Goal: Task Accomplishment & Management: Manage account settings

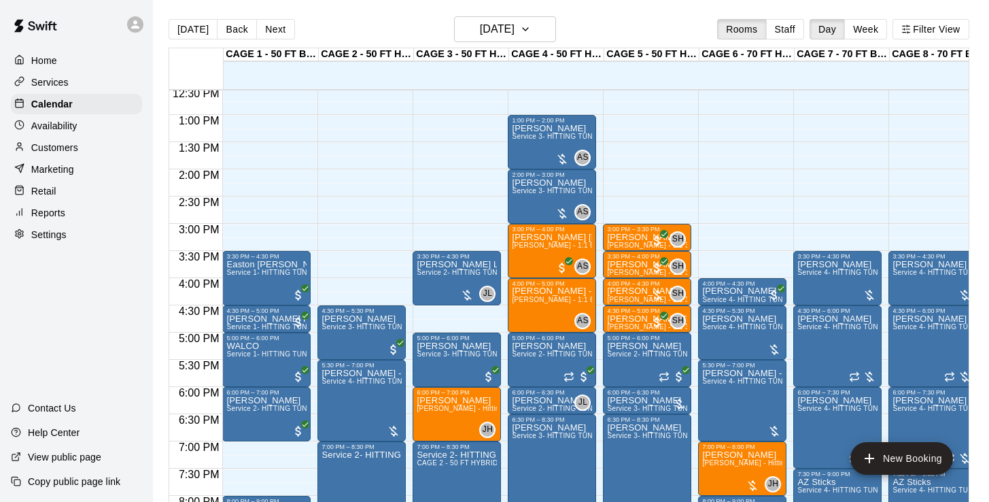
scroll to position [700, 0]
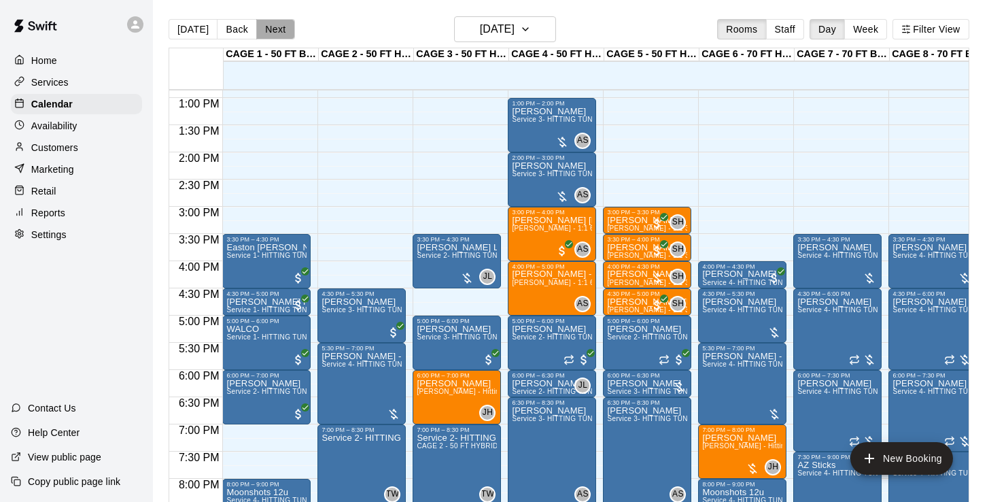
click at [271, 35] on button "Next" at bounding box center [275, 29] width 38 height 20
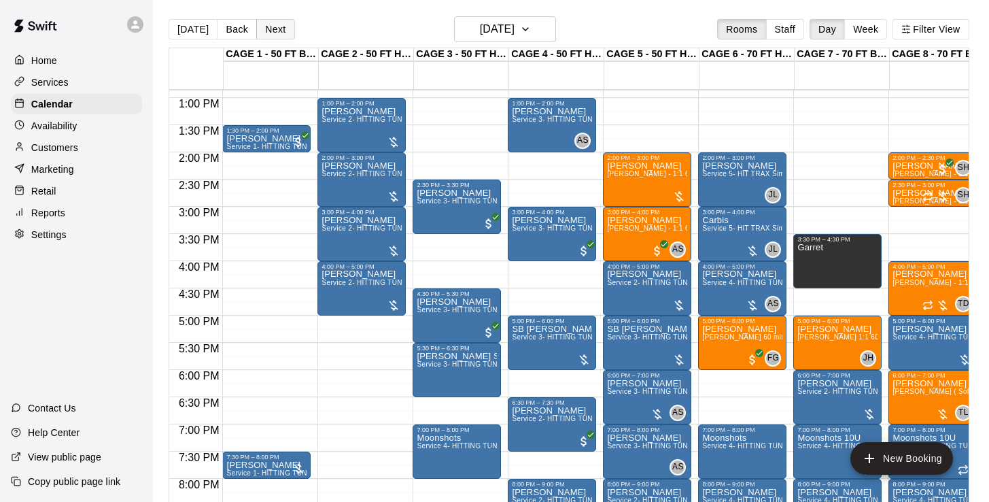
click at [271, 35] on button "Next" at bounding box center [275, 29] width 38 height 20
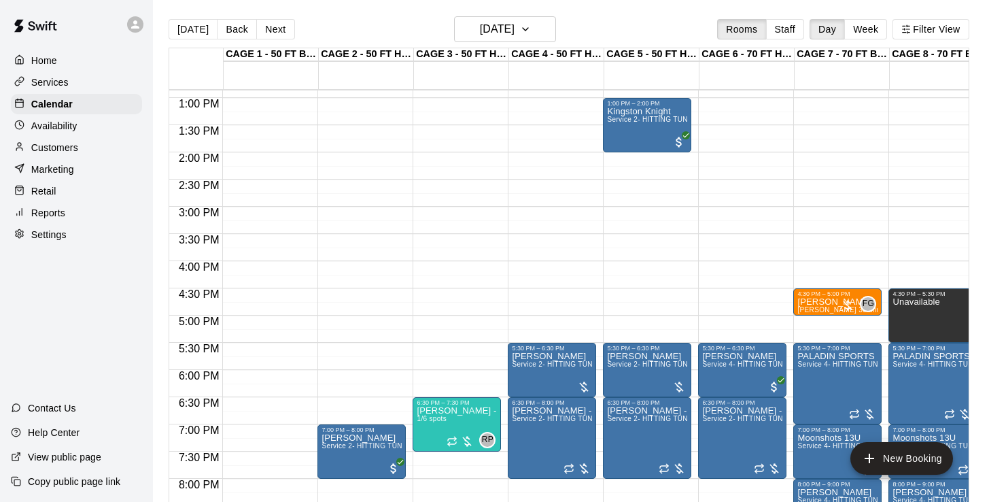
scroll to position [726, 0]
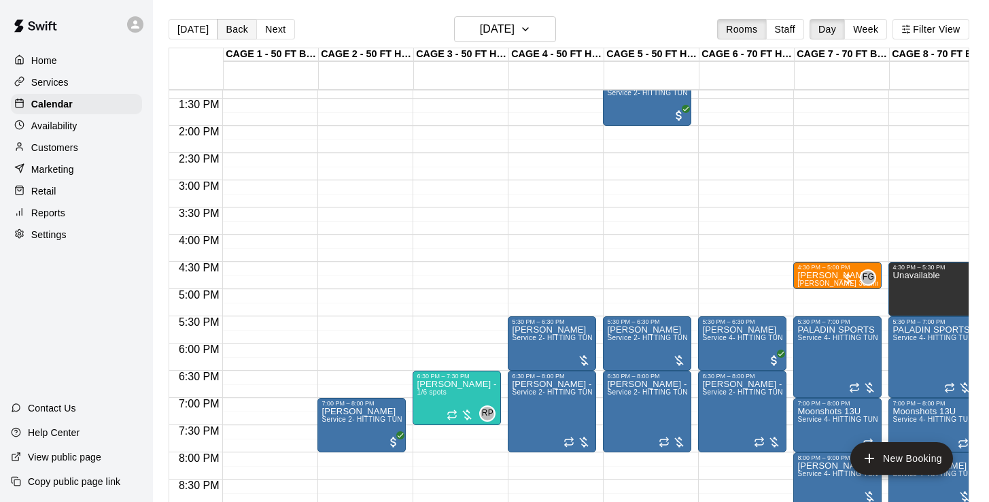
click at [239, 31] on button "Back" at bounding box center [237, 29] width 40 height 20
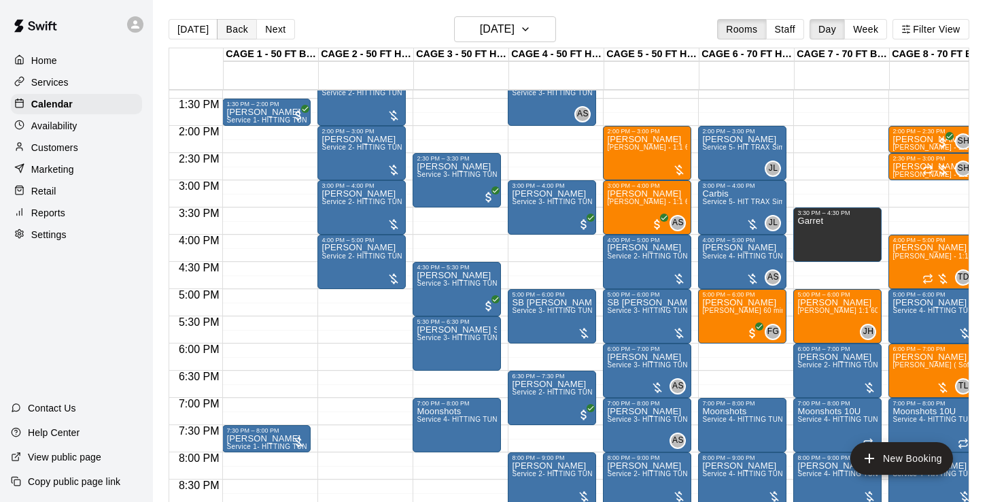
click at [239, 31] on button "Back" at bounding box center [237, 29] width 40 height 20
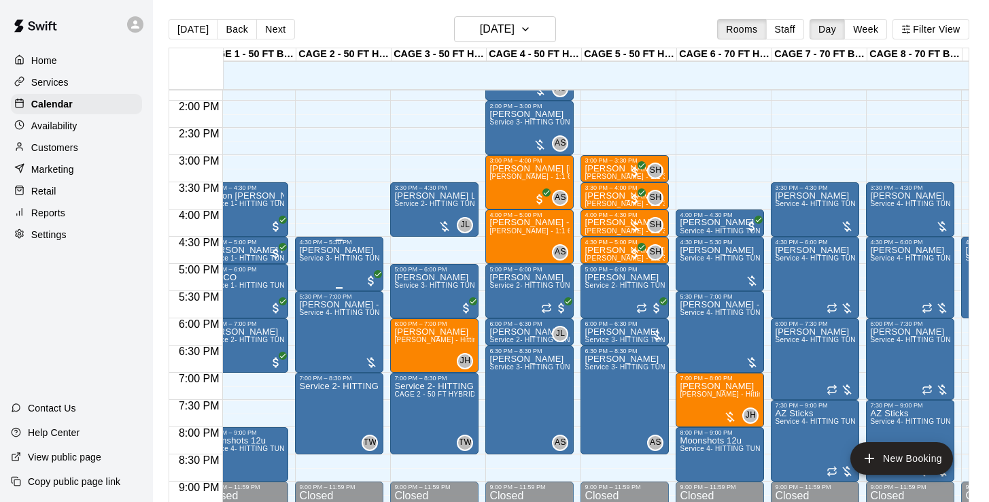
scroll to position [748, 22]
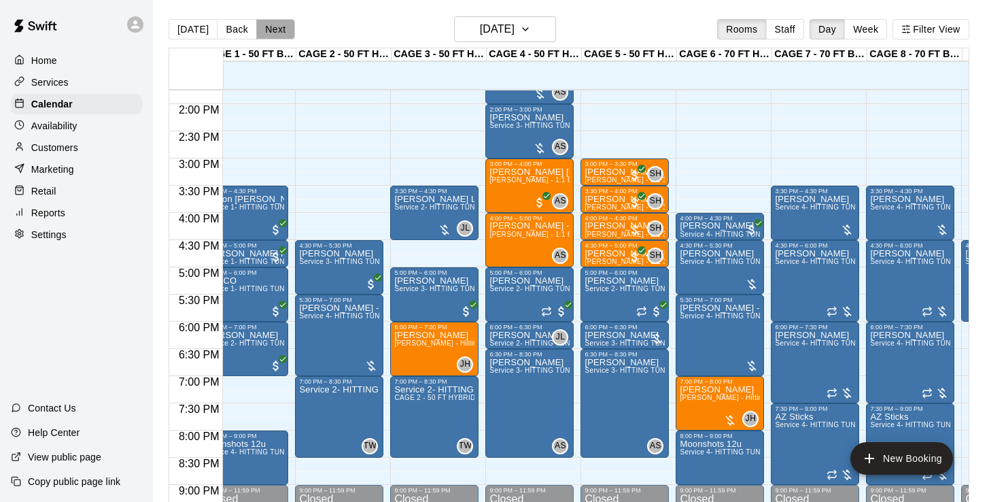
click at [273, 35] on button "Next" at bounding box center [275, 29] width 38 height 20
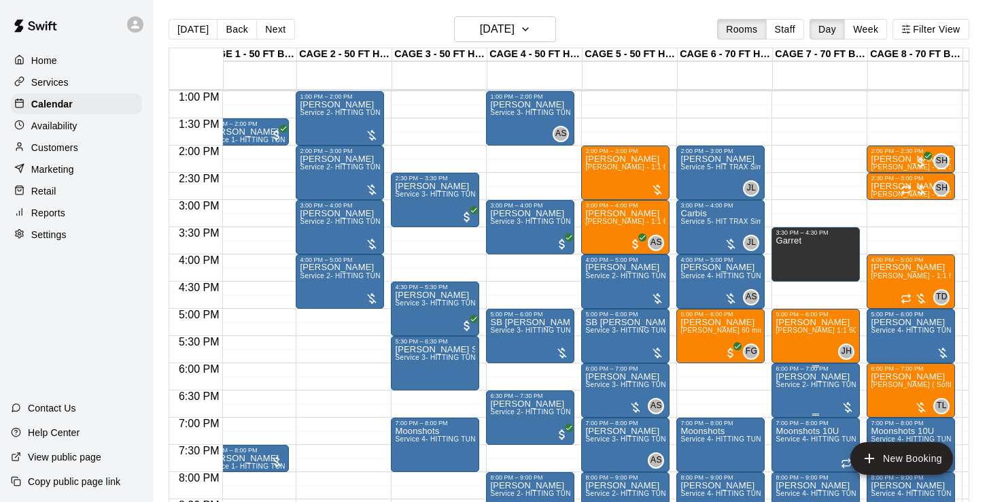
scroll to position [706, 22]
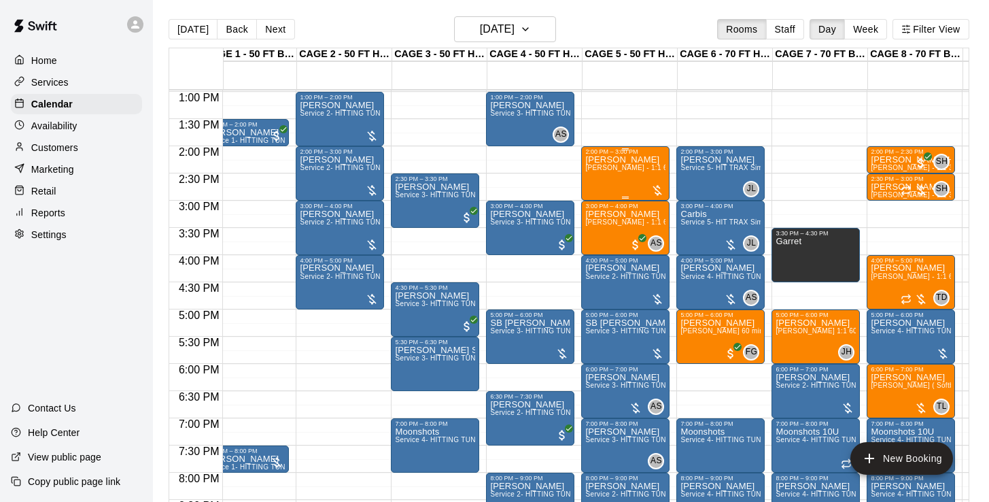
click at [608, 184] on div "[PERSON_NAME] [PERSON_NAME] - 1:1 60 min Baseball Hitting Lesson" at bounding box center [625, 406] width 80 height 502
click at [596, 199] on img "edit" at bounding box center [600, 202] width 16 height 16
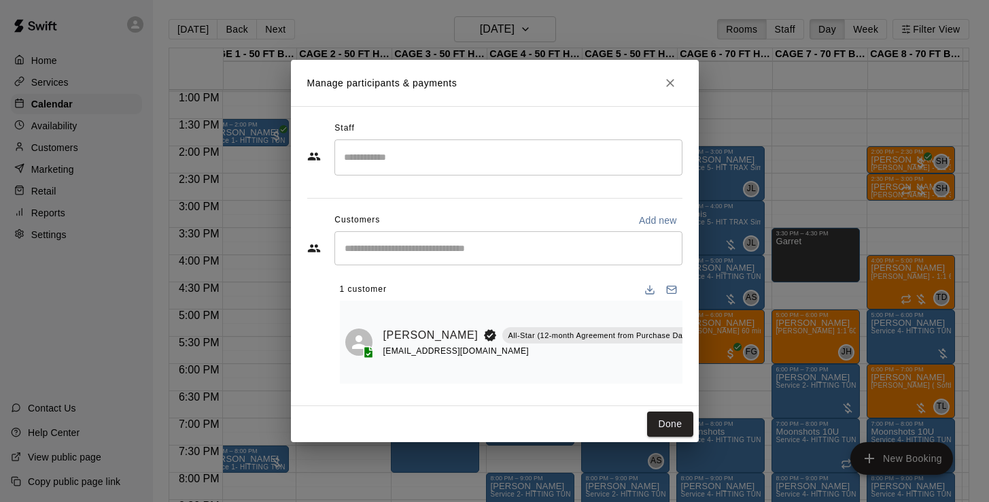
click at [491, 169] on input "Search staff" at bounding box center [509, 157] width 336 height 24
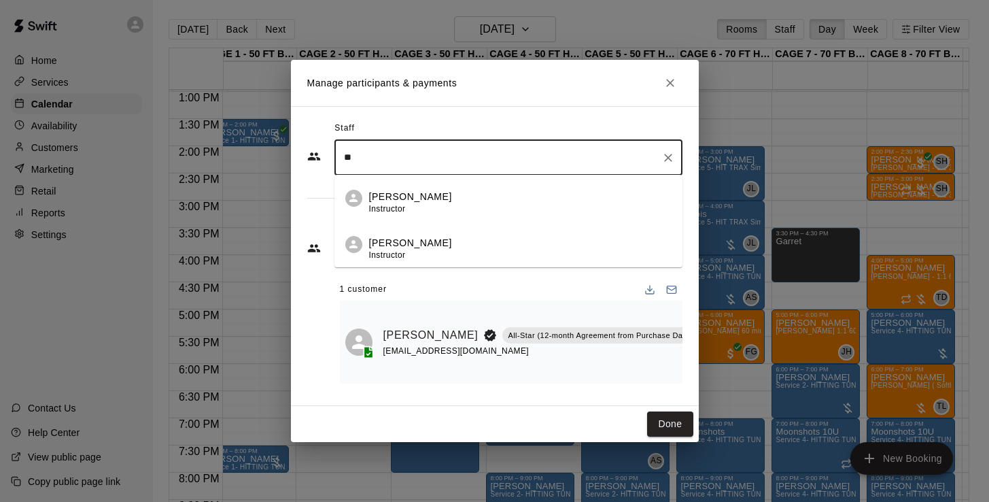
click at [404, 246] on p "[PERSON_NAME]" at bounding box center [410, 243] width 83 height 14
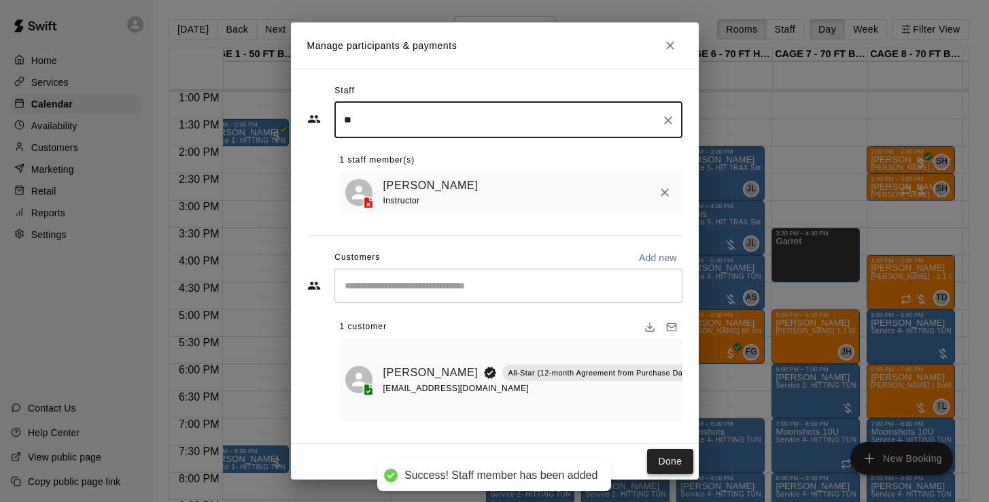
type input "**"
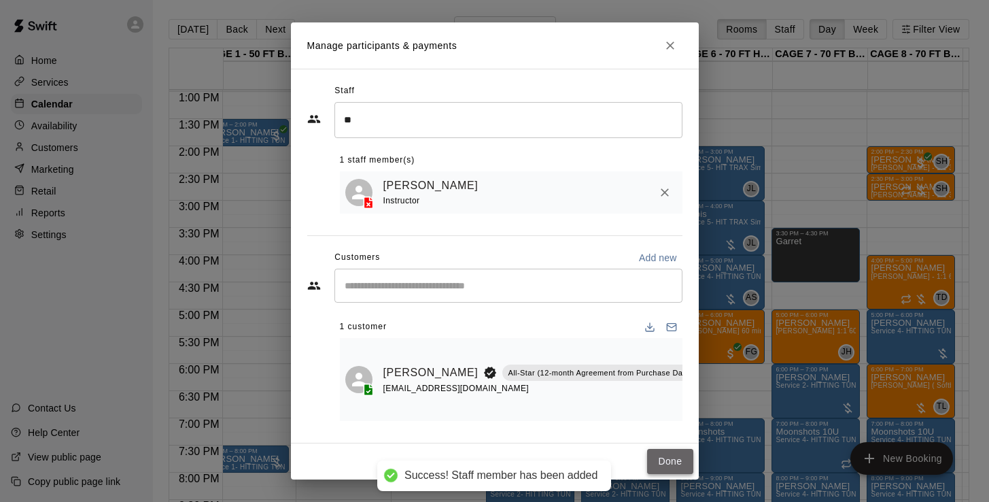
click at [663, 471] on button "Done" at bounding box center [670, 461] width 46 height 25
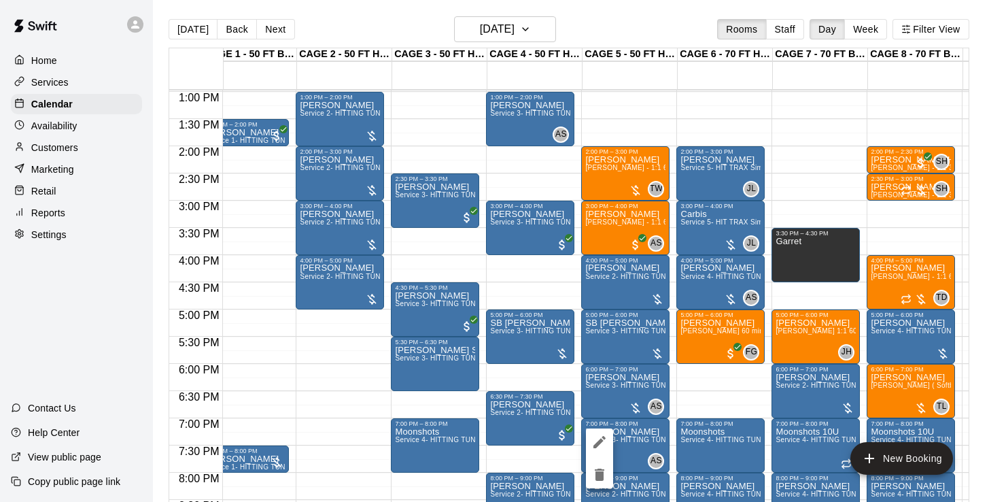
click at [273, 29] on div at bounding box center [494, 251] width 989 height 502
click at [273, 29] on button "Next" at bounding box center [275, 29] width 38 height 20
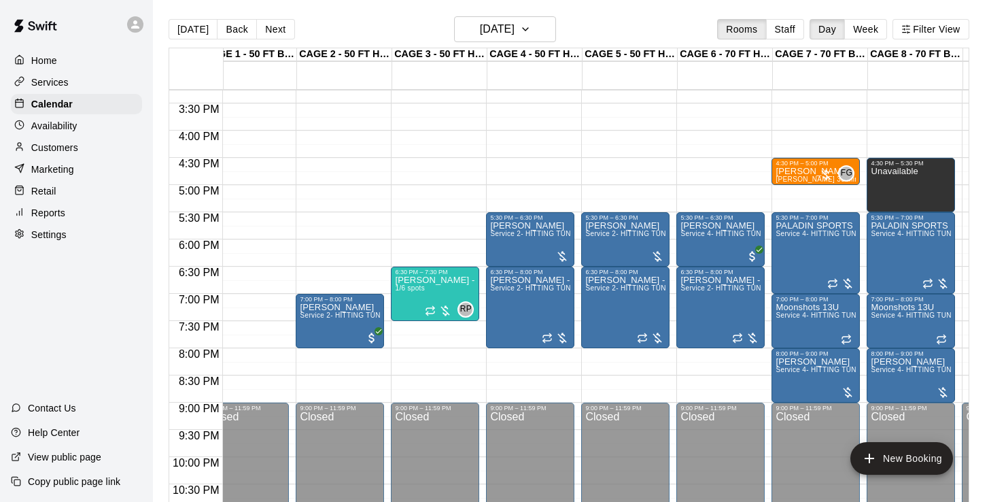
scroll to position [776, 22]
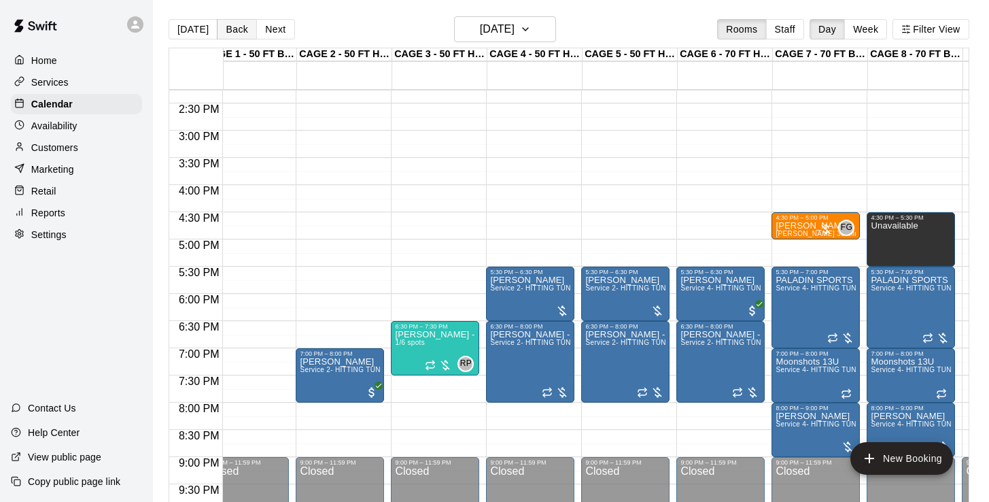
click at [235, 29] on button "Back" at bounding box center [237, 29] width 40 height 20
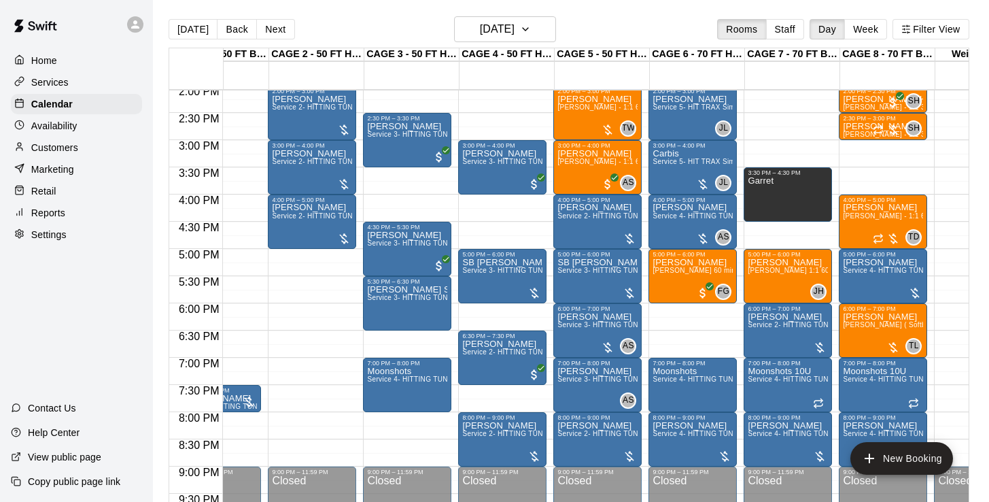
scroll to position [767, 50]
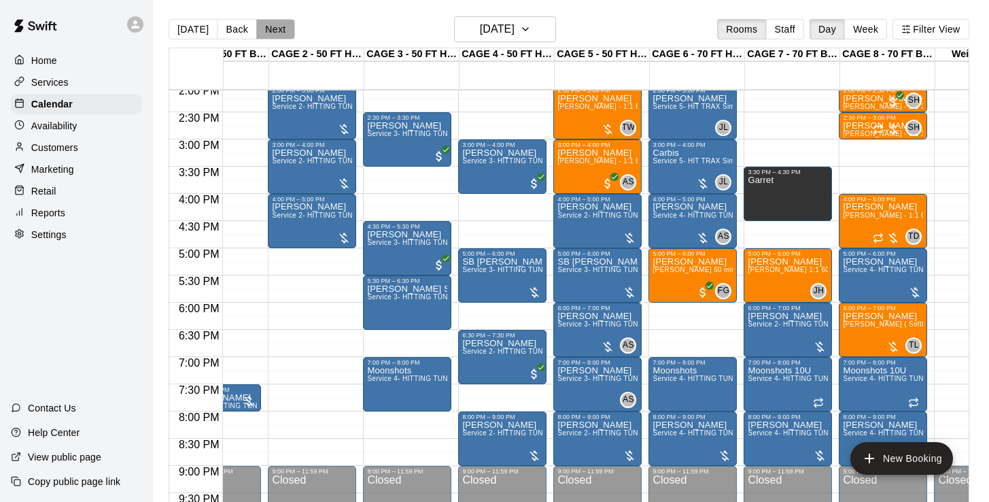
click at [266, 35] on button "Next" at bounding box center [275, 29] width 38 height 20
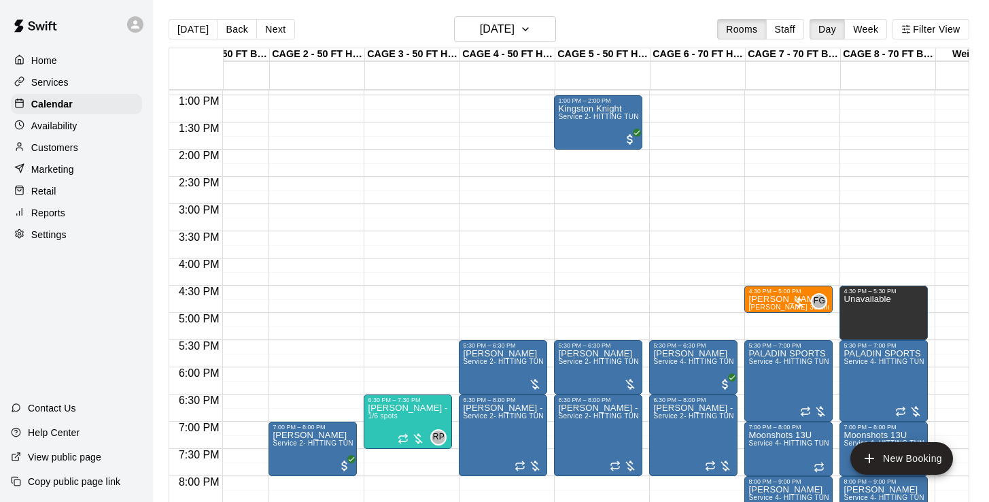
scroll to position [703, 49]
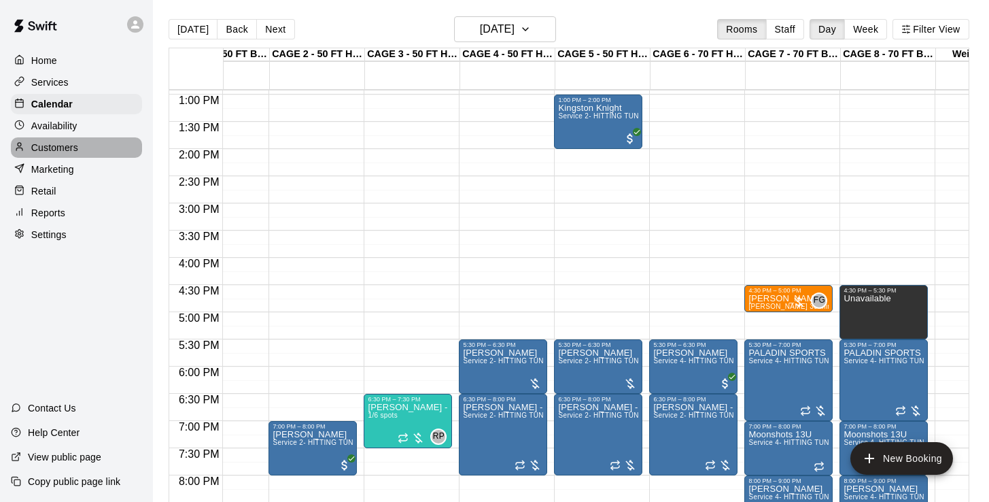
click at [63, 151] on p "Customers" at bounding box center [54, 148] width 47 height 14
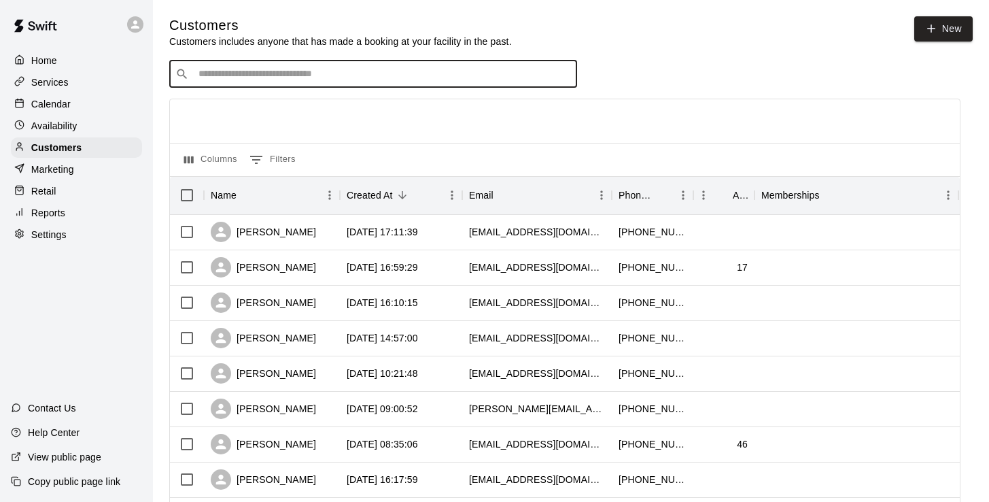
click at [256, 67] on input "Search customers by name or email" at bounding box center [382, 74] width 377 height 14
type input "*"
click at [62, 103] on p "Calendar" at bounding box center [50, 104] width 39 height 14
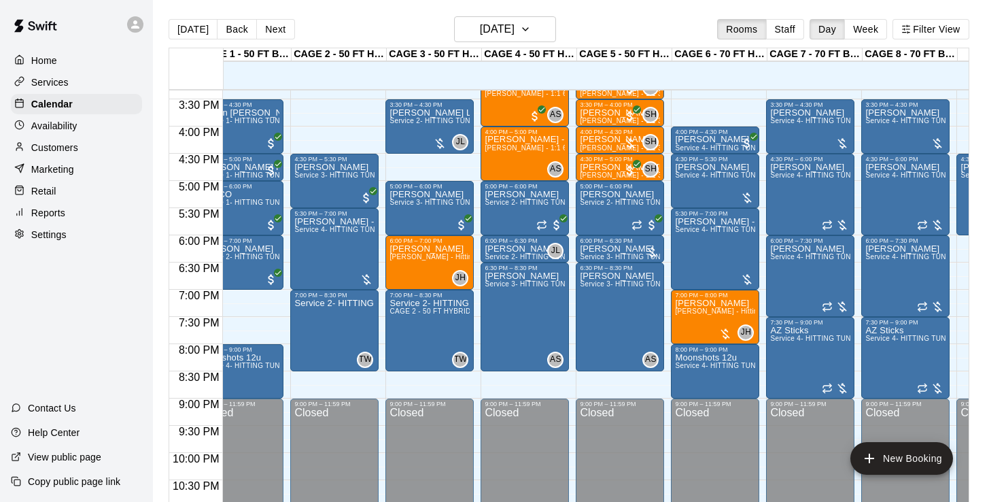
scroll to position [835, 27]
click at [275, 36] on button "Next" at bounding box center [275, 29] width 38 height 20
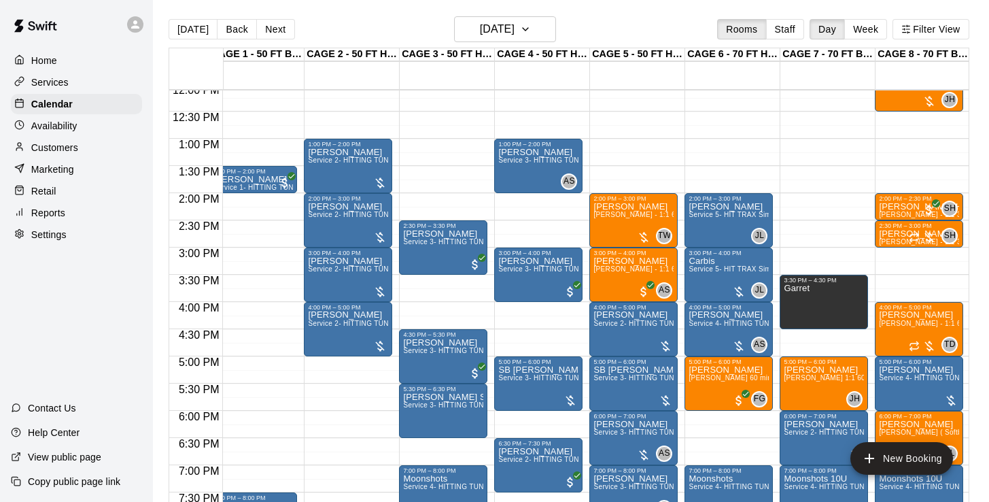
scroll to position [659, 12]
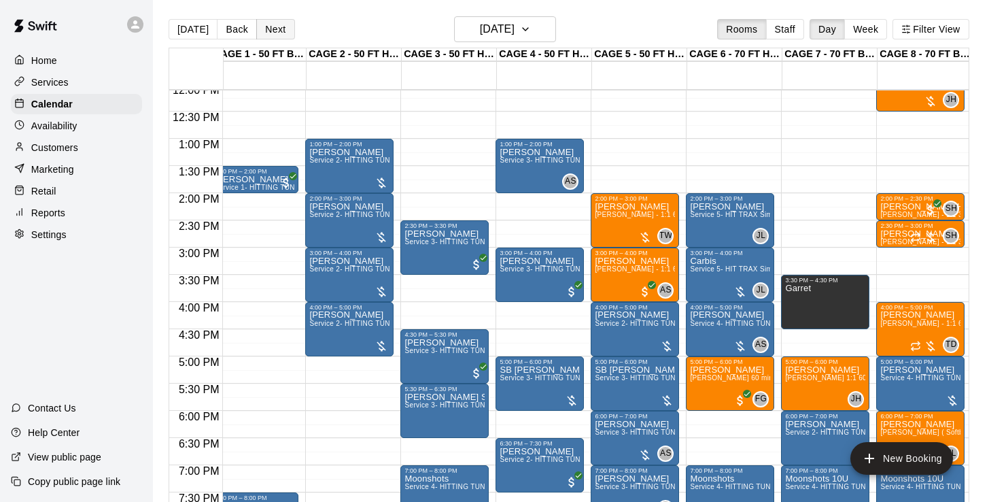
click at [272, 25] on button "Next" at bounding box center [275, 29] width 38 height 20
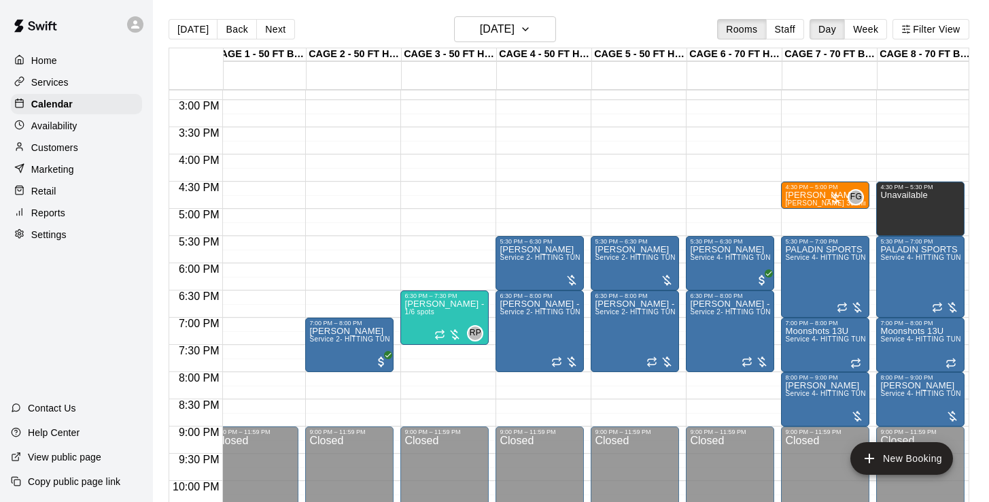
scroll to position [819, 12]
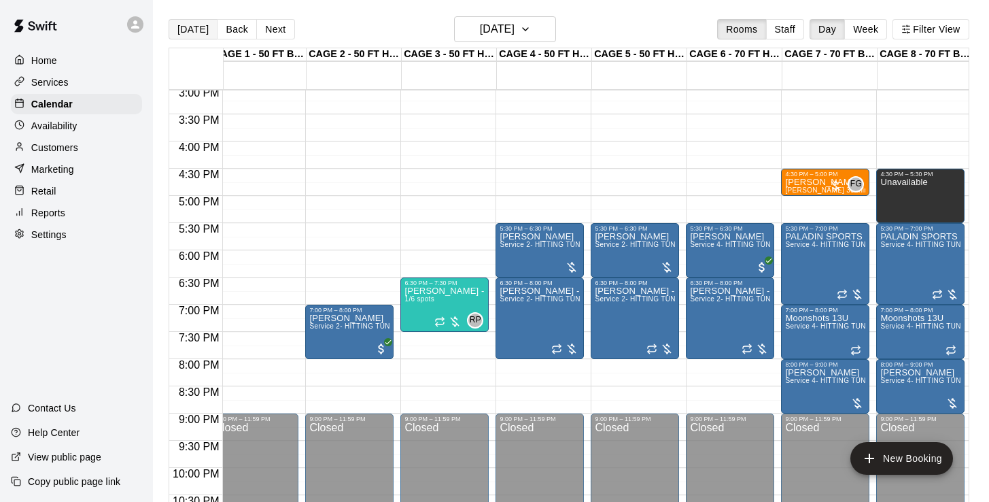
click at [192, 35] on button "[DATE]" at bounding box center [193, 29] width 49 height 20
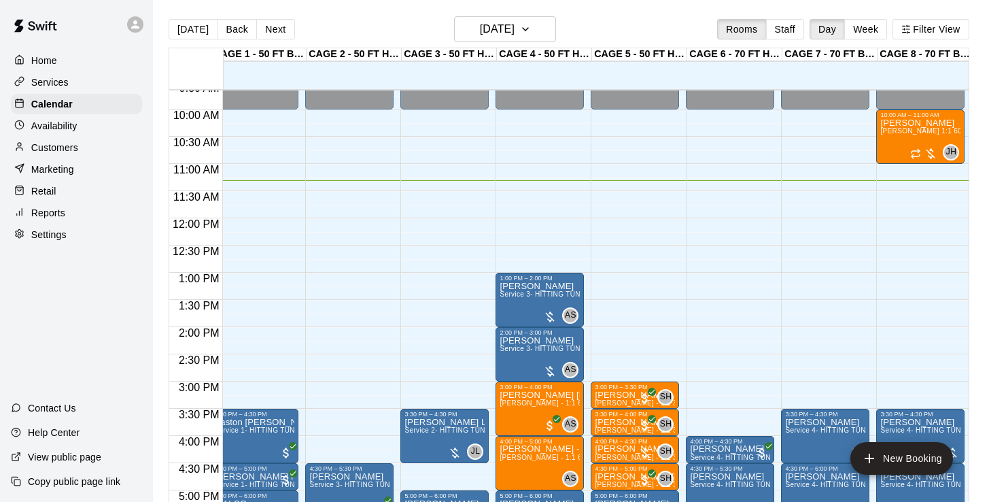
scroll to position [524, 12]
click at [924, 145] on div "JH 0" at bounding box center [934, 153] width 49 height 16
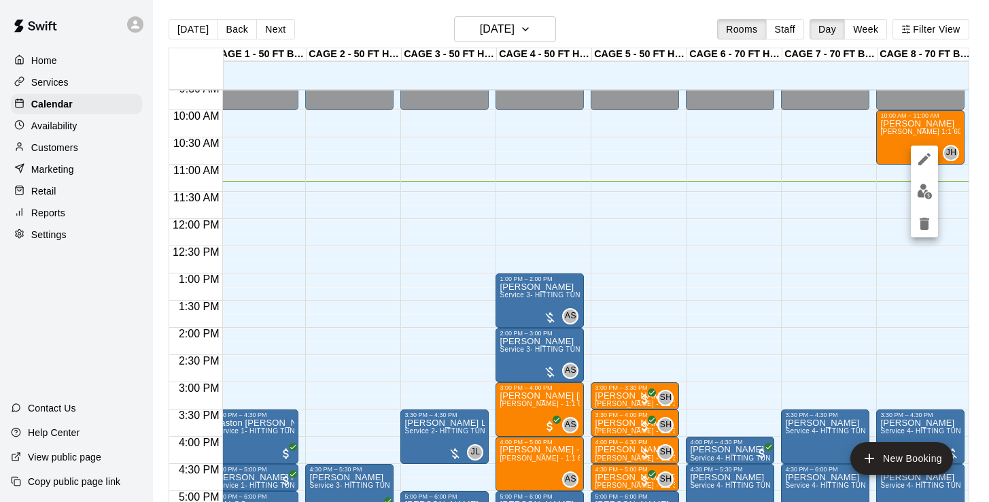
click at [927, 188] on img "edit" at bounding box center [925, 192] width 16 height 16
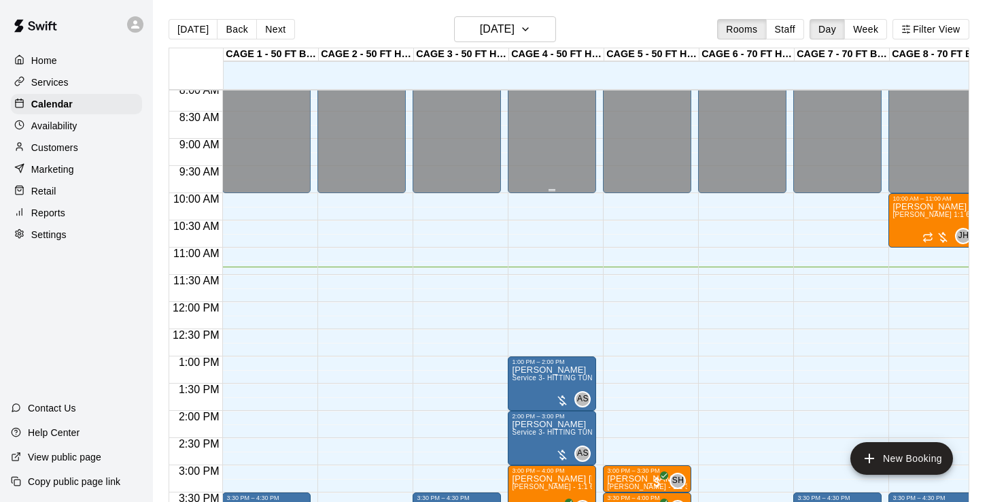
scroll to position [448, 0]
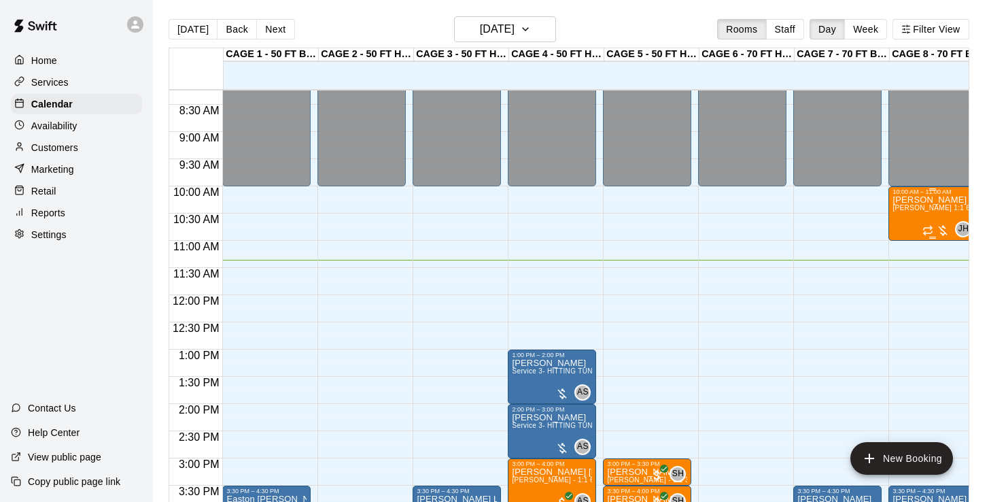
click at [920, 225] on div "Grant Sersig John Havird 1:1 60 min. pitching Lesson" at bounding box center [933, 446] width 80 height 502
click at [910, 237] on img "edit" at bounding box center [907, 243] width 16 height 16
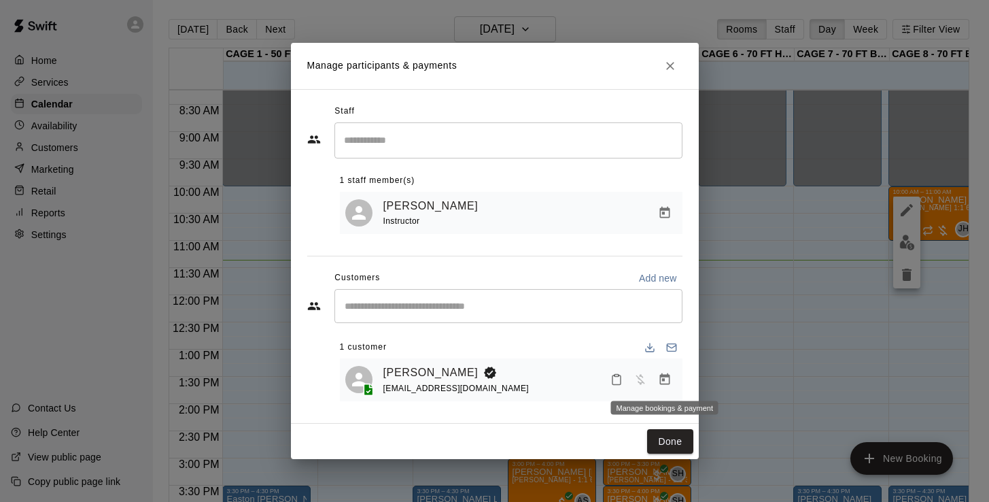
click at [654, 377] on button "Manage bookings & payment" at bounding box center [665, 379] width 24 height 24
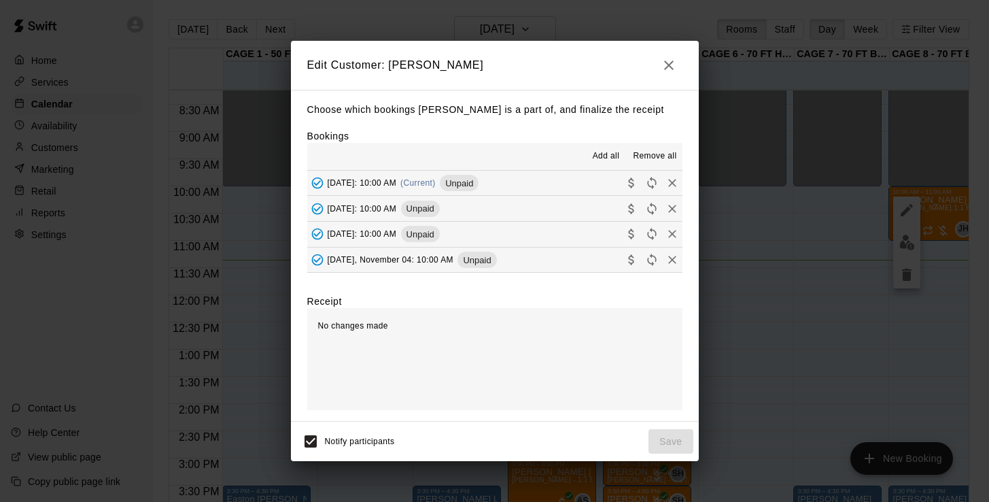
click at [397, 182] on span "Tuesday, October 14: 10:00 AM" at bounding box center [362, 183] width 69 height 10
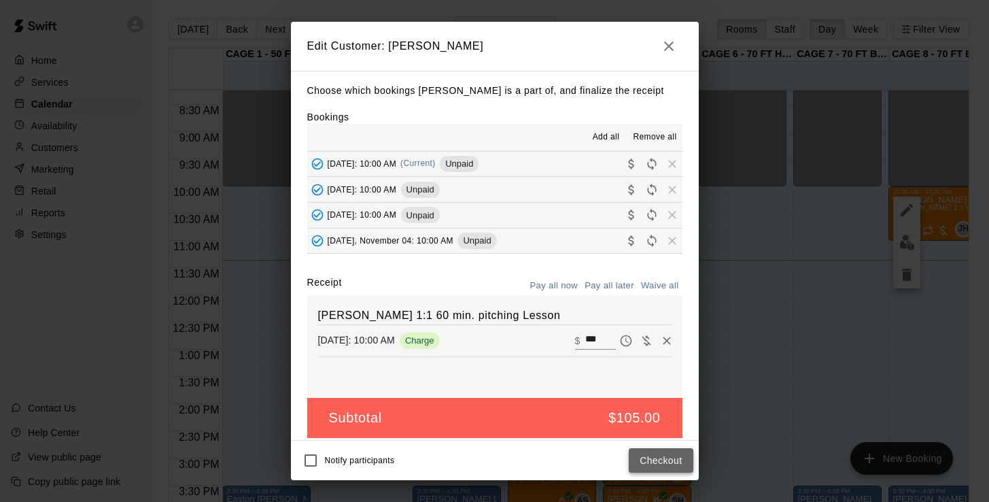
click at [683, 462] on button "Checkout" at bounding box center [661, 460] width 64 height 25
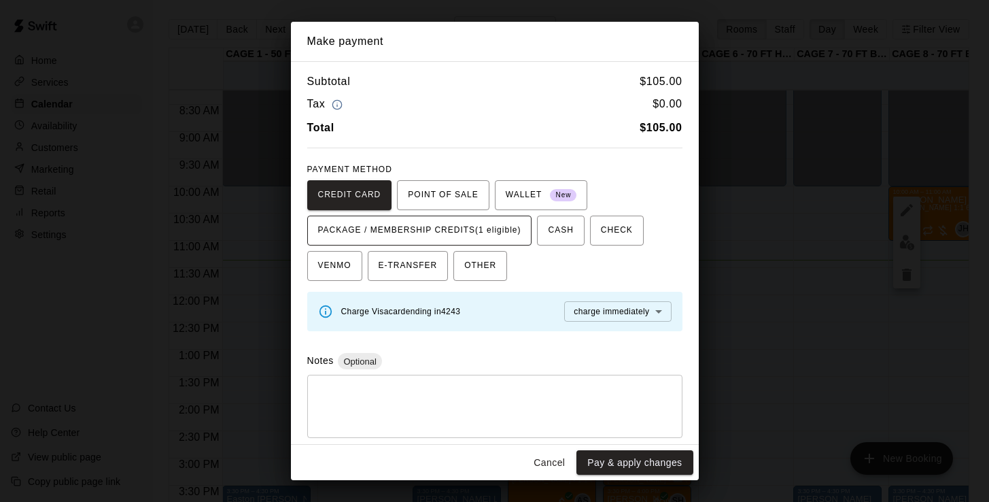
click at [468, 224] on span "PACKAGE / MEMBERSHIP CREDITS (1 eligible)" at bounding box center [419, 231] width 203 height 22
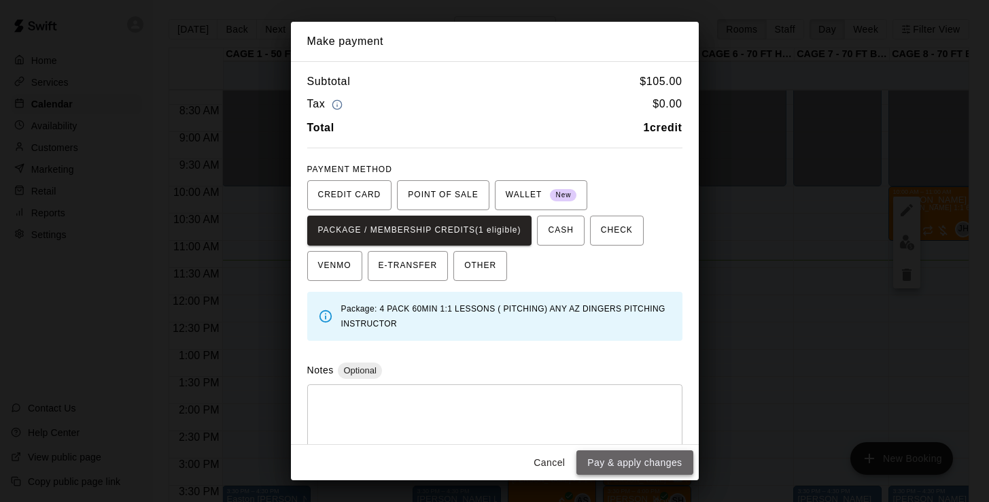
click at [636, 466] on button "Pay & apply changes" at bounding box center [634, 462] width 116 height 25
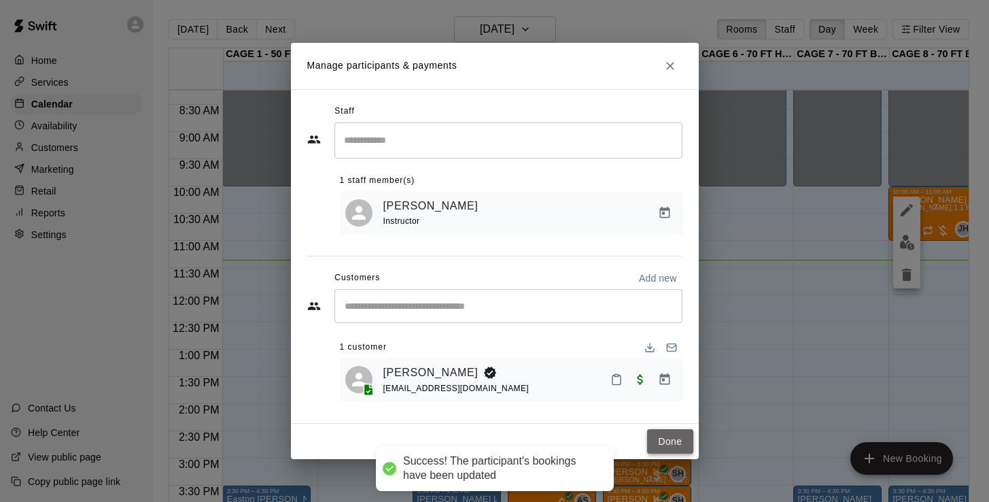
click at [676, 441] on button "Done" at bounding box center [670, 441] width 46 height 25
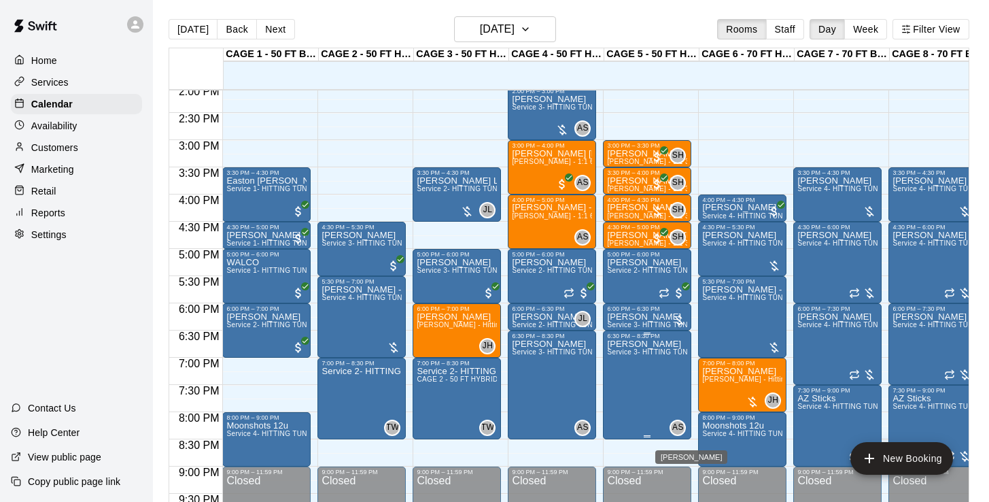
scroll to position [760, 0]
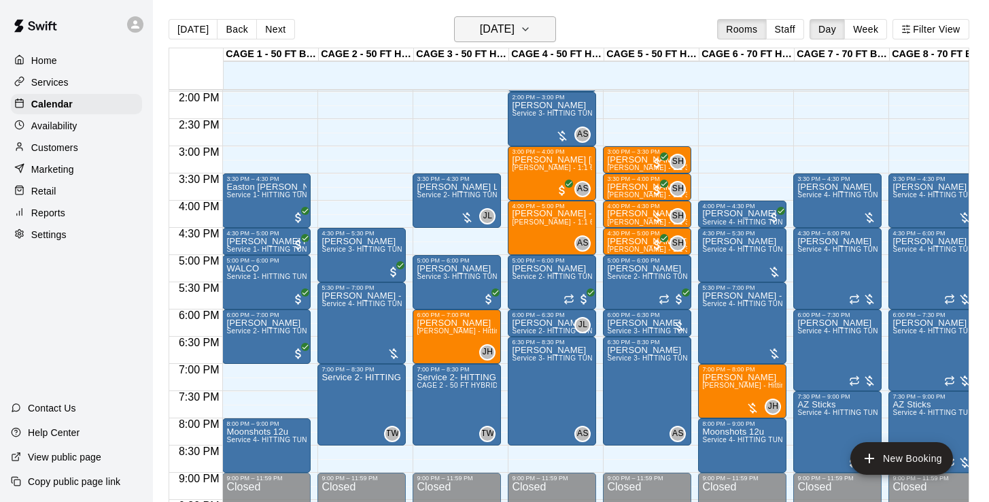
click at [506, 32] on h6 "[DATE]" at bounding box center [497, 29] width 35 height 19
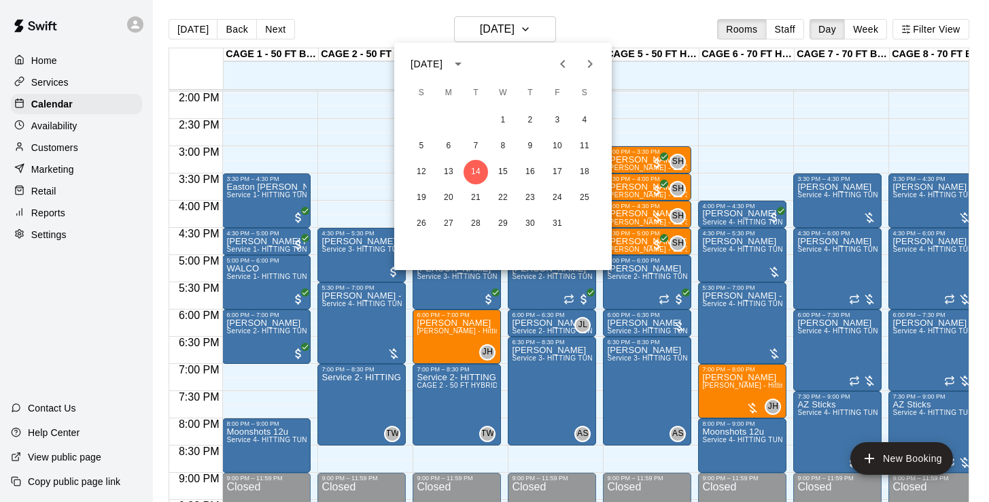
click at [599, 28] on div at bounding box center [494, 251] width 989 height 502
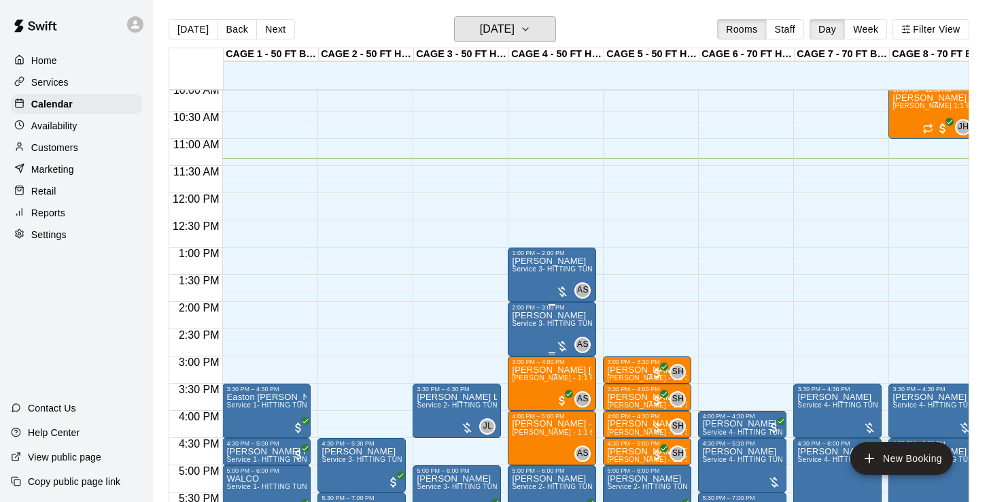
scroll to position [549, 0]
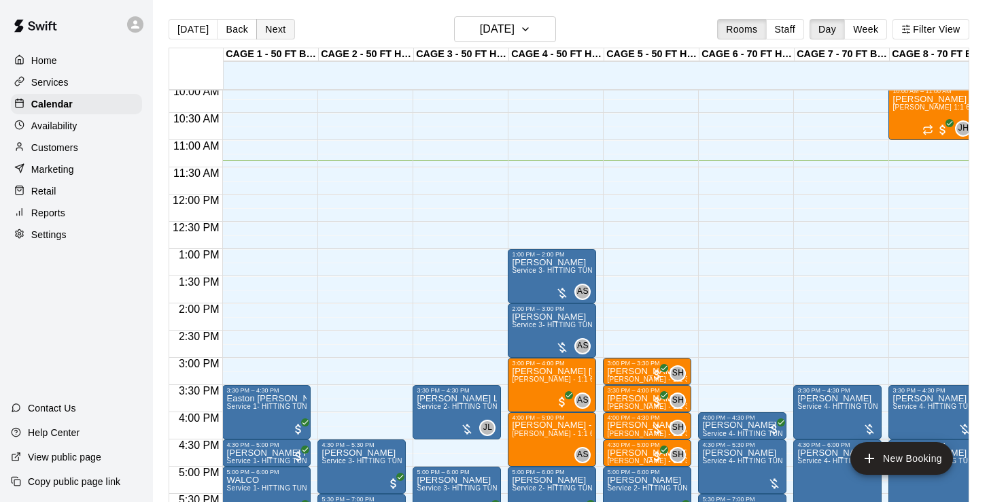
click at [275, 22] on button "Next" at bounding box center [275, 29] width 38 height 20
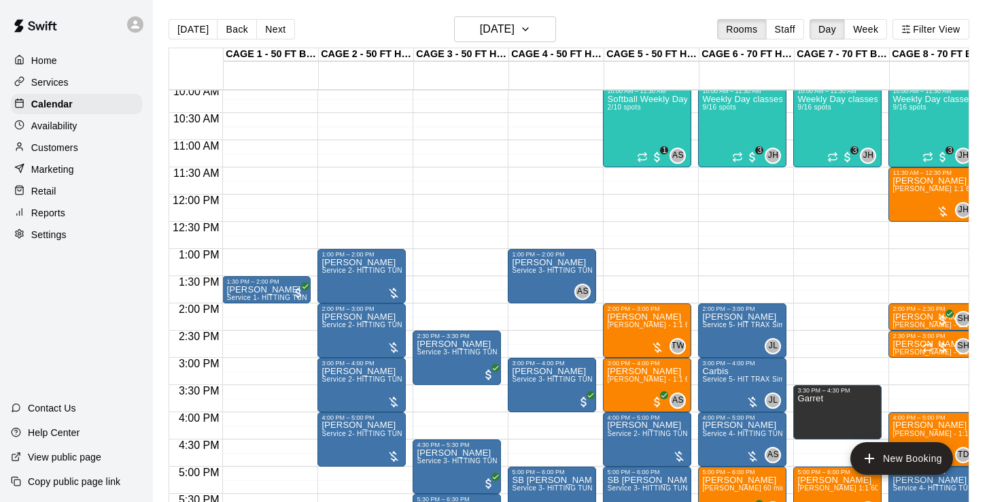
click at [277, 25] on div "Today Back Next Wednesday Oct 15 Rooms Staff Day Week Filter View CAGE 1 - 50 F…" at bounding box center [569, 267] width 801 height 502
click at [277, 25] on button "Next" at bounding box center [275, 29] width 38 height 20
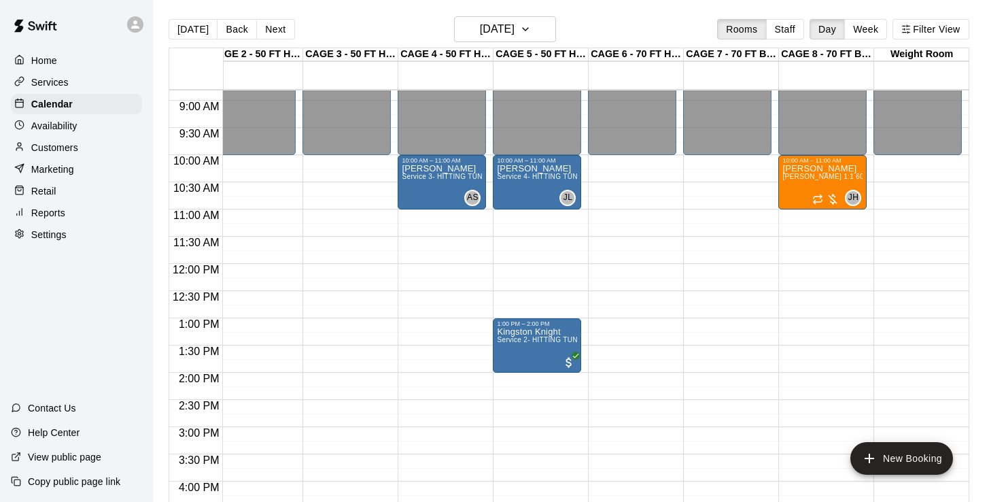
scroll to position [729, 111]
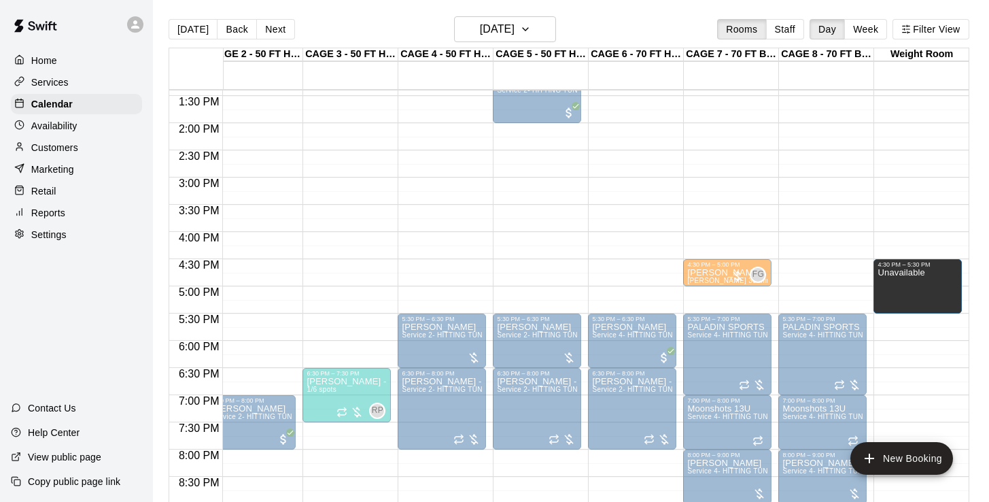
drag, startPoint x: 827, startPoint y: 293, endPoint x: 882, endPoint y: 295, distance: 54.4
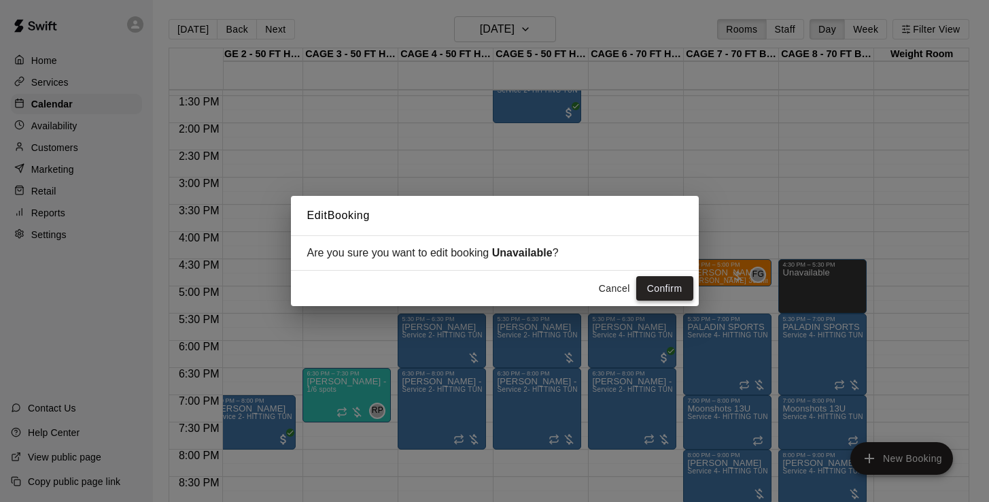
click at [664, 289] on button "Confirm" at bounding box center [664, 288] width 57 height 25
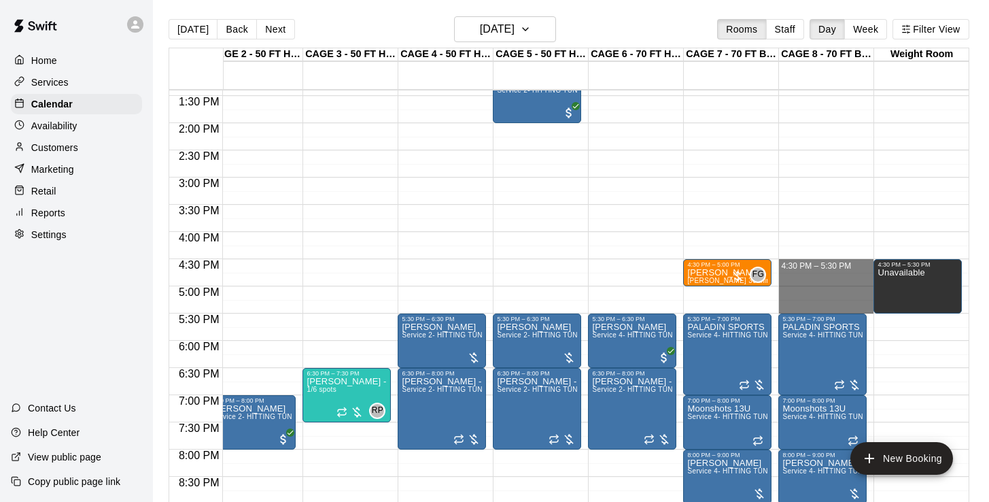
drag, startPoint x: 808, startPoint y: 266, endPoint x: 815, endPoint y: 303, distance: 37.5
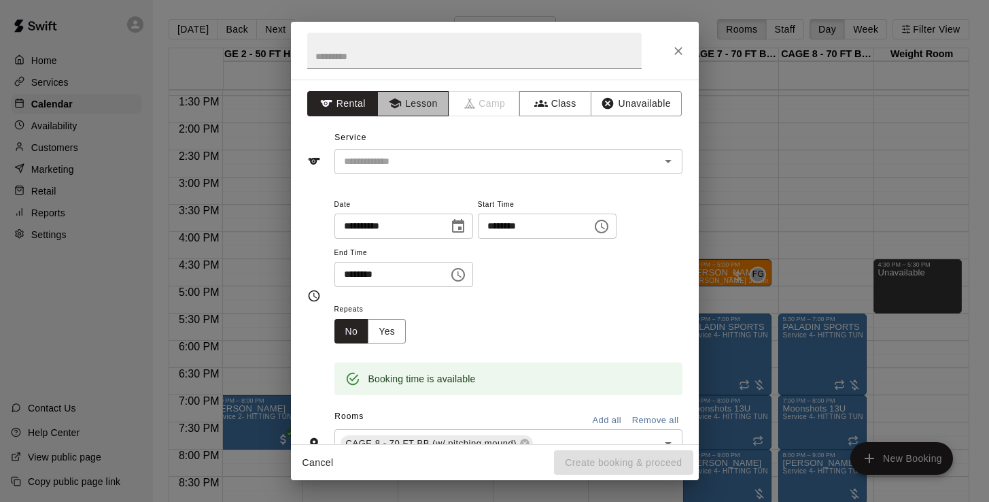
click at [414, 105] on button "Lesson" at bounding box center [412, 103] width 71 height 25
click at [410, 162] on input "text" at bounding box center [489, 161] width 300 height 17
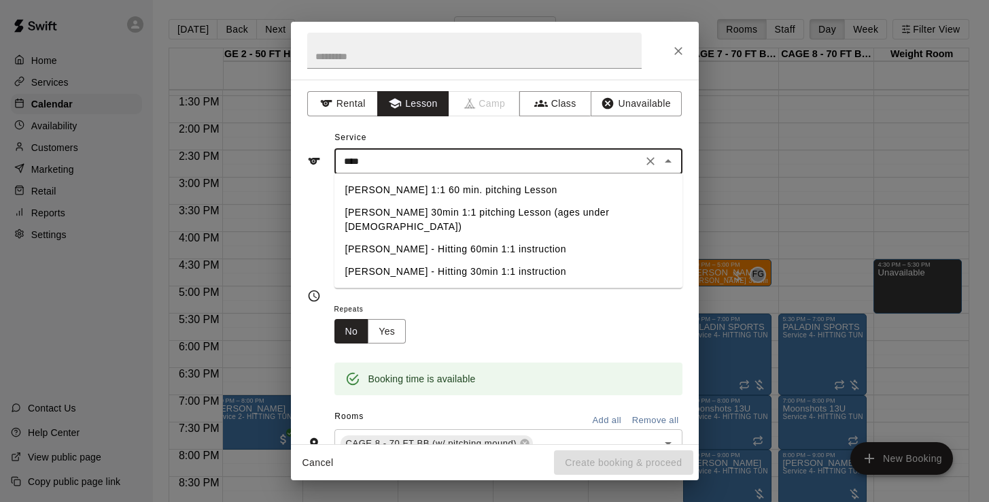
click at [455, 239] on li "[PERSON_NAME] - Hitting 60min 1:1 instruction" at bounding box center [508, 249] width 348 height 22
type input "**********"
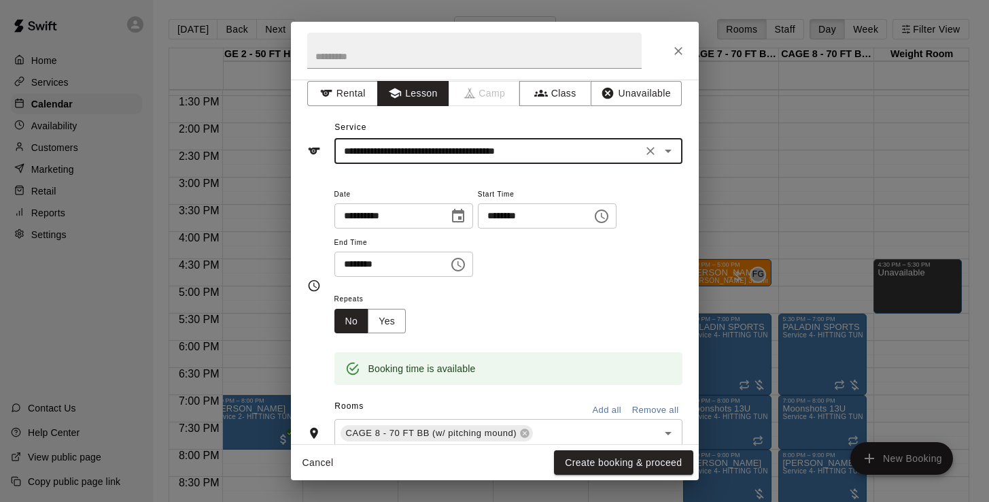
scroll to position [14, 0]
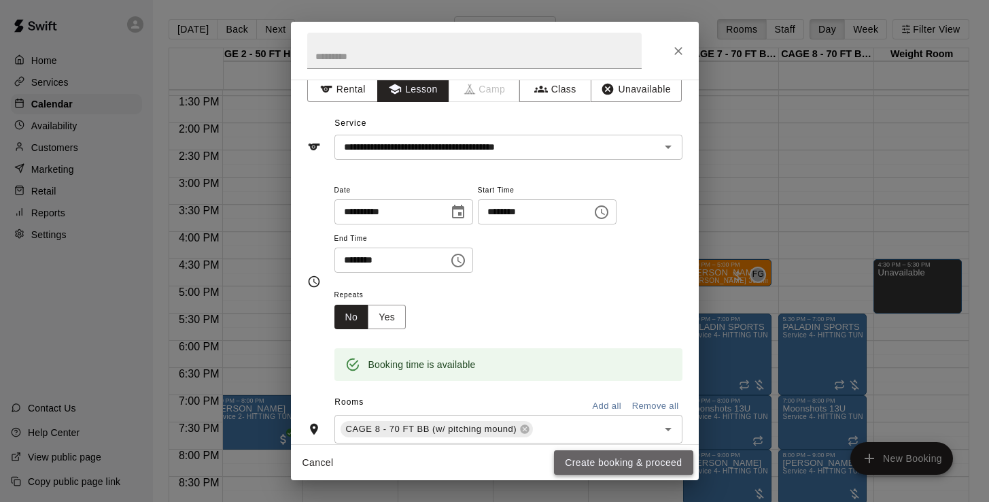
click at [575, 472] on button "Create booking & proceed" at bounding box center [623, 462] width 139 height 25
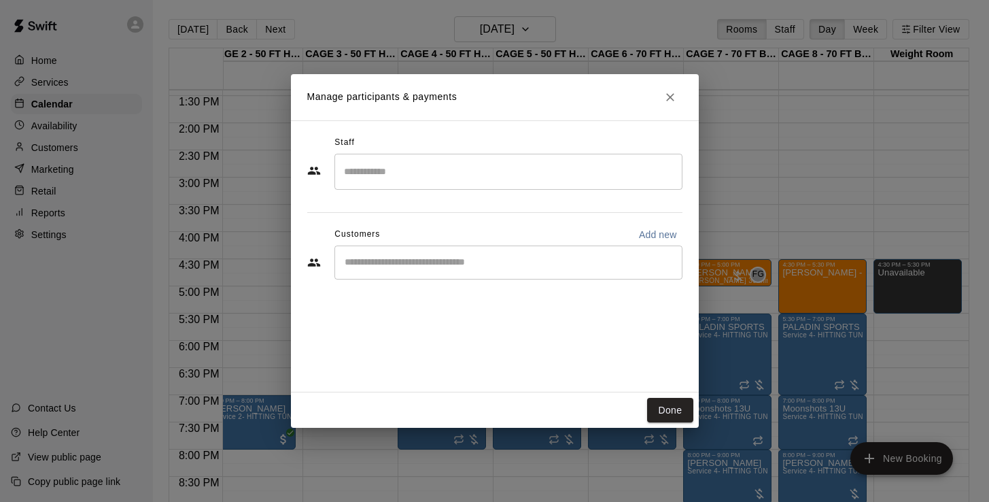
click at [443, 263] on input "Start typing to search customers..." at bounding box center [509, 263] width 336 height 14
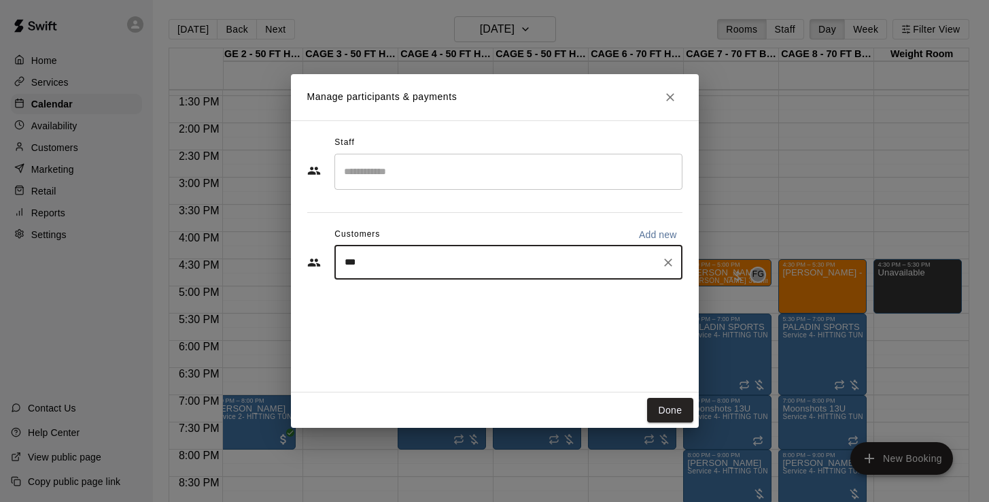
type input "****"
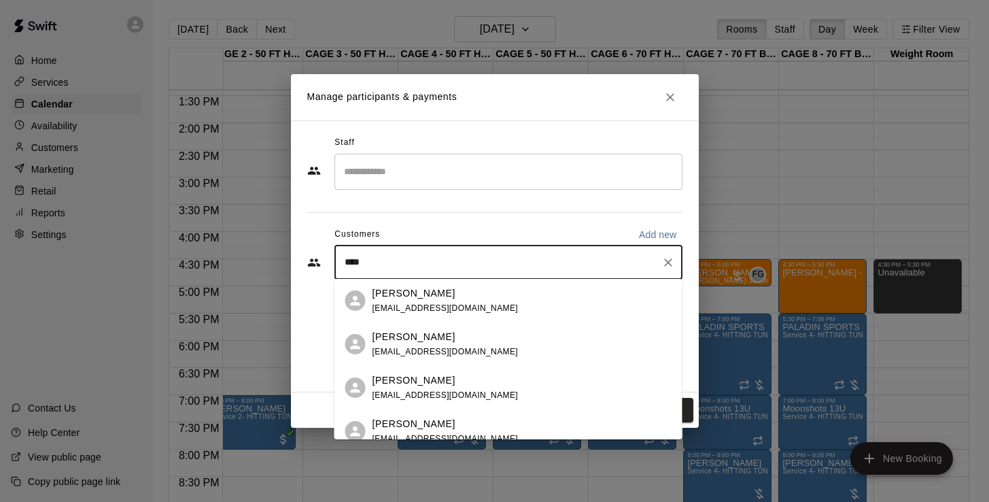
click at [426, 301] on div "Crystal Muldowney arizonasnowgirl@msn.com" at bounding box center [446, 300] width 146 height 29
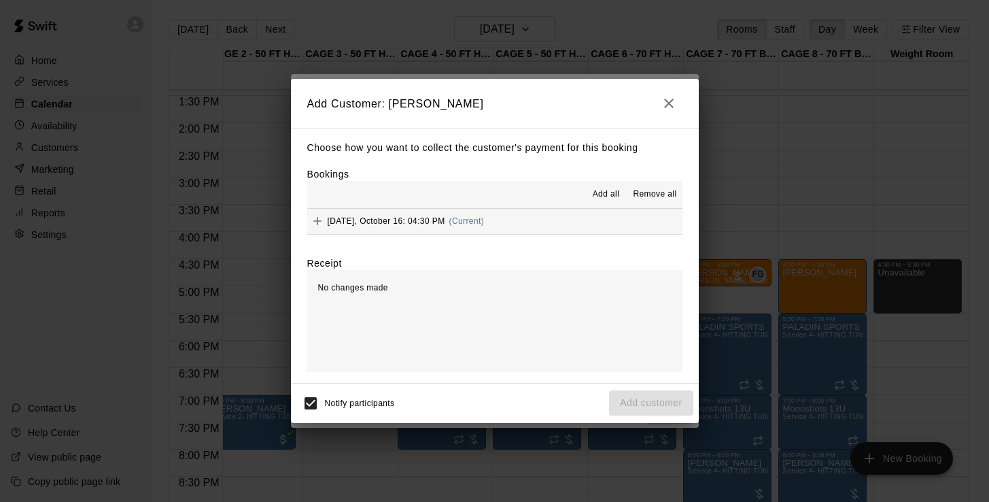
click at [394, 220] on span "Thursday, October 16: 04:30 PM" at bounding box center [387, 221] width 118 height 10
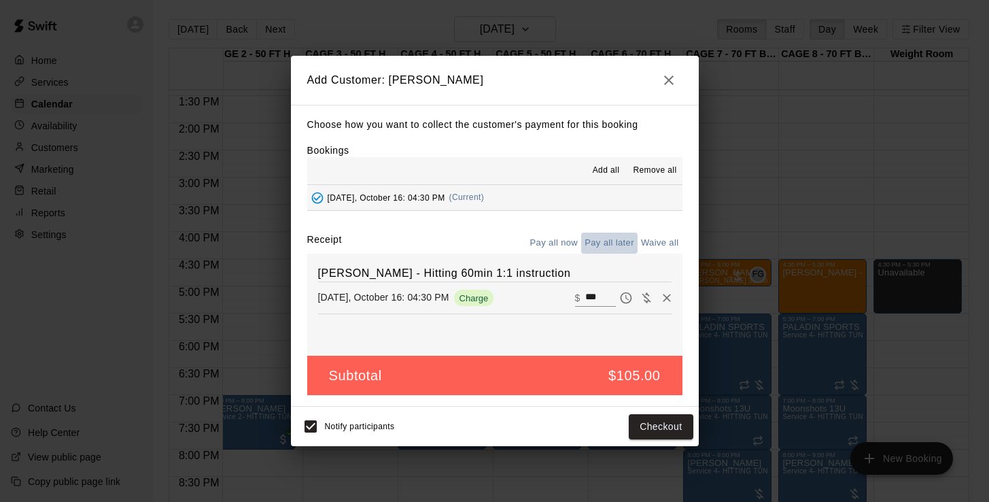
click at [605, 240] on button "Pay all later" at bounding box center [609, 242] width 56 height 21
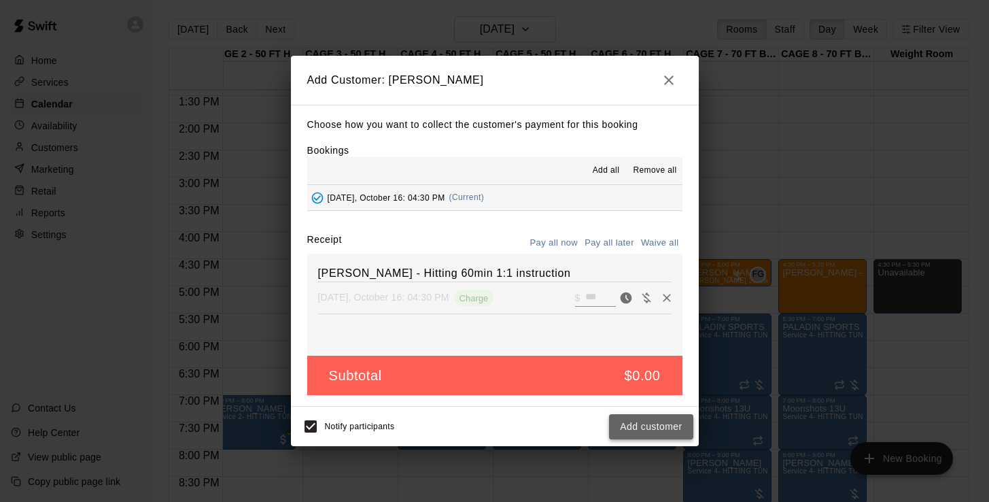
click at [644, 427] on button "Add customer" at bounding box center [651, 426] width 84 height 25
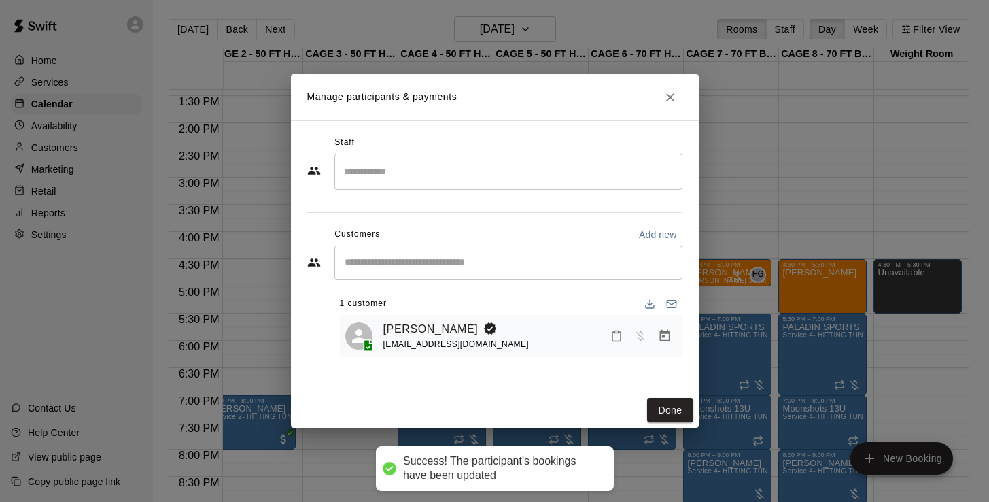
click at [471, 179] on input "Search staff" at bounding box center [509, 172] width 336 height 24
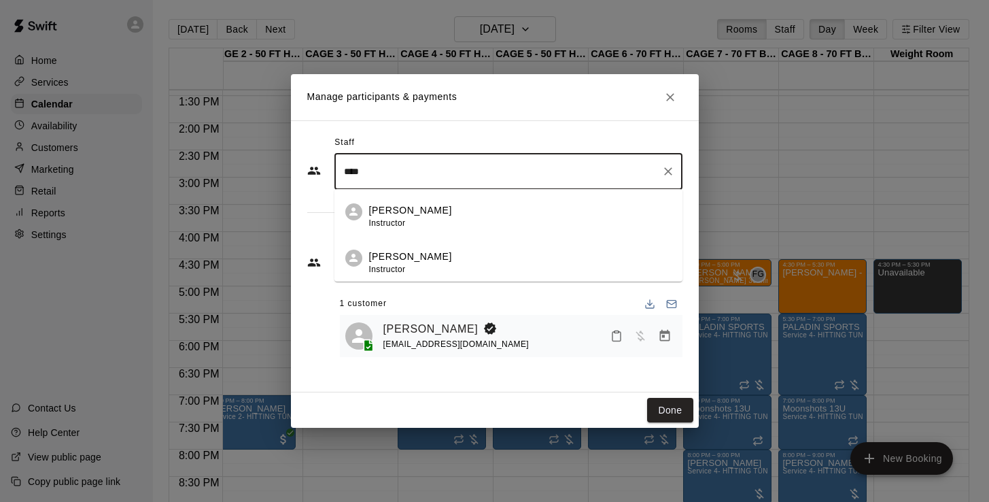
click at [394, 220] on span "Instructor" at bounding box center [387, 223] width 37 height 10
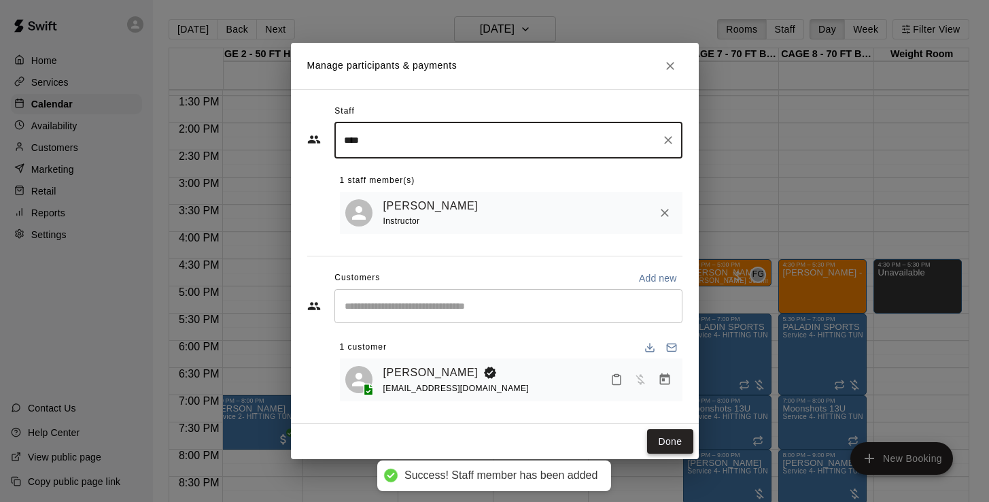
type input "****"
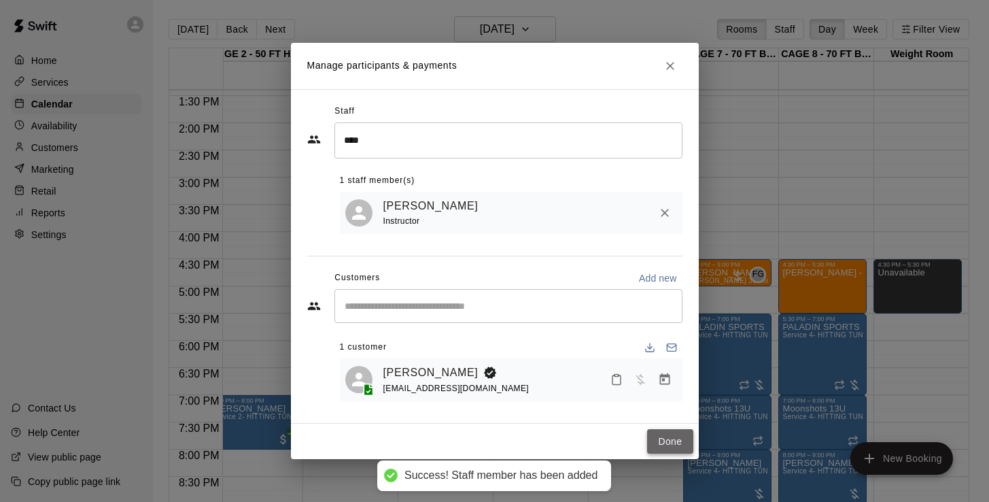
click at [670, 434] on button "Done" at bounding box center [670, 441] width 46 height 25
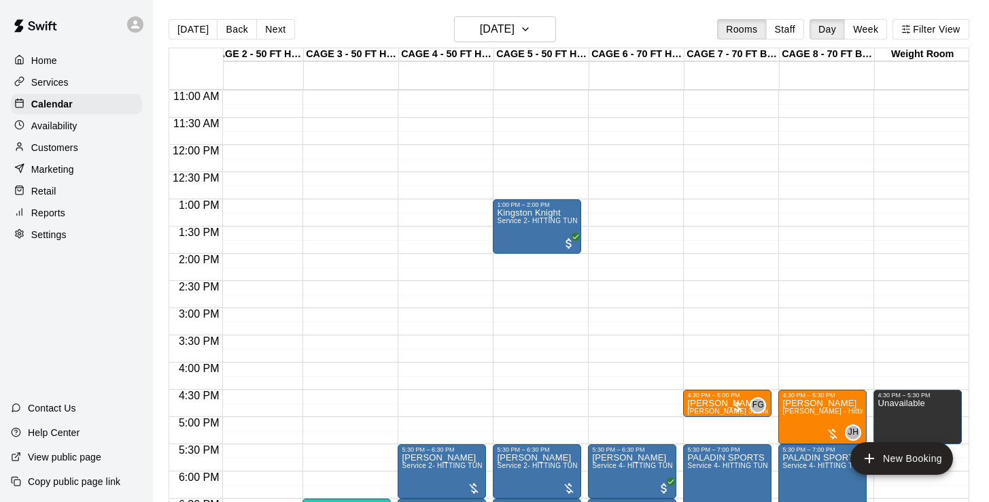
scroll to position [598, 110]
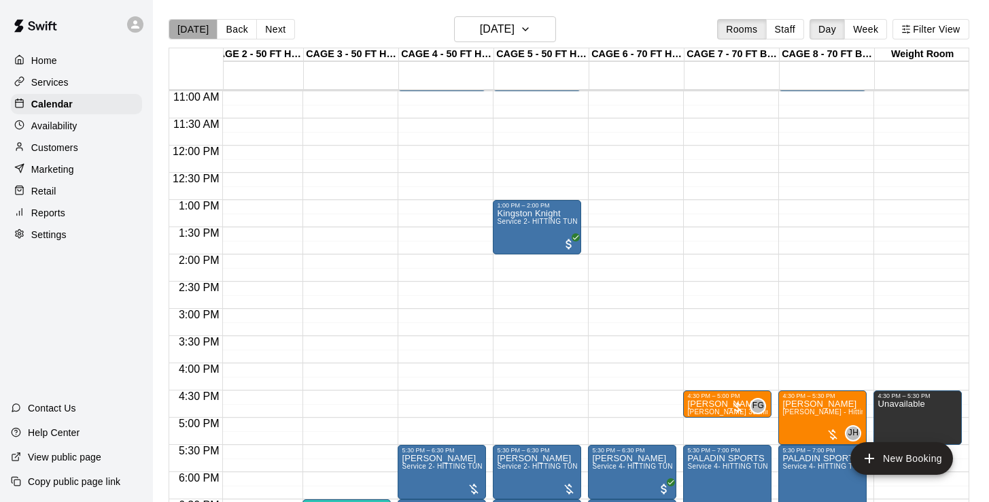
click at [193, 25] on button "[DATE]" at bounding box center [193, 29] width 49 height 20
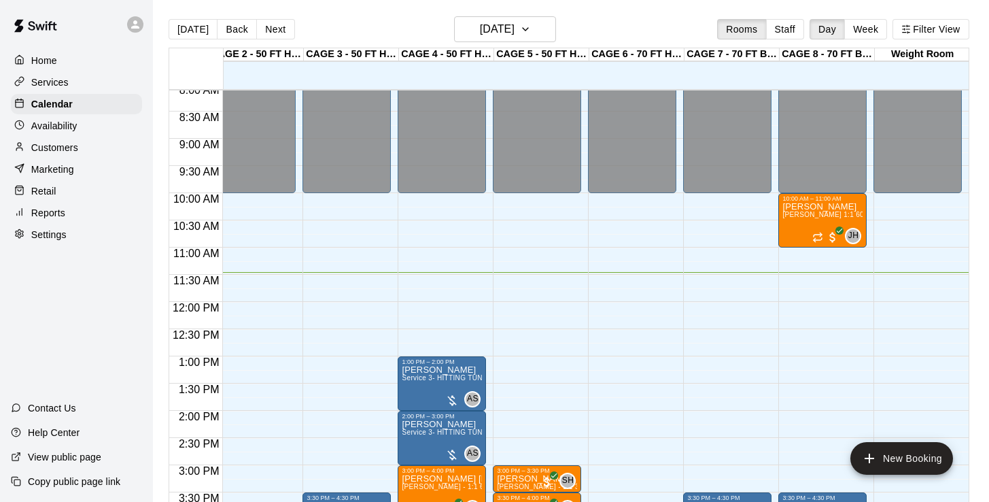
scroll to position [441, 110]
click at [203, 31] on button "[DATE]" at bounding box center [193, 29] width 49 height 20
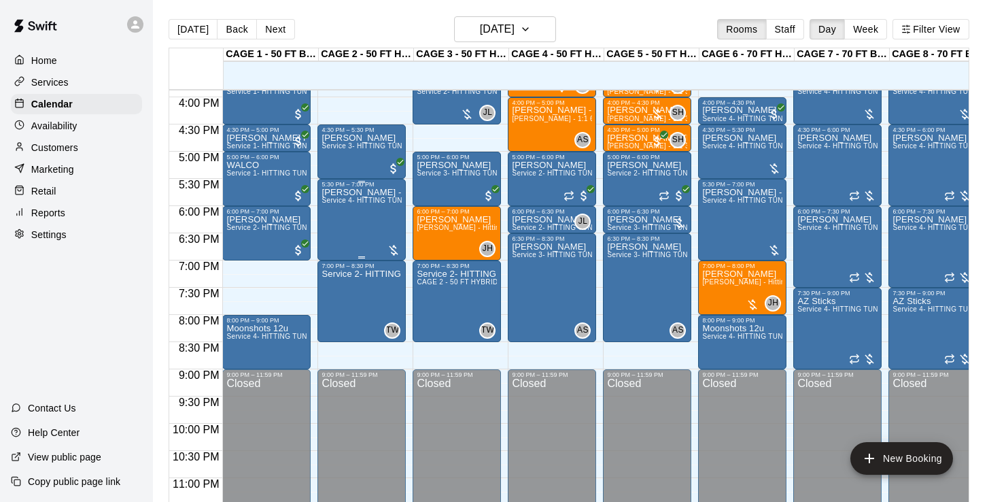
scroll to position [860, 0]
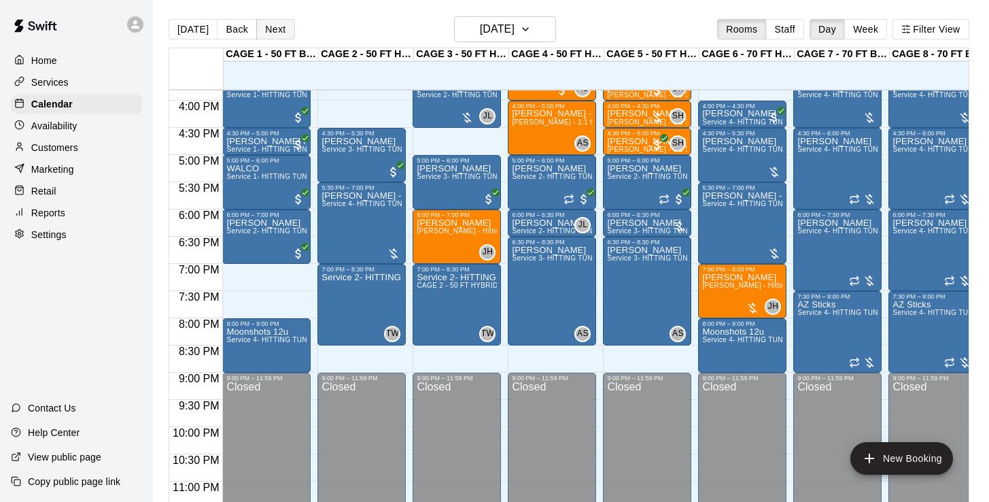
click at [271, 38] on button "Next" at bounding box center [275, 29] width 38 height 20
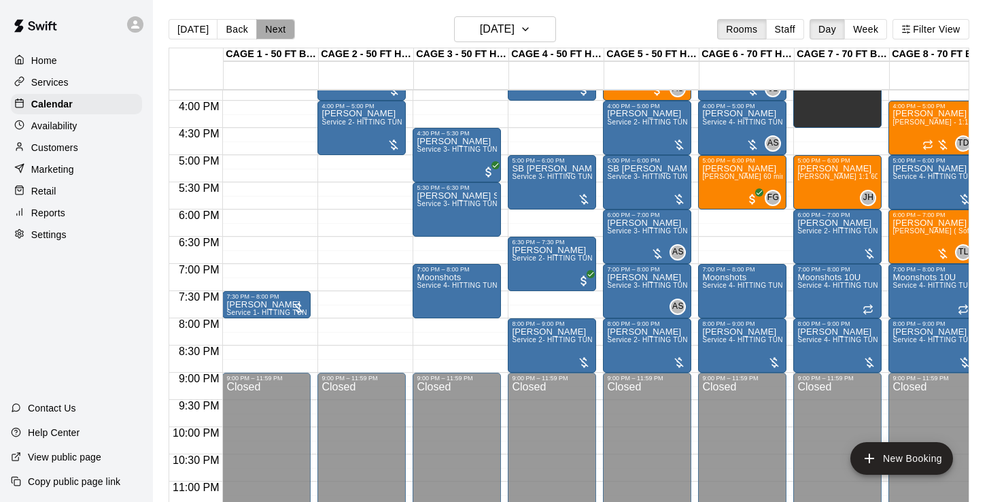
click at [275, 37] on button "Next" at bounding box center [275, 29] width 38 height 20
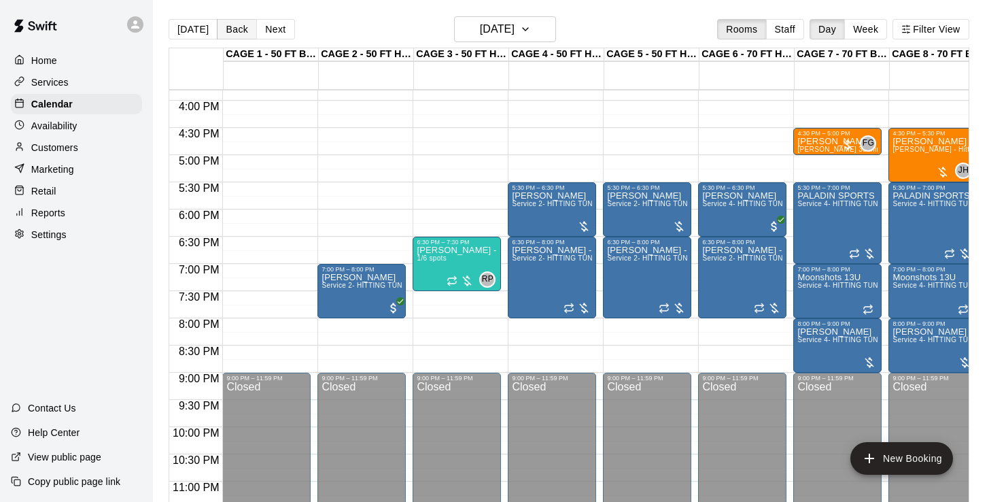
click at [239, 32] on button "Back" at bounding box center [237, 29] width 40 height 20
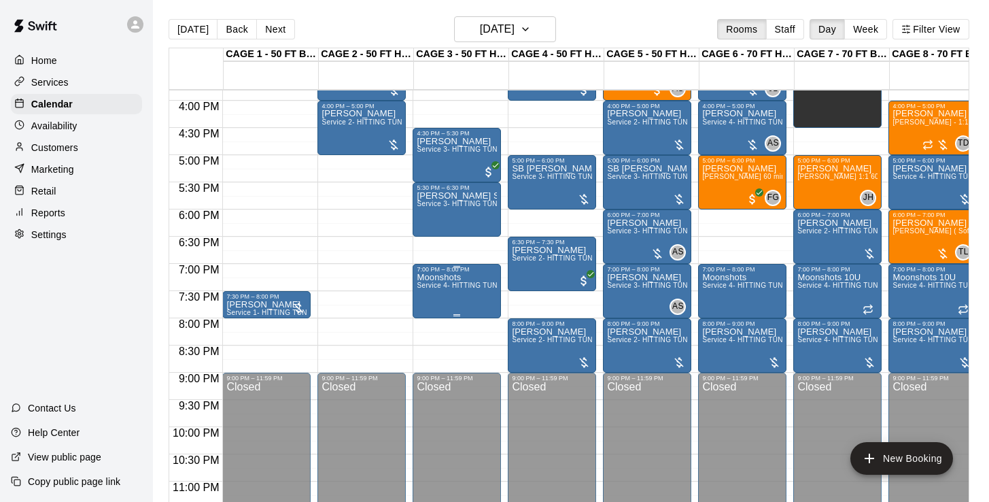
click at [432, 290] on icon "edit" at bounding box center [431, 287] width 16 height 16
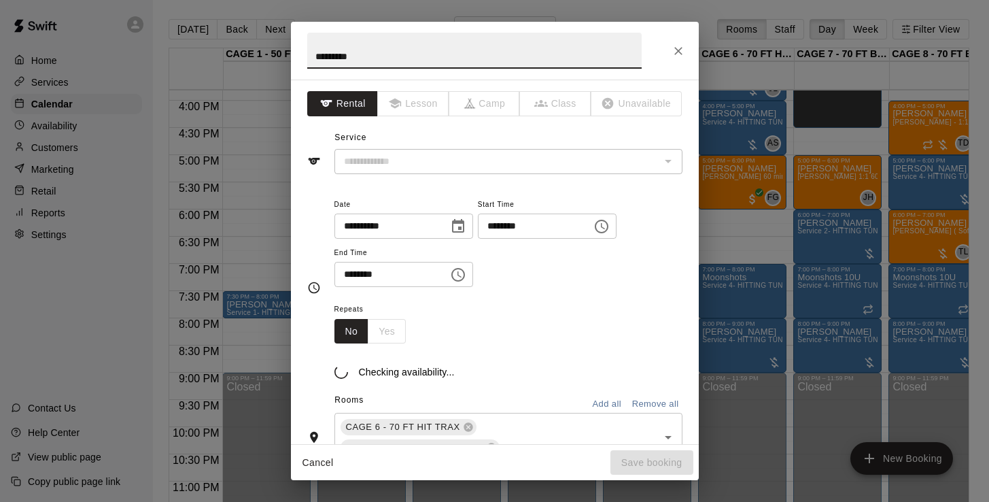
type input "**********"
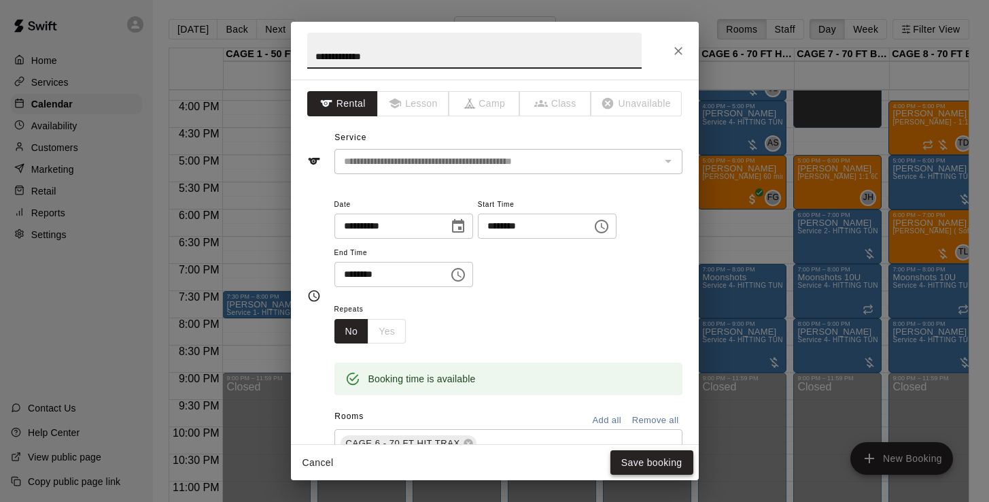
type input "**********"
click at [643, 465] on button "Save booking" at bounding box center [651, 462] width 83 height 25
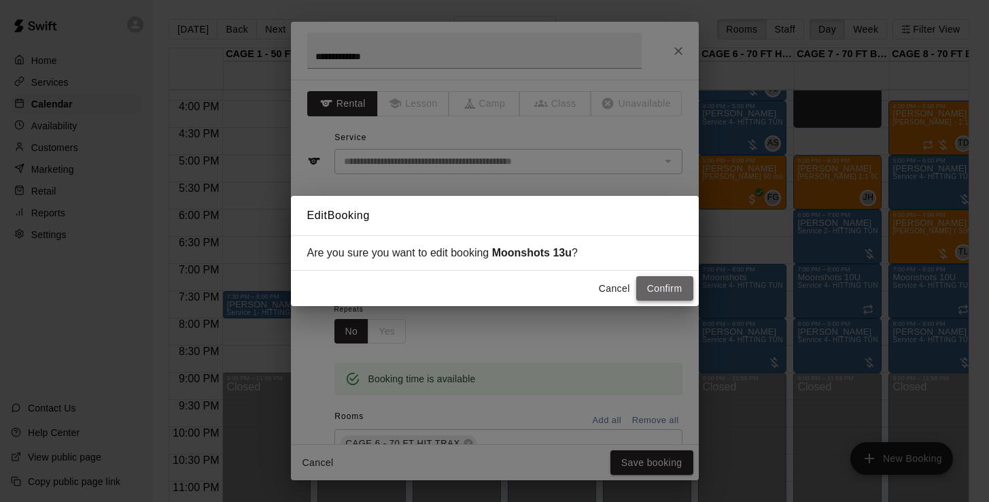
click at [666, 294] on button "Confirm" at bounding box center [664, 288] width 57 height 25
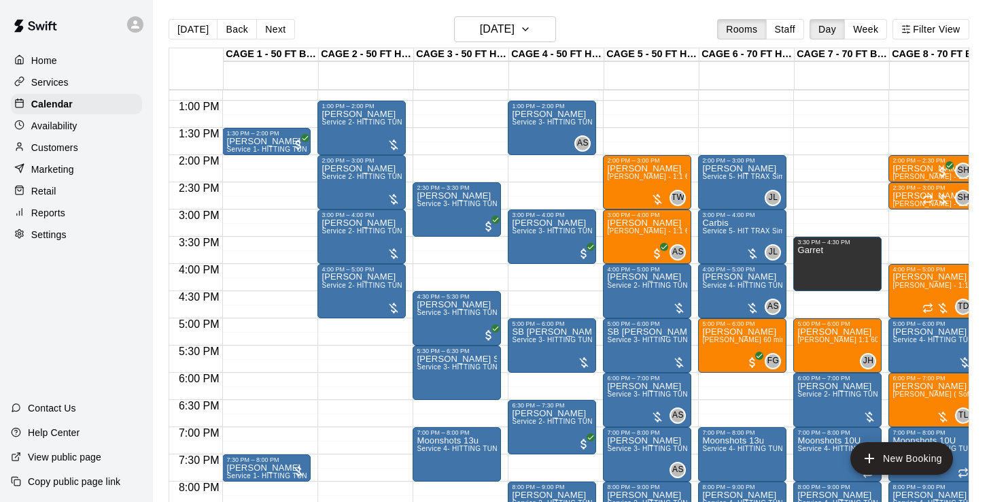
scroll to position [696, 0]
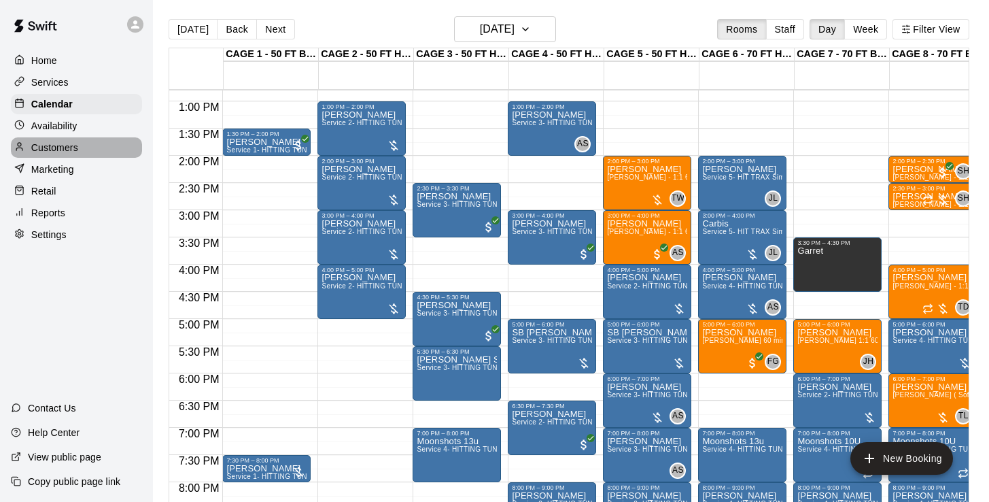
click at [58, 150] on p "Customers" at bounding box center [54, 148] width 47 height 14
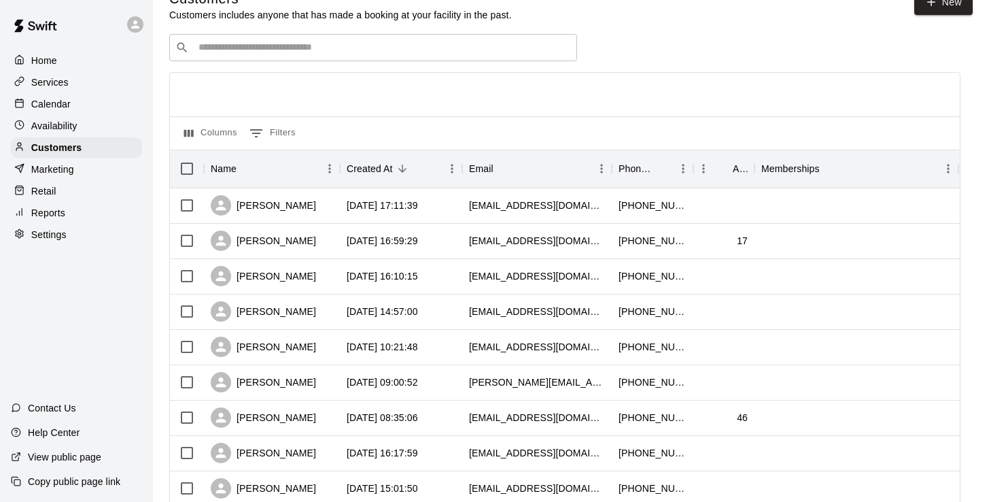
scroll to position [40, 0]
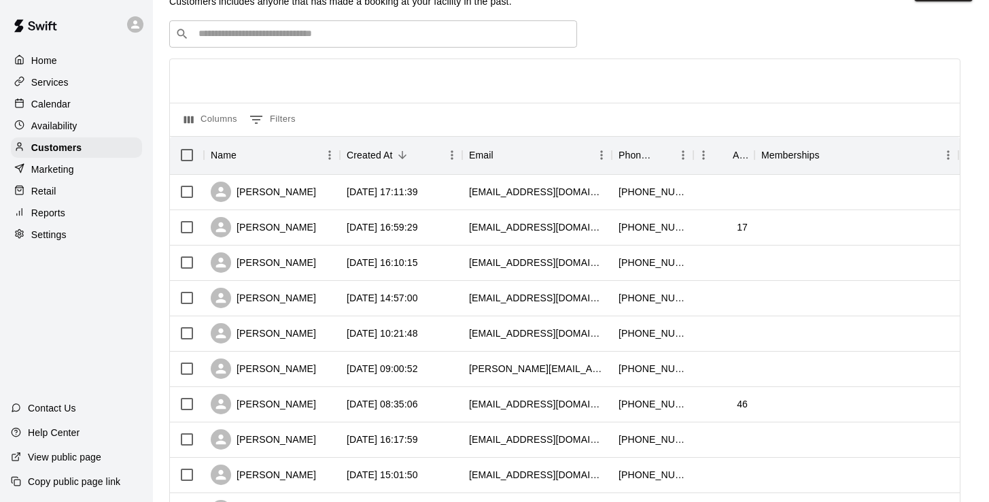
click at [260, 38] on input "Search customers by name or email" at bounding box center [382, 34] width 377 height 14
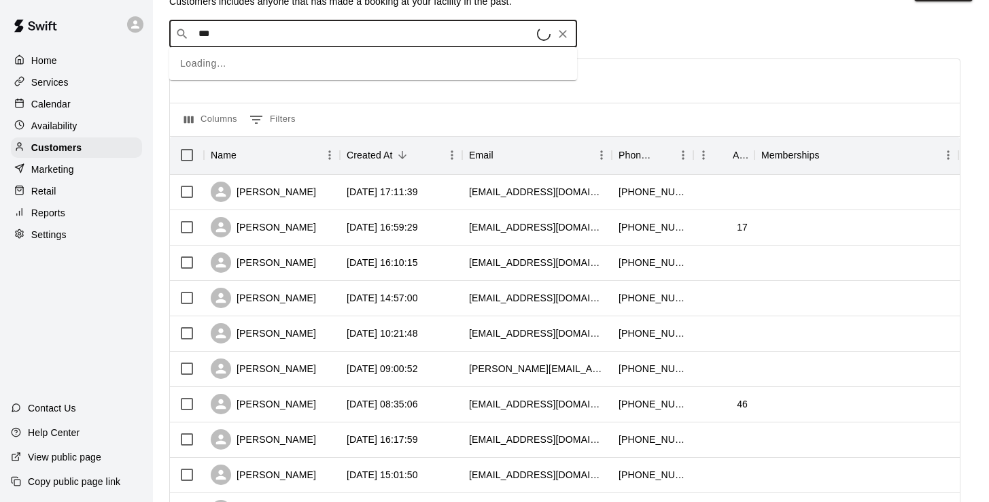
type input "****"
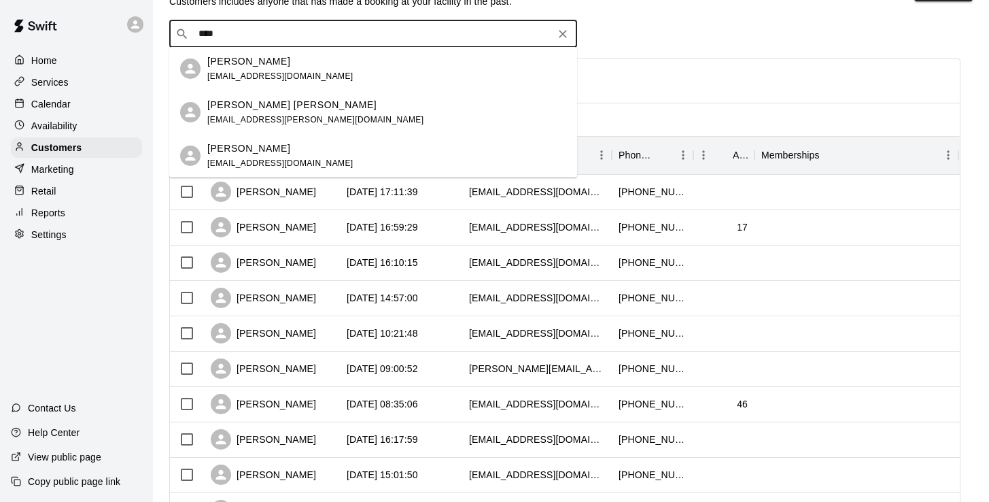
click at [372, 70] on div "Jason Bane jasonbane82@yahoo.com" at bounding box center [386, 68] width 359 height 29
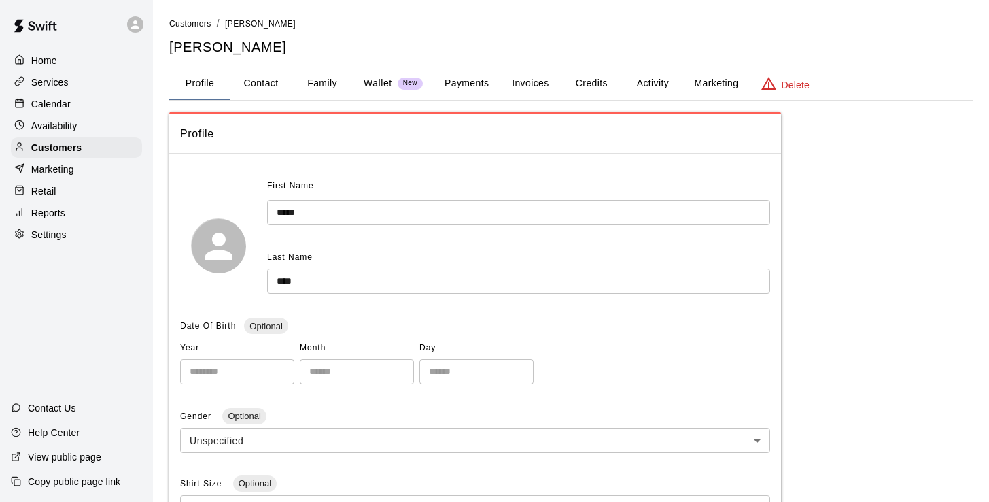
click at [65, 104] on p "Calendar" at bounding box center [50, 104] width 39 height 14
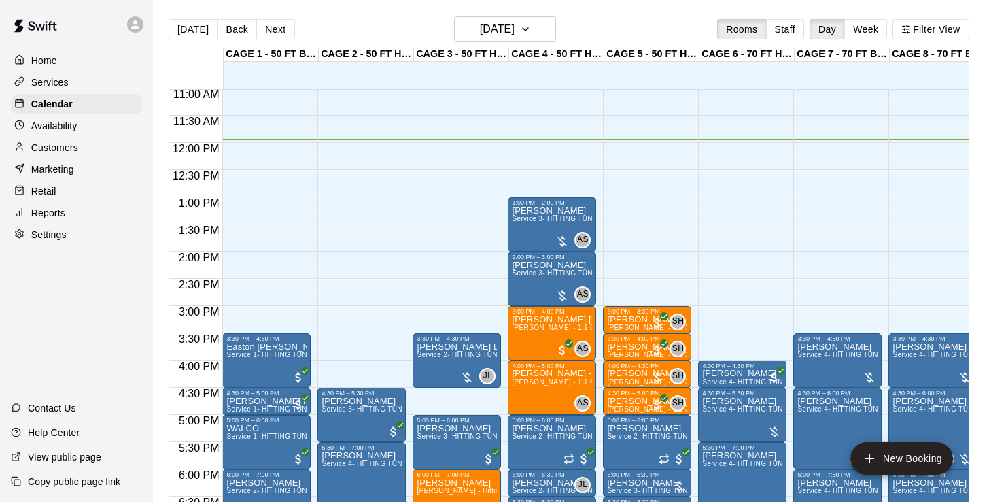
scroll to position [612, 0]
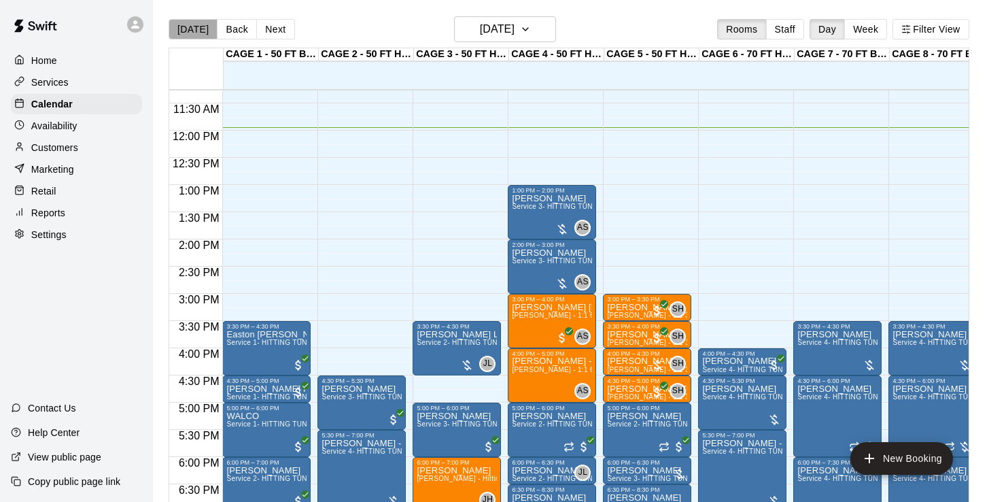
click at [198, 25] on button "[DATE]" at bounding box center [193, 29] width 49 height 20
click at [46, 64] on p "Home" at bounding box center [44, 61] width 26 height 14
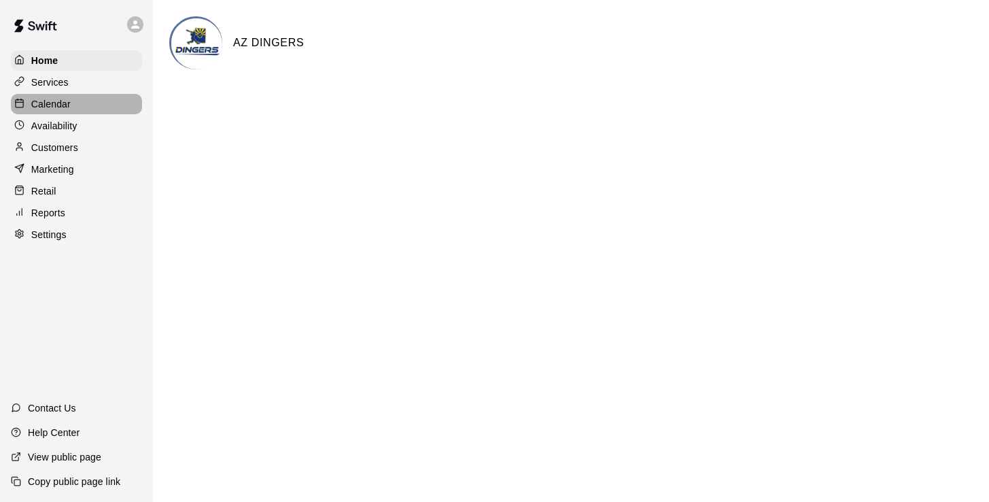
click at [59, 108] on p "Calendar" at bounding box center [50, 104] width 39 height 14
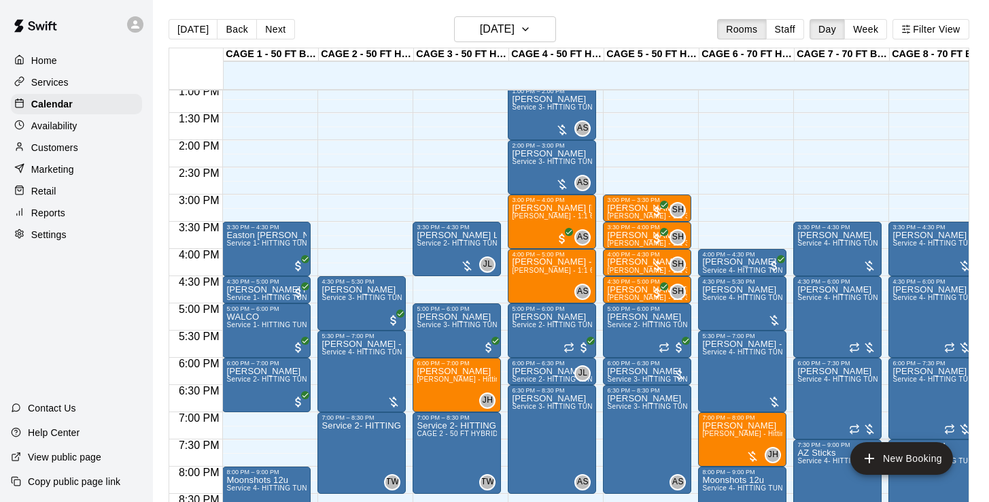
scroll to position [716, 0]
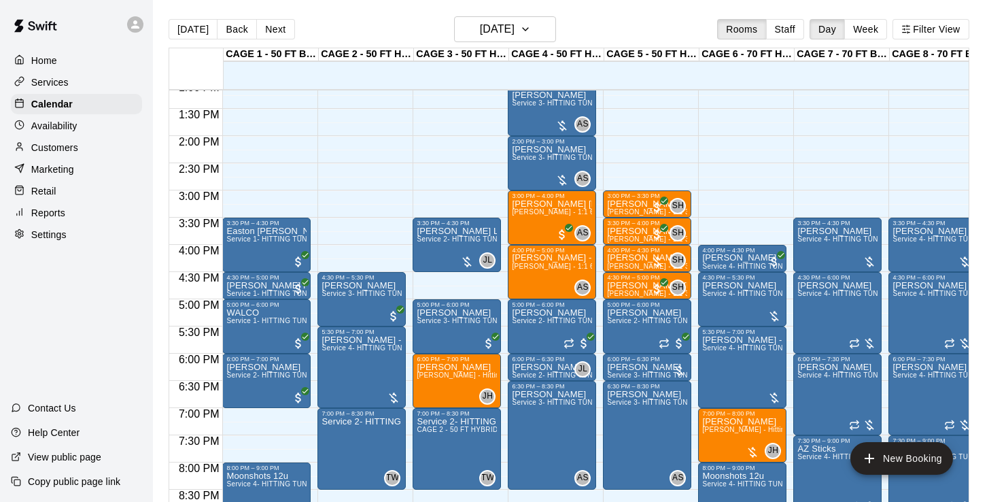
click at [68, 145] on p "Customers" at bounding box center [54, 148] width 47 height 14
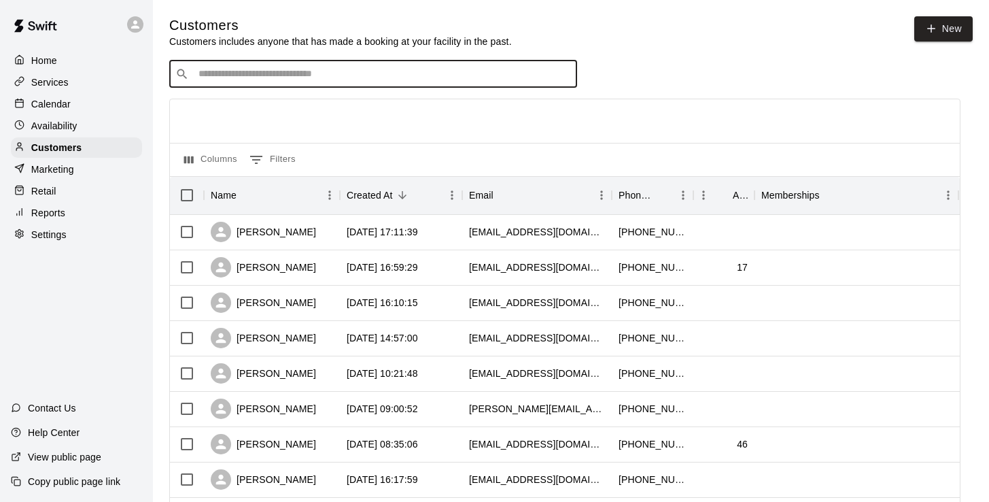
click at [303, 71] on input "Search customers by name or email" at bounding box center [382, 74] width 377 height 14
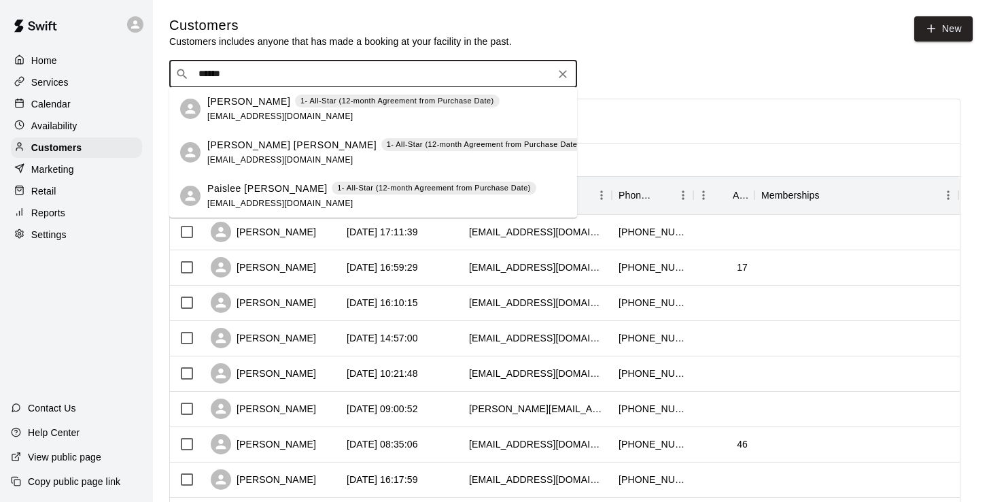
type input "*******"
click at [252, 107] on p "Ashli Perkins" at bounding box center [248, 101] width 83 height 14
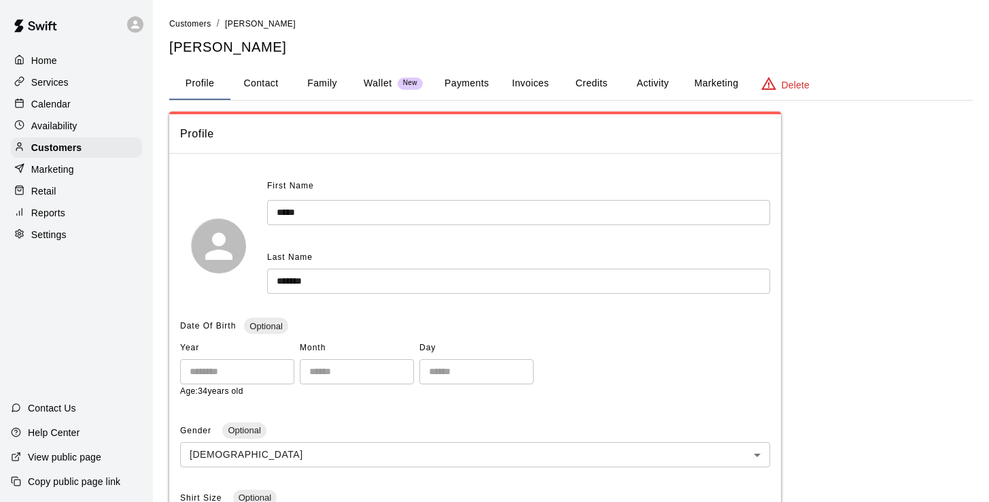
click at [474, 86] on button "Payments" at bounding box center [467, 83] width 66 height 33
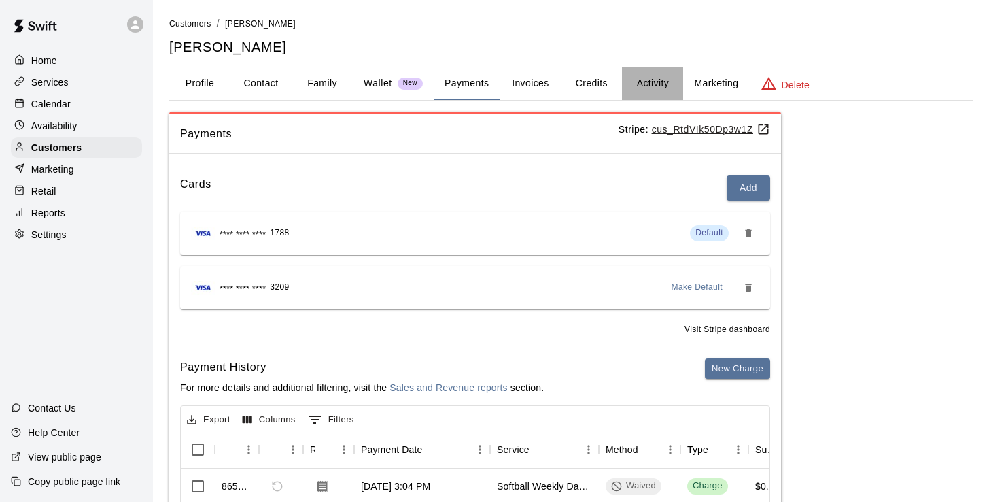
click at [639, 82] on button "Activity" at bounding box center [652, 83] width 61 height 33
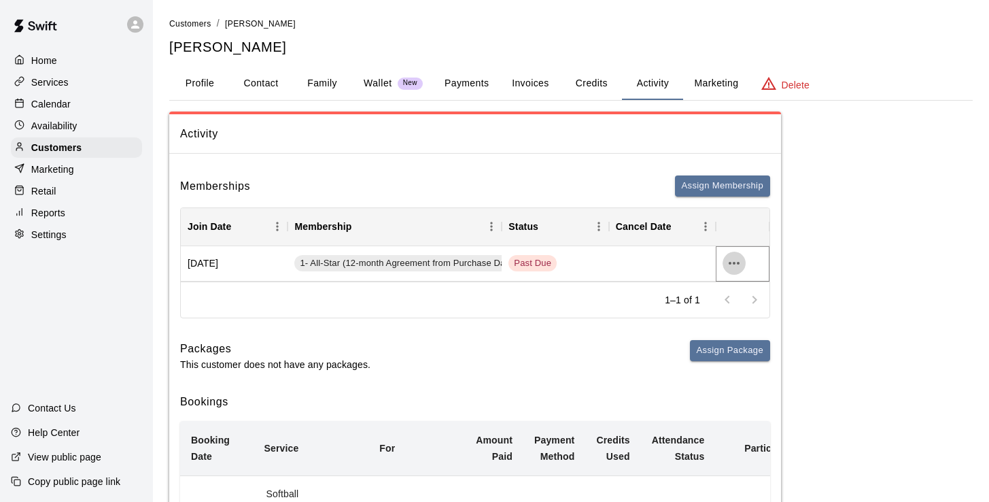
click at [732, 264] on icon "more actions" at bounding box center [734, 263] width 16 height 16
click at [764, 290] on li "View details" at bounding box center [761, 290] width 77 height 22
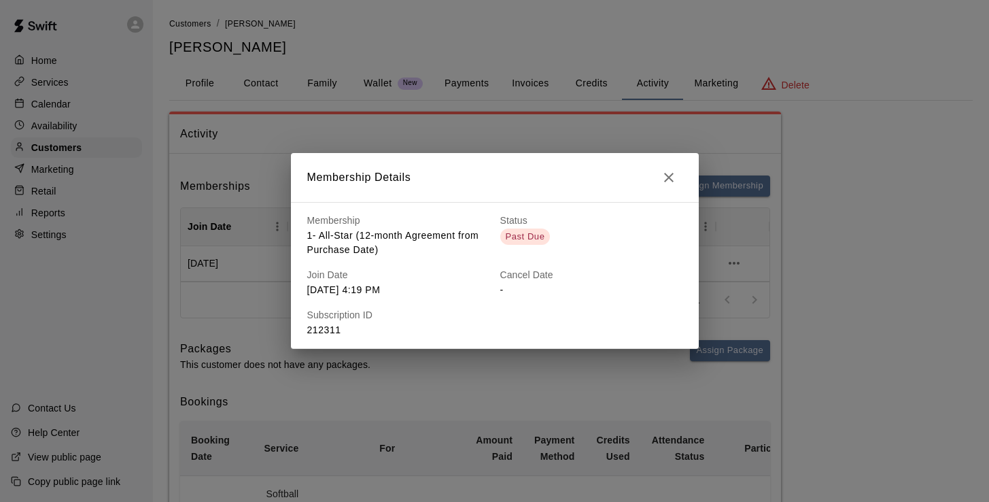
click at [677, 172] on button "button" at bounding box center [668, 177] width 27 height 27
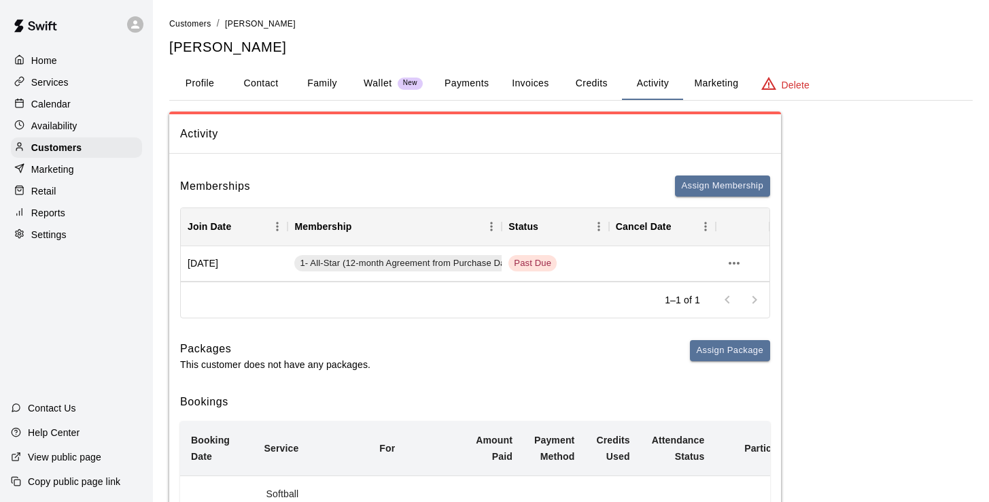
click at [447, 86] on button "Payments" at bounding box center [467, 83] width 66 height 33
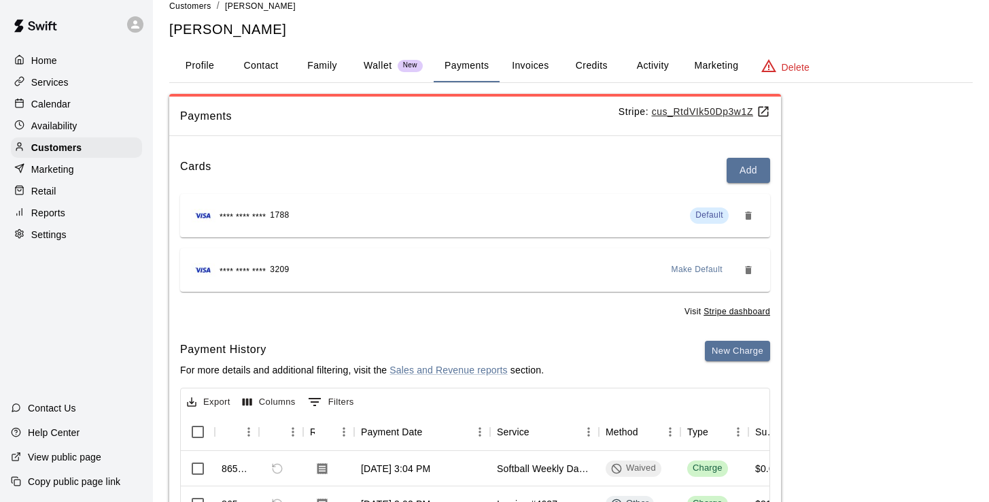
scroll to position [22, 0]
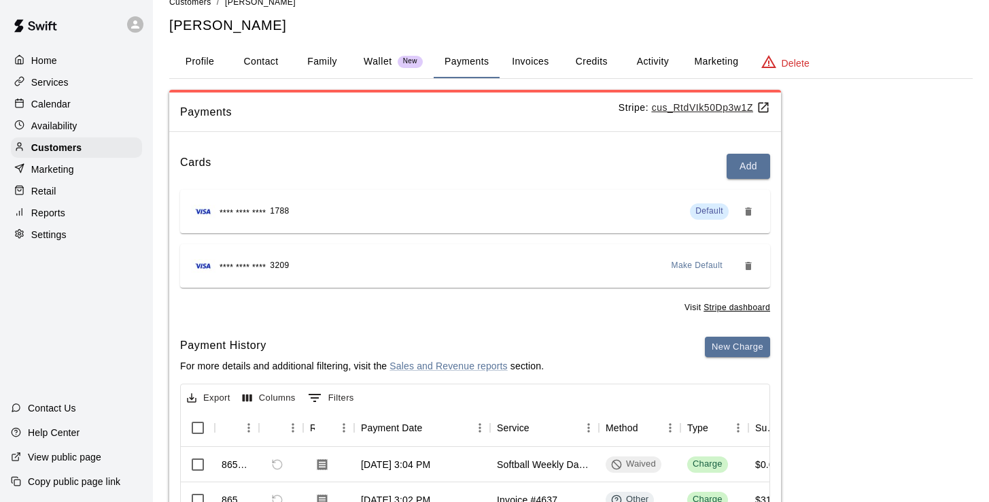
click at [694, 102] on u "cus_RtdVIk50Dp3w1Z" at bounding box center [711, 107] width 118 height 11
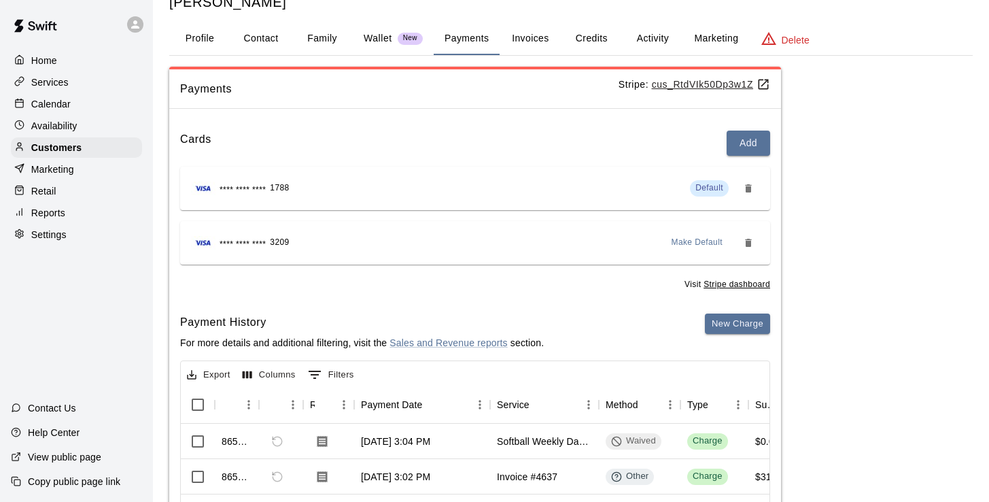
scroll to position [48, 0]
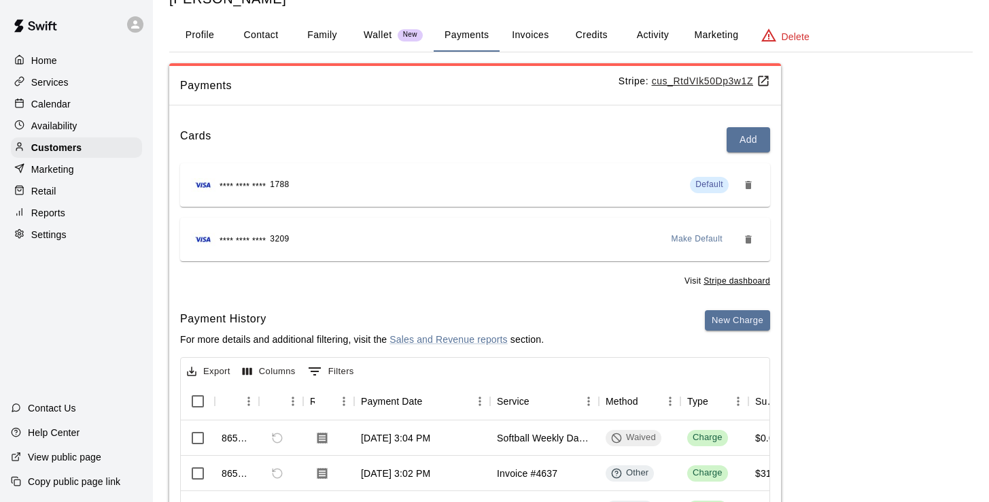
click at [52, 107] on p "Calendar" at bounding box center [50, 104] width 39 height 14
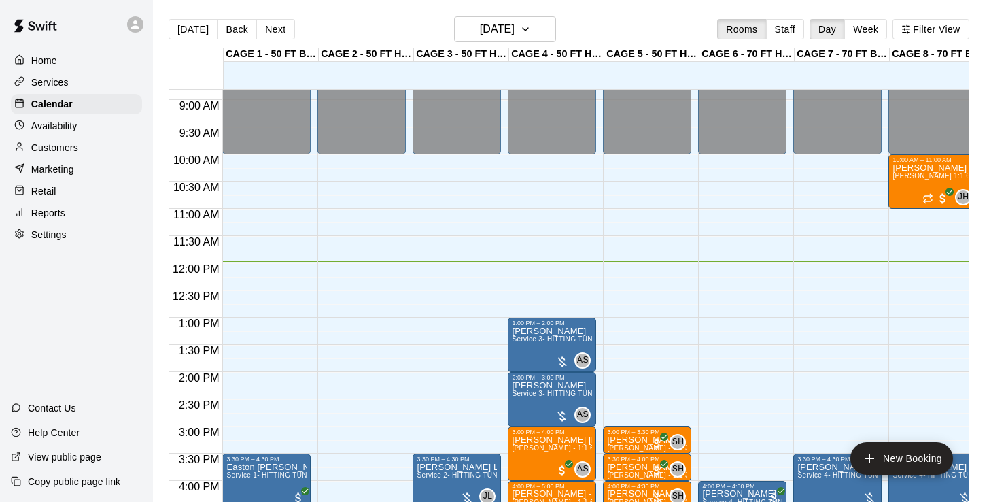
scroll to position [479, 0]
click at [192, 20] on button "[DATE]" at bounding box center [193, 29] width 49 height 20
click at [202, 36] on button "[DATE]" at bounding box center [193, 29] width 49 height 20
click at [55, 65] on p "Home" at bounding box center [44, 61] width 26 height 14
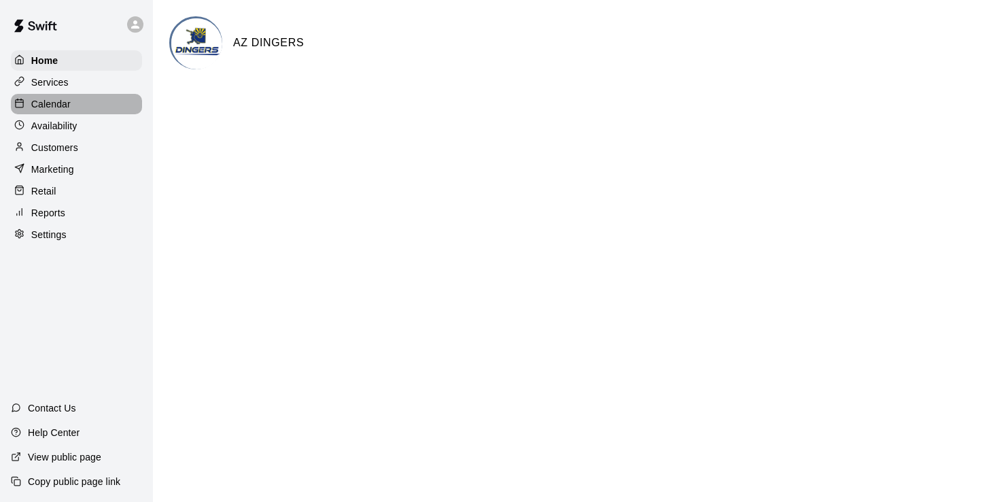
click at [62, 105] on p "Calendar" at bounding box center [50, 104] width 39 height 14
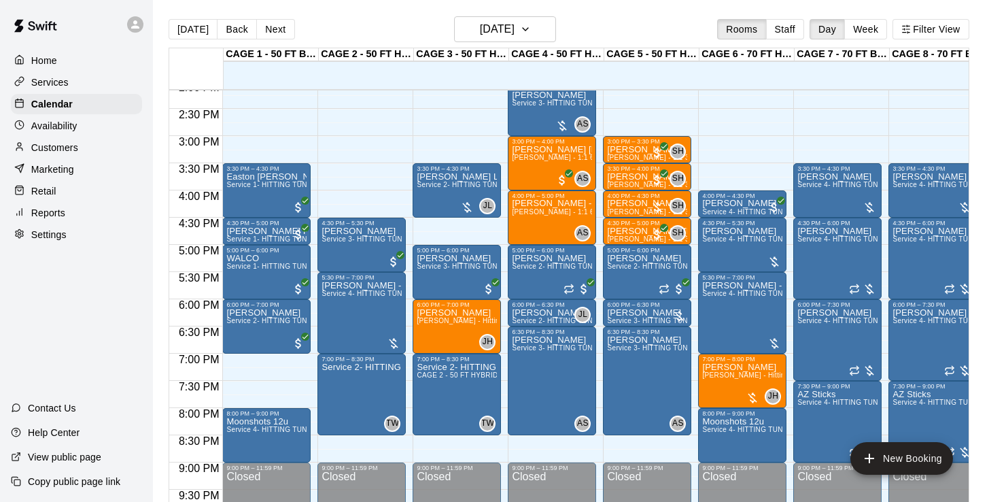
scroll to position [701, 0]
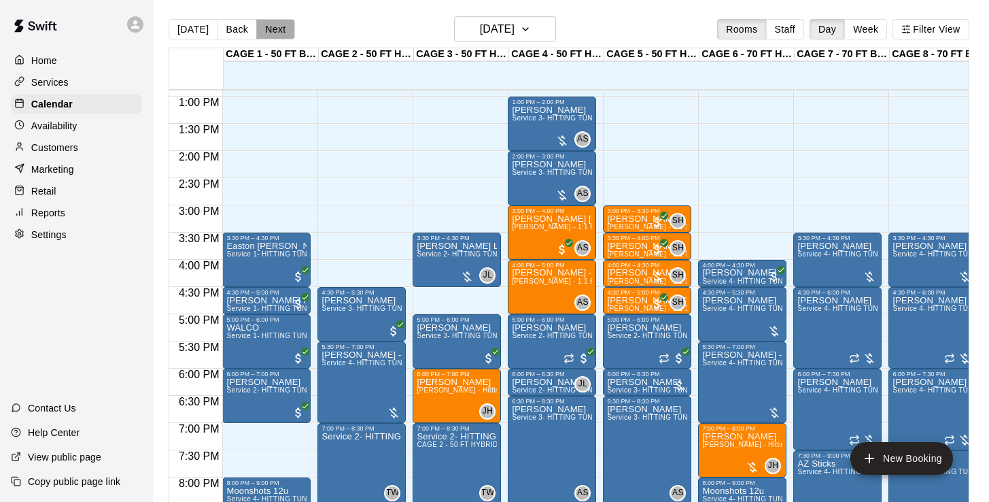
click at [268, 27] on button "Next" at bounding box center [275, 29] width 38 height 20
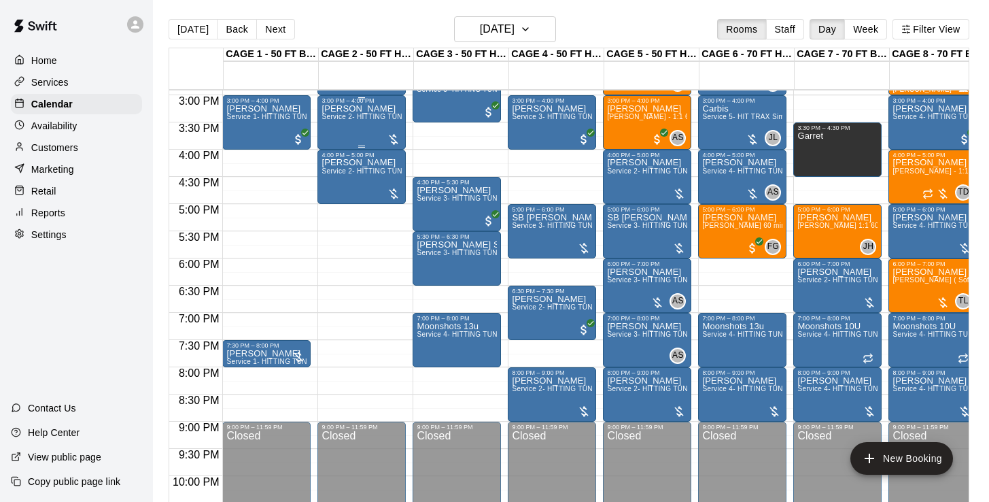
scroll to position [809, 0]
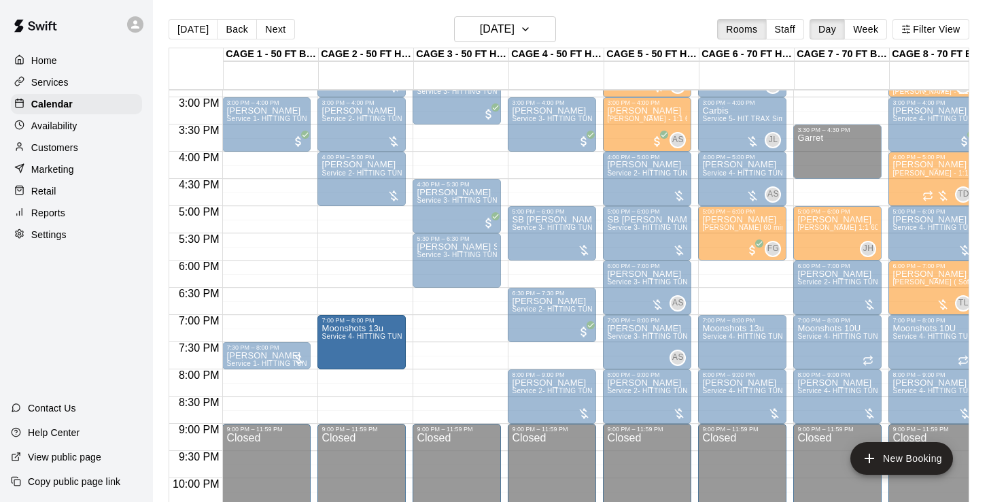
drag, startPoint x: 434, startPoint y: 353, endPoint x: 404, endPoint y: 353, distance: 29.2
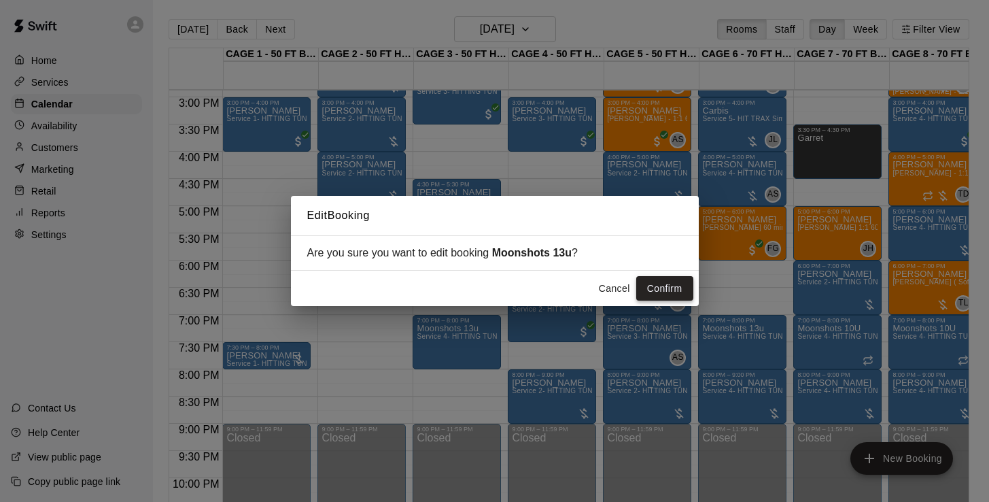
click at [655, 287] on button "Confirm" at bounding box center [664, 288] width 57 height 25
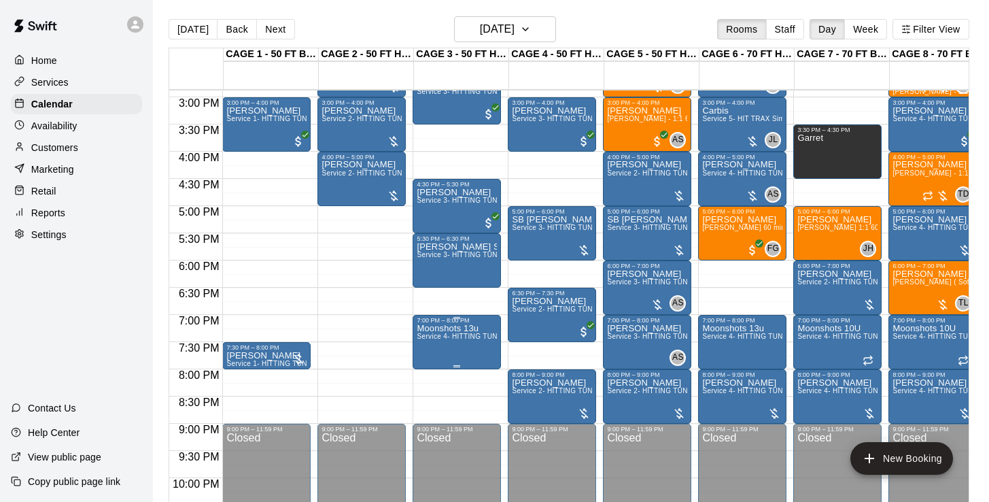
click at [426, 336] on icon "edit" at bounding box center [431, 338] width 16 height 16
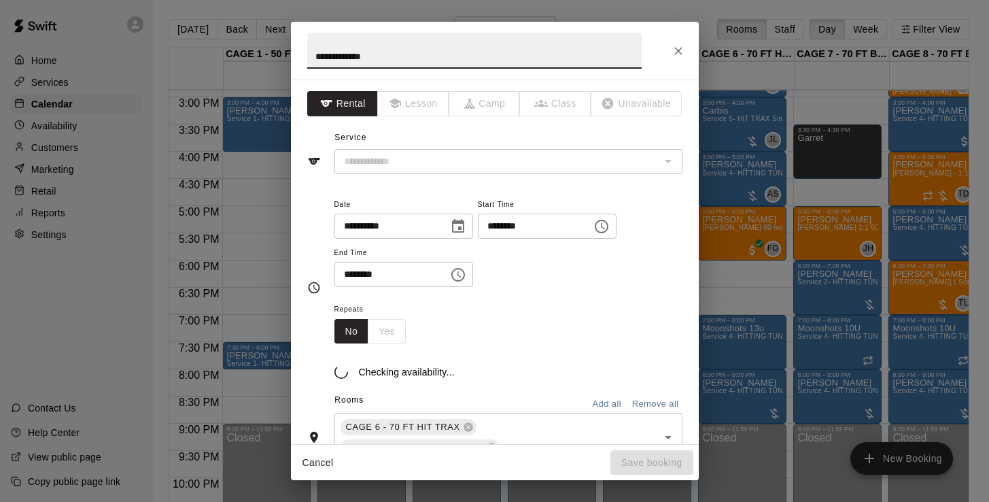
type input "**********"
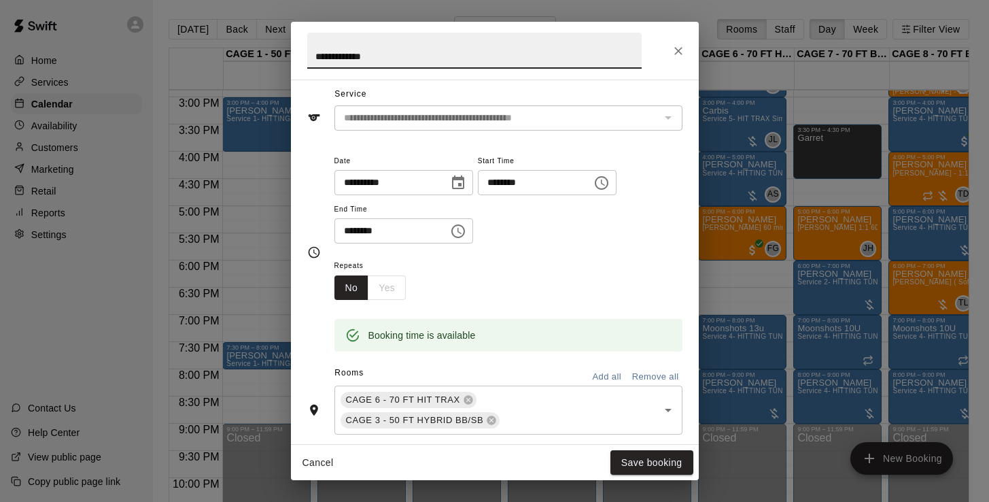
scroll to position [56, 0]
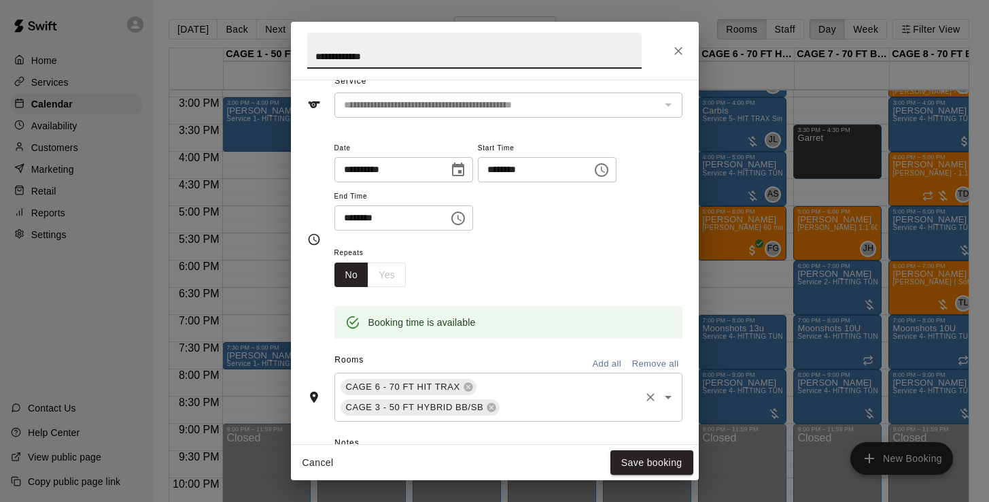
click at [525, 399] on input "text" at bounding box center [570, 407] width 136 height 17
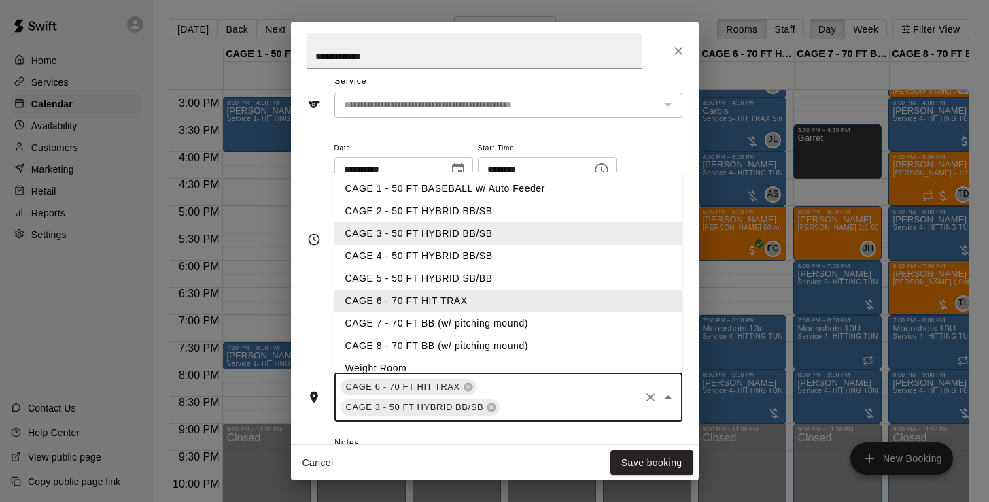
type input "*"
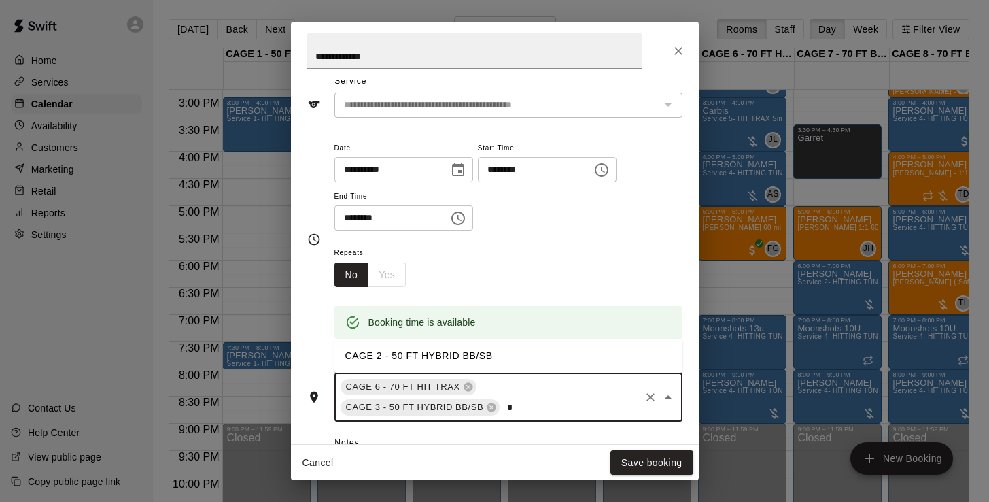
click at [465, 351] on li "CAGE 2 - 50 FT HYBRID BB/SB" at bounding box center [508, 356] width 348 height 22
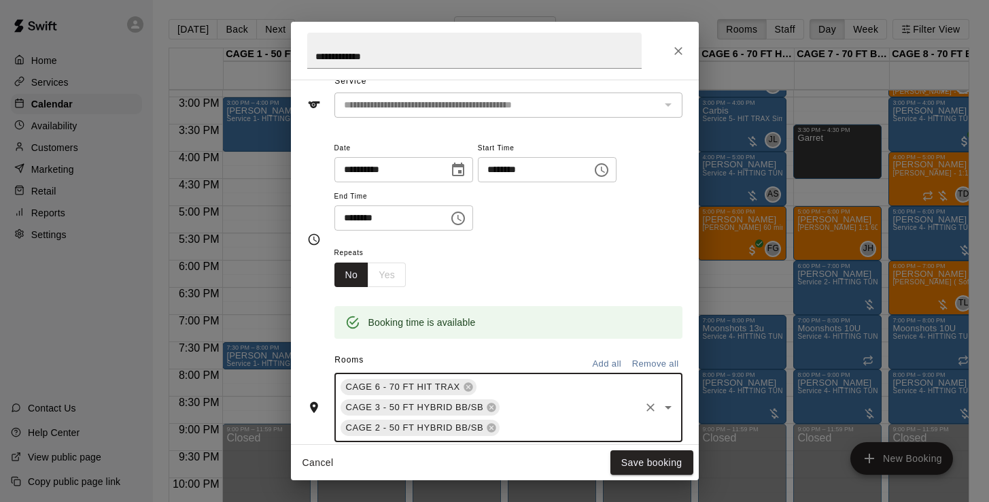
click at [491, 385] on div "CAGE 6 - 70 FT HIT TRAX CAGE 3 - 50 FT HYBRID BB/SB CAGE 2 - 50 FT HYBRID BB/SB…" at bounding box center [508, 407] width 348 height 69
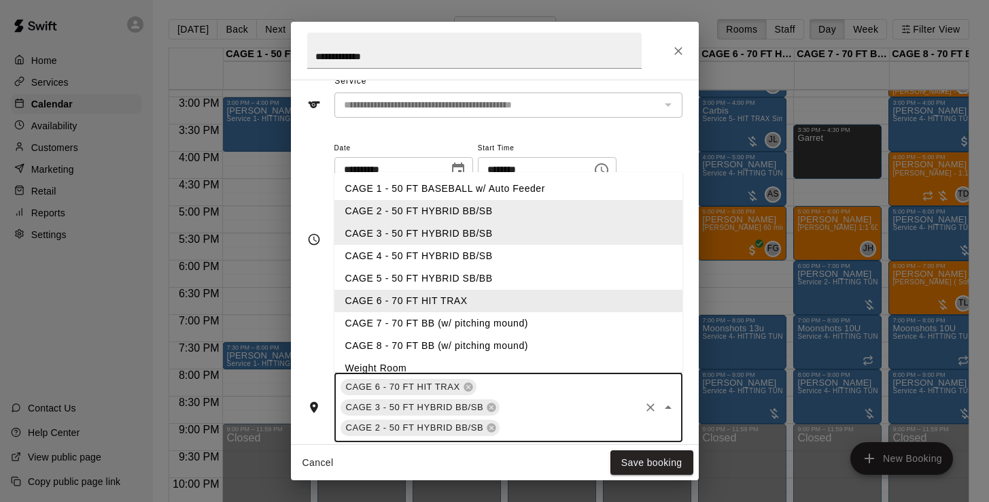
click at [491, 385] on div "CAGE 6 - 70 FT HIT TRAX CAGE 3 - 50 FT HYBRID BB/SB CAGE 2 - 50 FT HYBRID BB/SB…" at bounding box center [508, 407] width 348 height 69
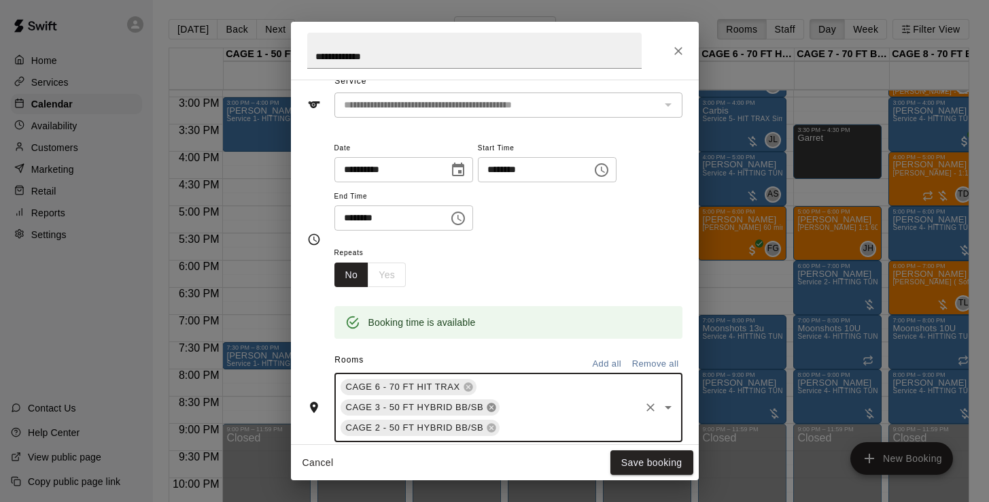
click at [493, 404] on icon at bounding box center [491, 407] width 11 height 11
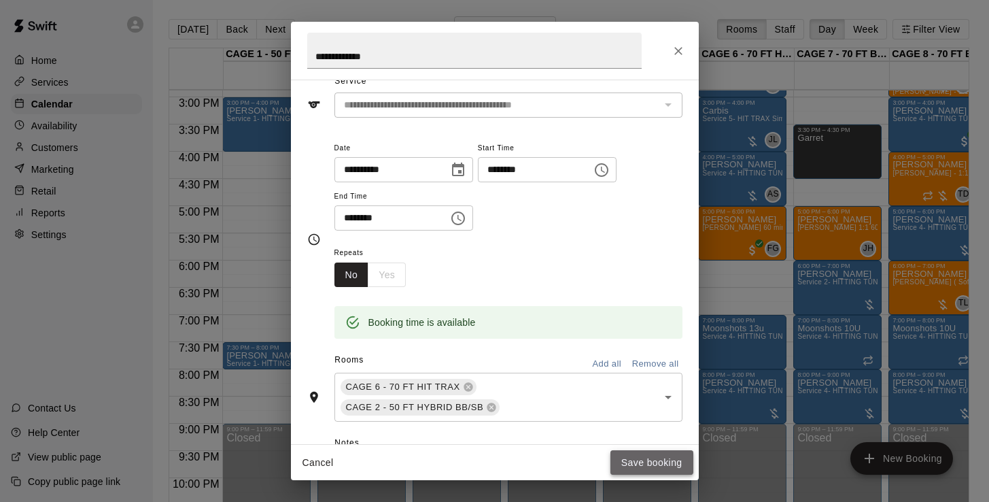
click at [645, 455] on button "Save booking" at bounding box center [651, 462] width 83 height 25
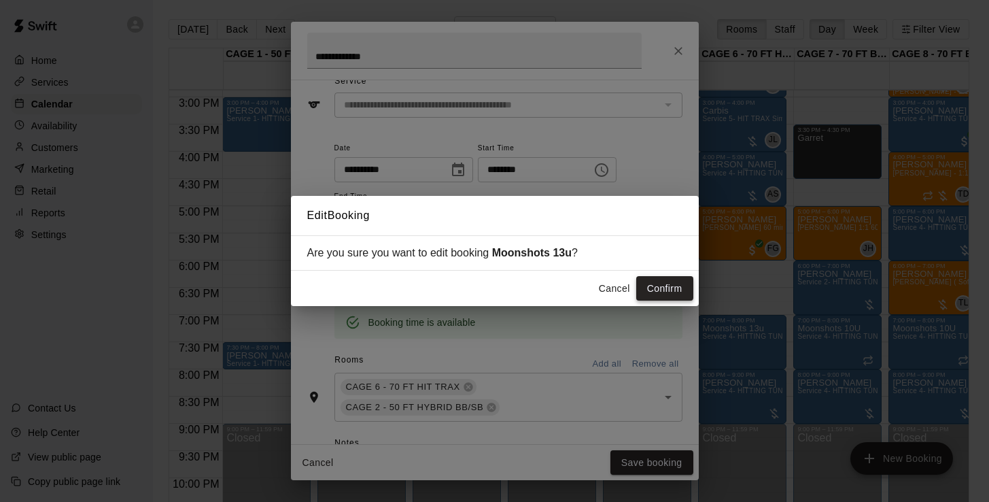
click at [660, 288] on button "Confirm" at bounding box center [664, 288] width 57 height 25
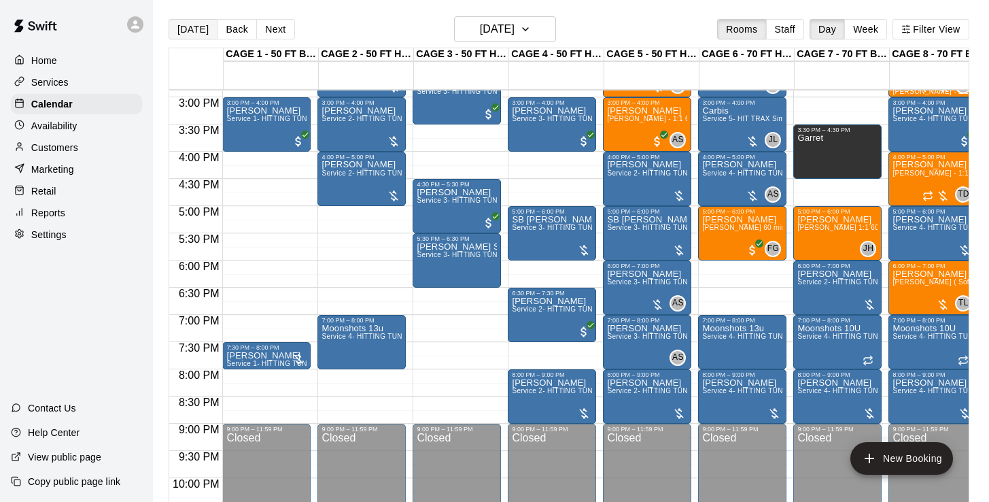
click at [205, 38] on button "[DATE]" at bounding box center [193, 29] width 49 height 20
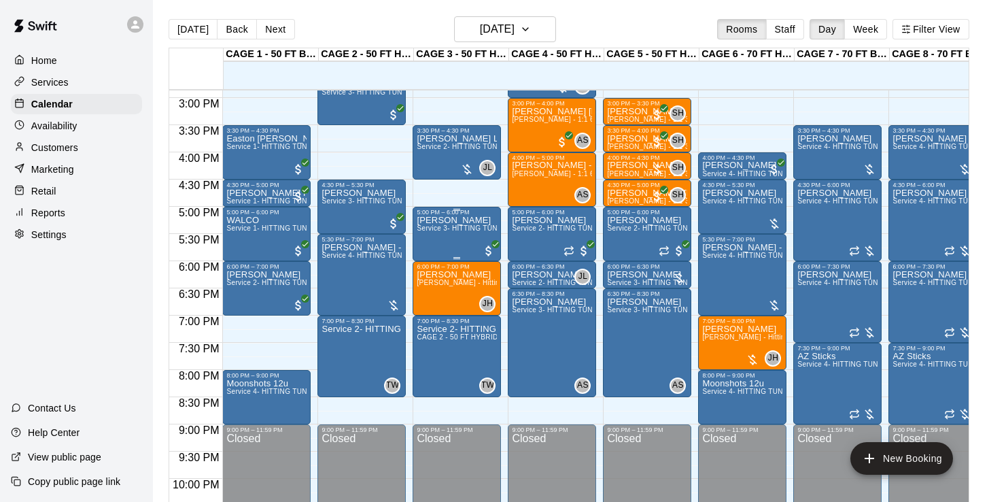
scroll to position [831, 0]
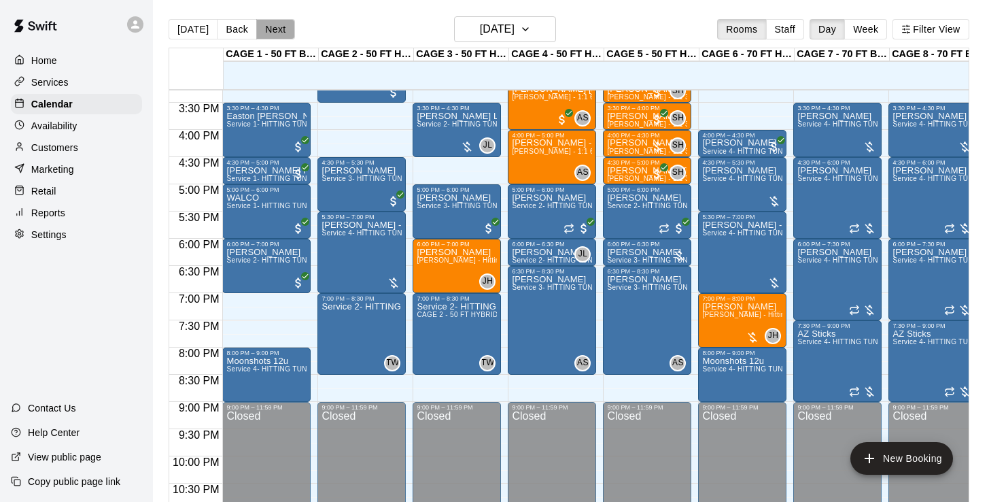
click at [277, 35] on button "Next" at bounding box center [275, 29] width 38 height 20
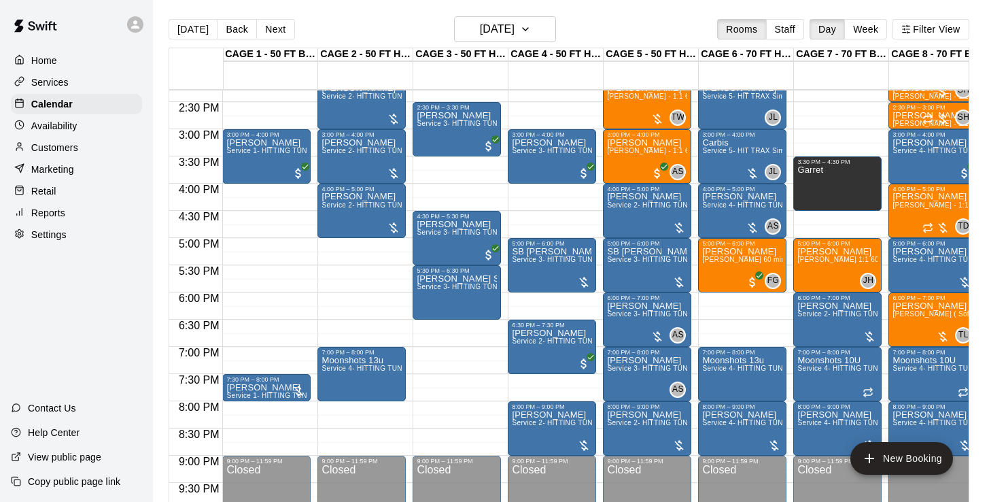
scroll to position [0, 0]
click at [186, 37] on button "[DATE]" at bounding box center [193, 29] width 49 height 20
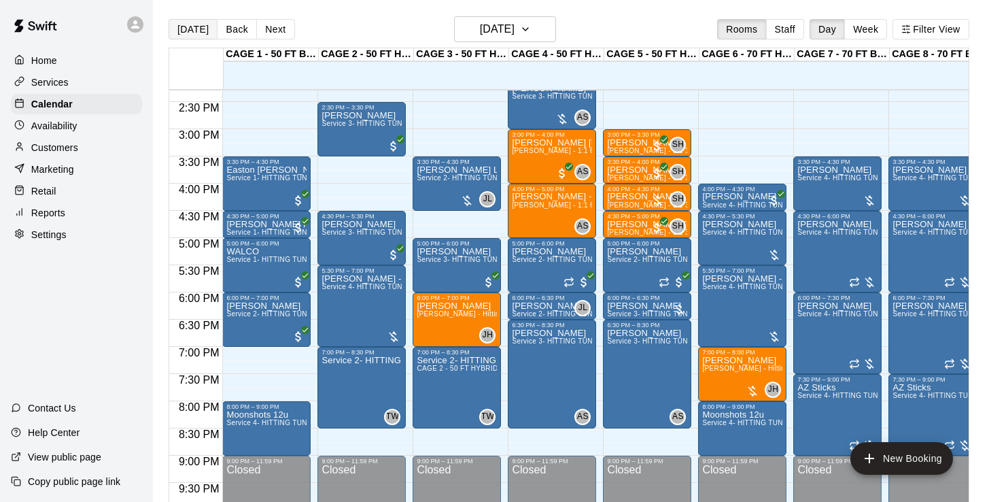
click at [199, 31] on button "[DATE]" at bounding box center [193, 29] width 49 height 20
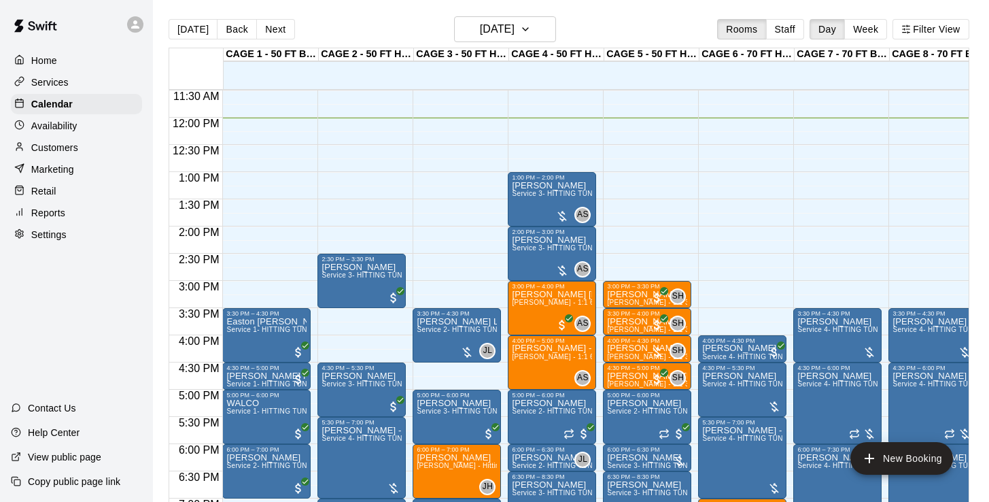
scroll to position [649, 0]
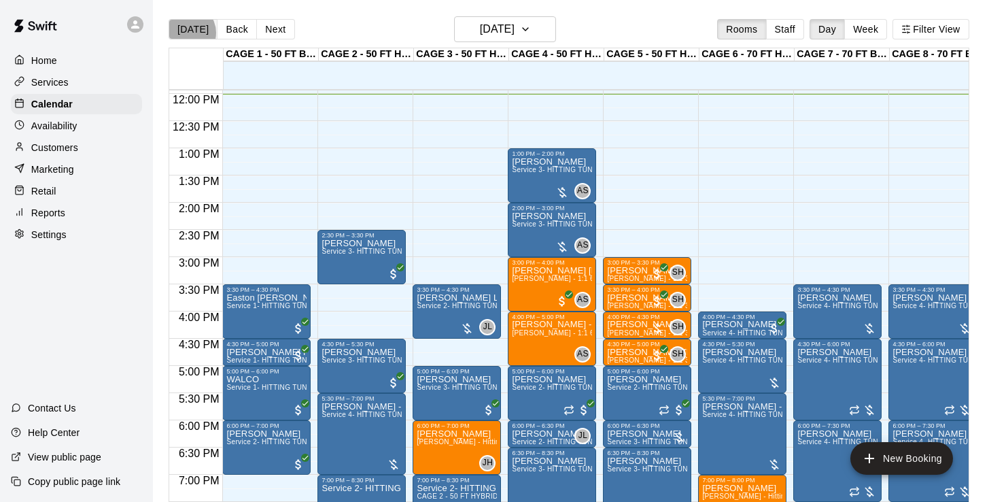
click at [187, 33] on button "[DATE]" at bounding box center [193, 29] width 49 height 20
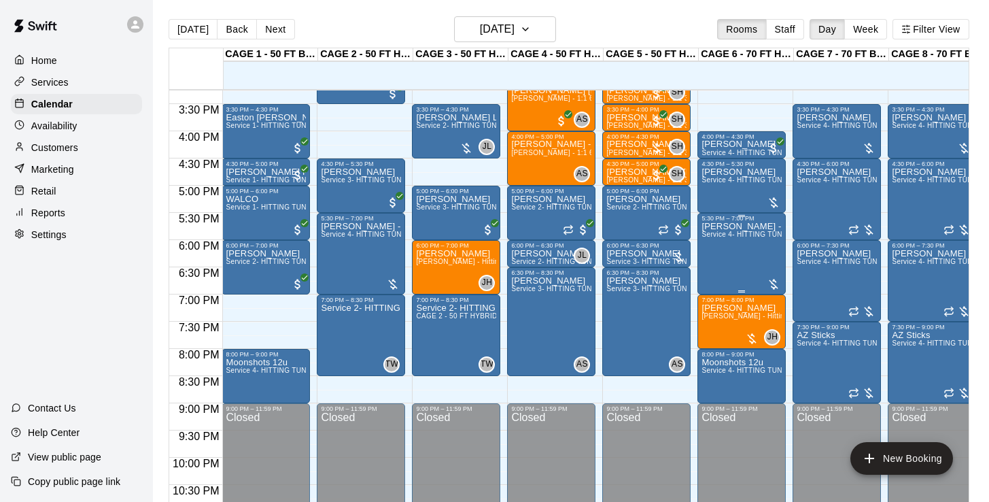
scroll to position [832, 1]
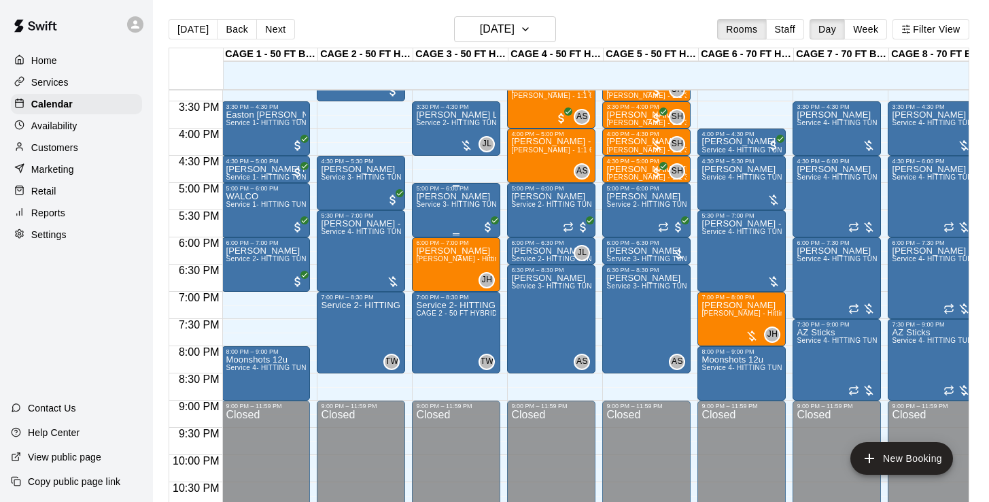
click at [449, 215] on div "Nicole Quintero Service 3- HITTING TUNNEL RENTAL - 50ft Softball" at bounding box center [456, 443] width 80 height 502
click at [430, 239] on img "edit" at bounding box center [431, 239] width 16 height 16
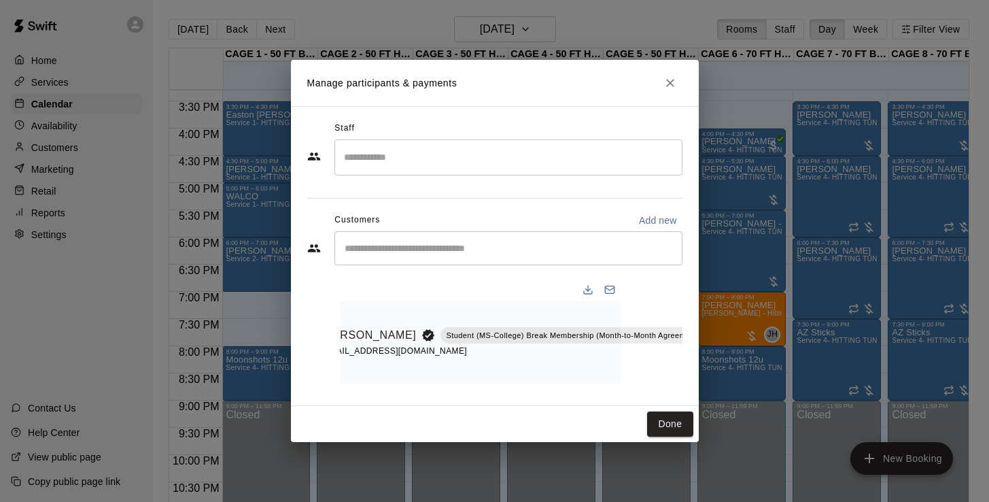
scroll to position [0, 61]
click at [366, 338] on link "Madison Quintero" at bounding box center [370, 335] width 95 height 18
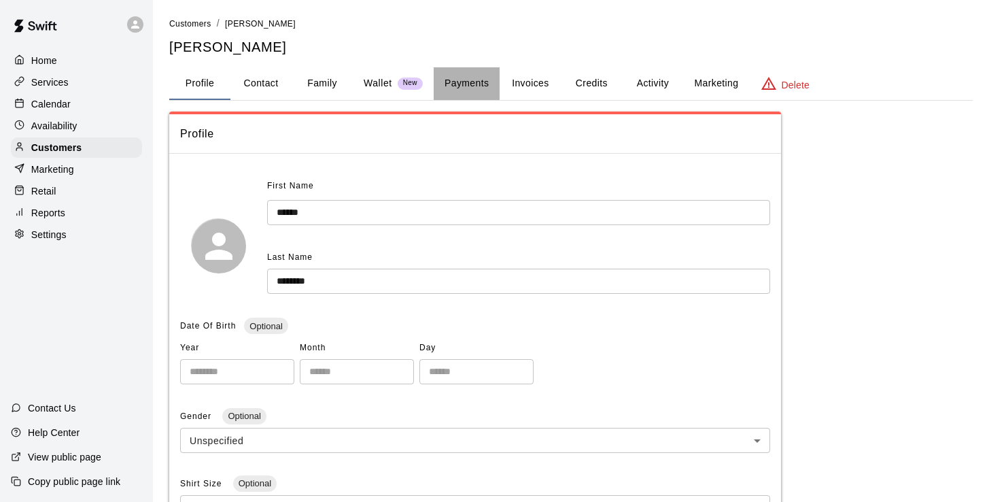
click at [462, 88] on button "Payments" at bounding box center [467, 83] width 66 height 33
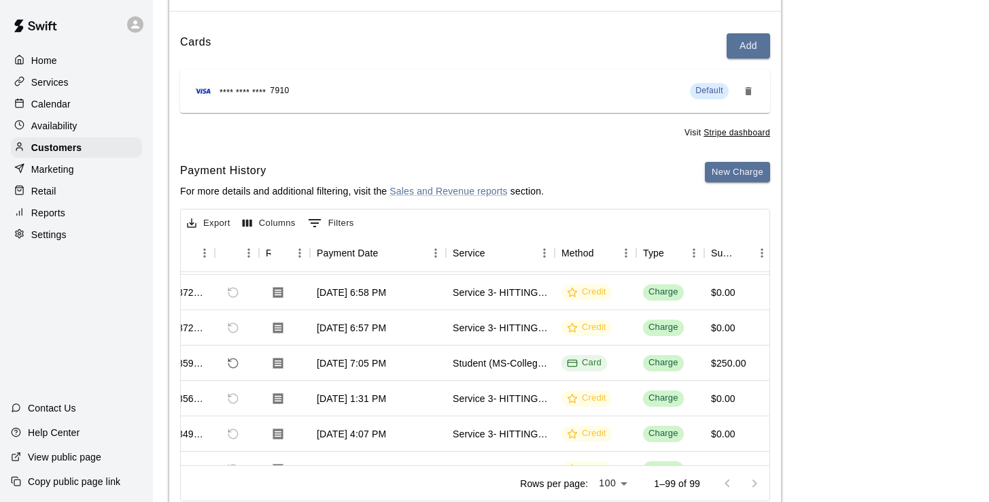
scroll to position [31, 41]
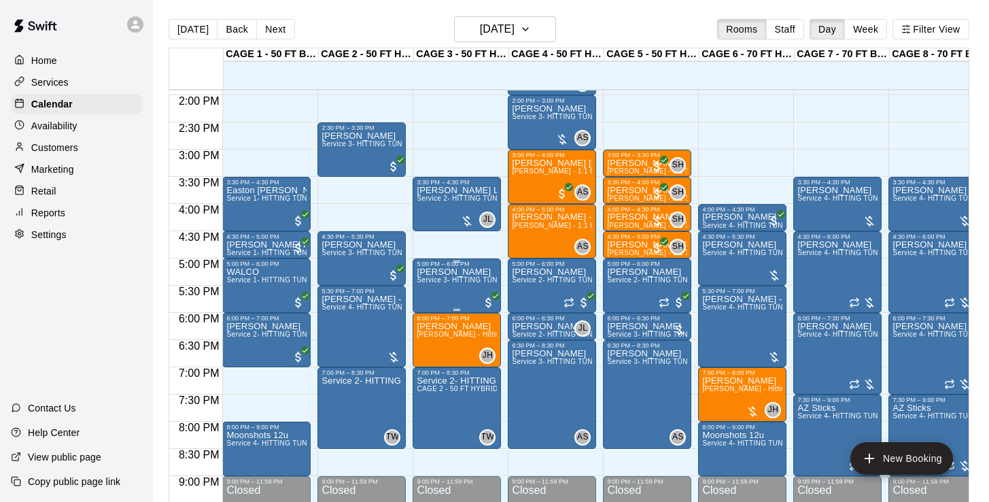
scroll to position [757, 0]
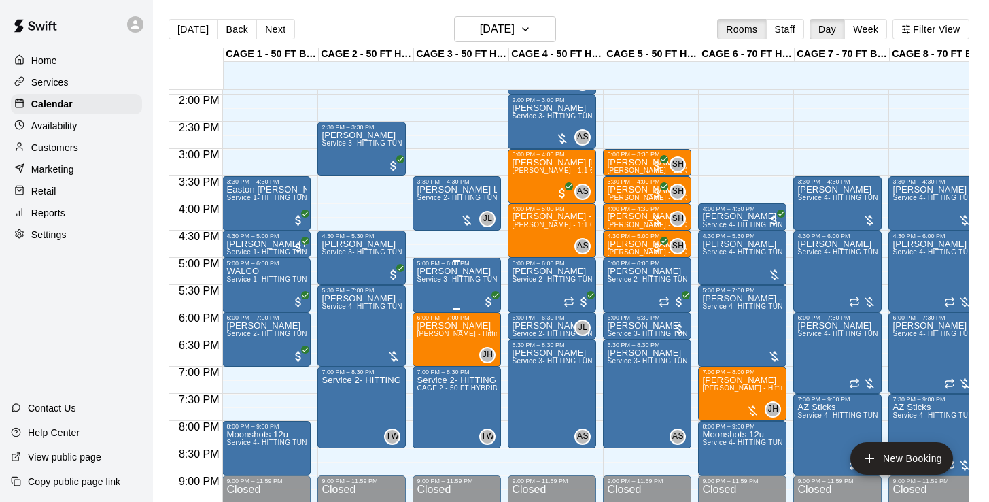
click at [427, 312] on img "edit" at bounding box center [432, 314] width 16 height 16
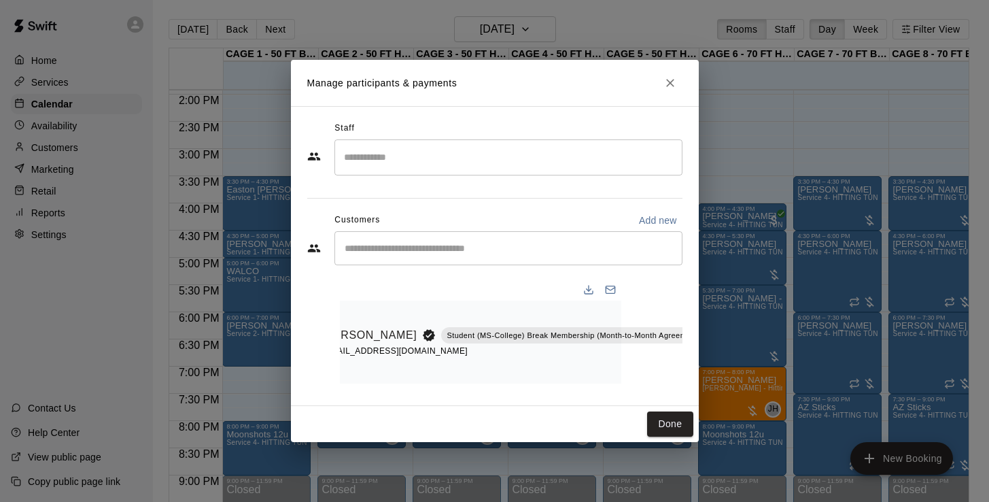
scroll to position [0, 61]
click at [673, 87] on icon "Close" at bounding box center [670, 83] width 8 height 8
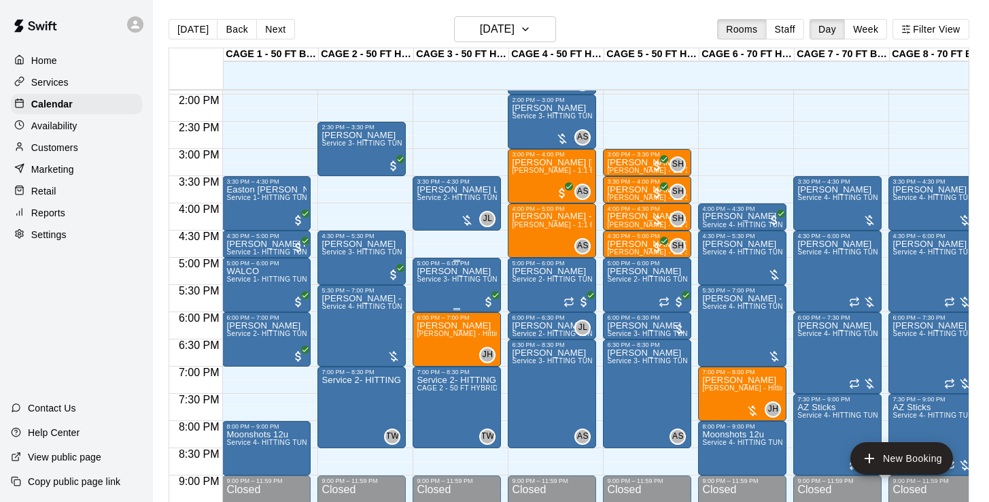
click at [422, 349] on button "delete" at bounding box center [430, 345] width 27 height 27
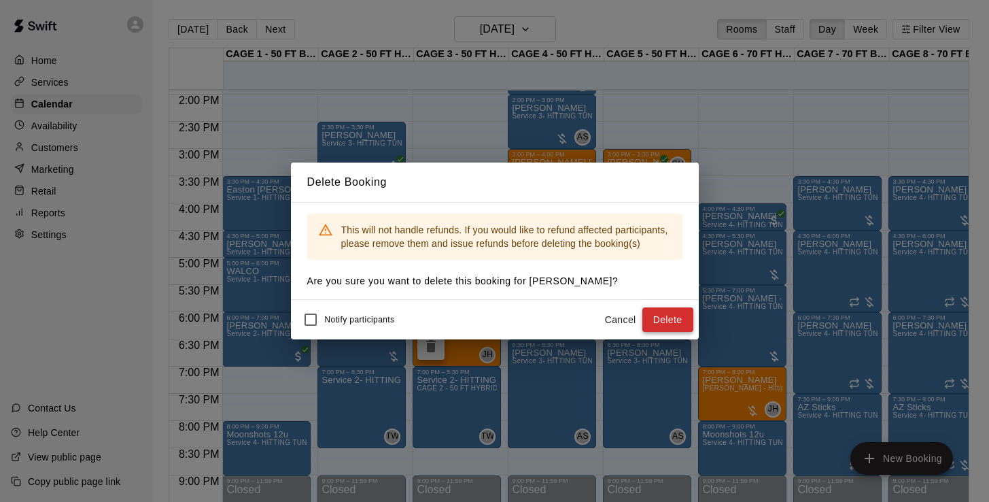
click at [667, 320] on button "Delete" at bounding box center [667, 319] width 51 height 25
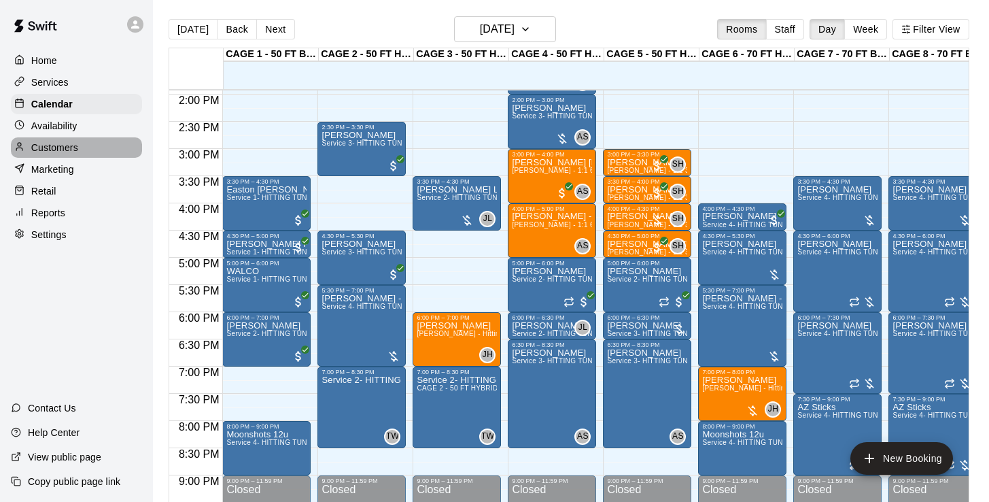
click at [69, 154] on div "Customers" at bounding box center [76, 147] width 131 height 20
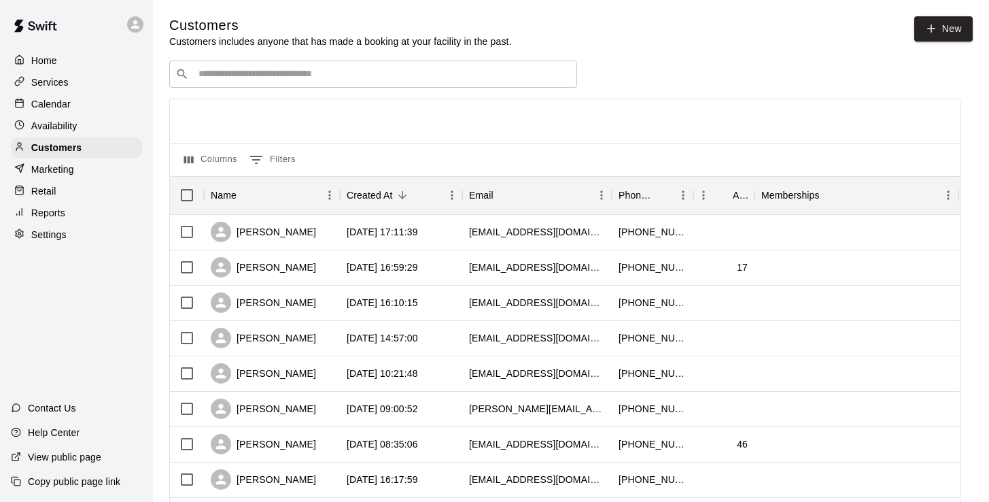
click at [214, 67] on input "Search customers by name or email" at bounding box center [382, 74] width 377 height 14
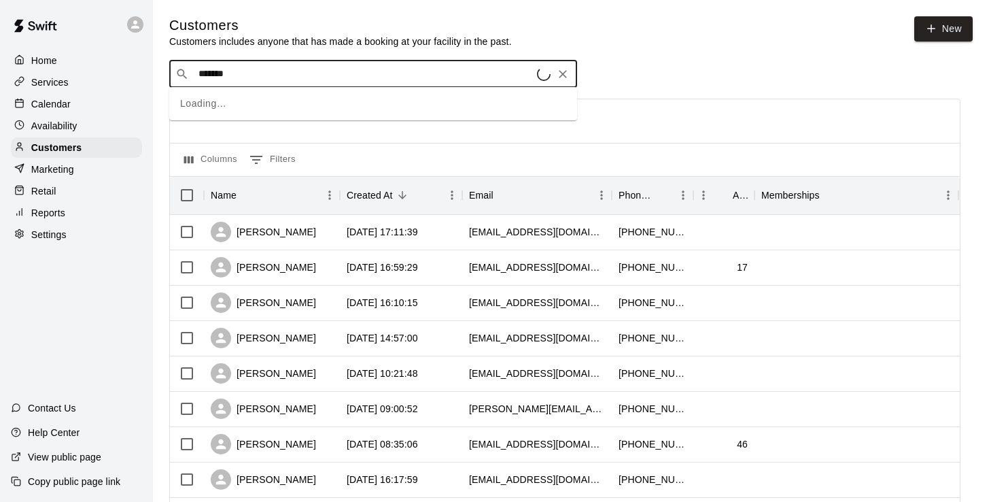
type input "********"
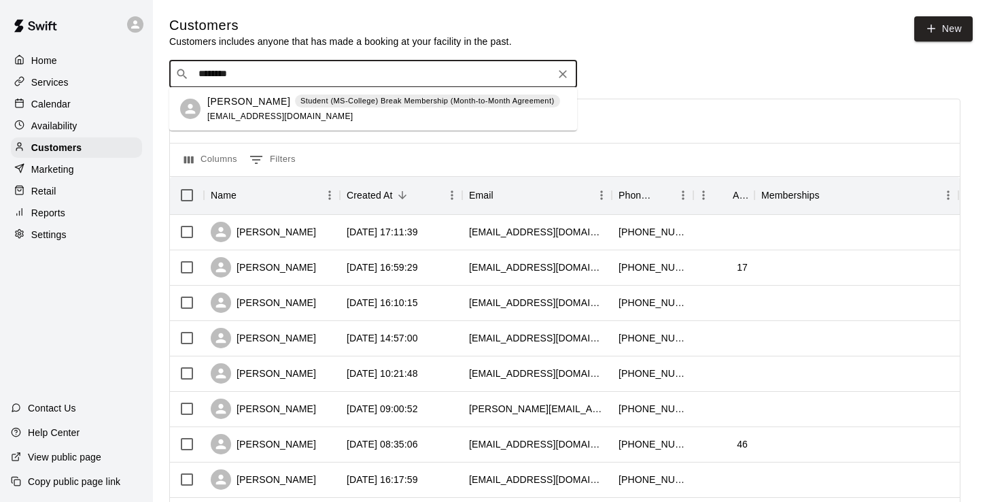
click at [224, 101] on p "[PERSON_NAME]" at bounding box center [248, 101] width 83 height 14
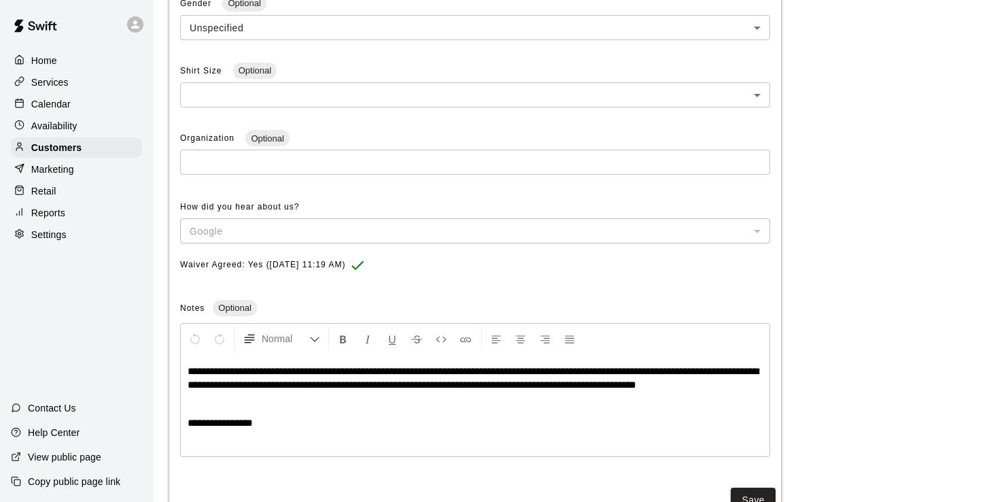
scroll to position [412, 0]
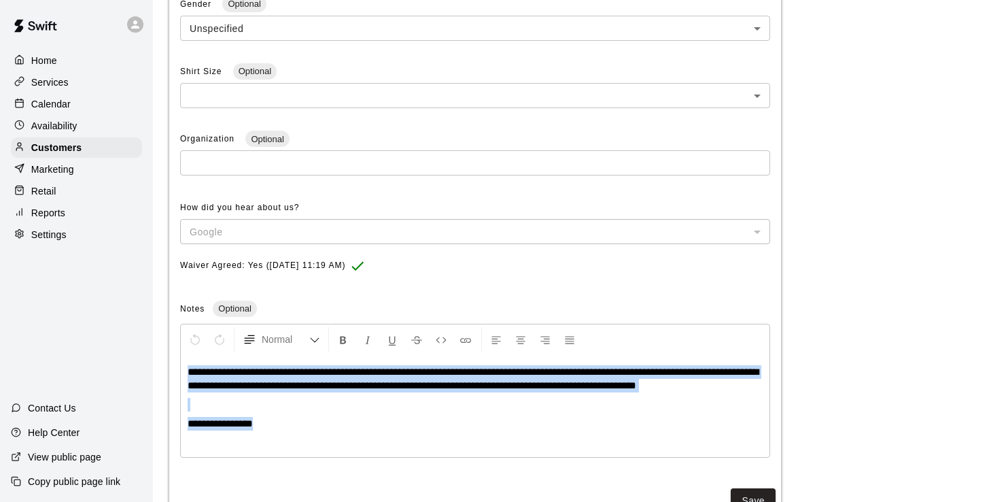
drag, startPoint x: 277, startPoint y: 432, endPoint x: 174, endPoint y: 363, distance: 123.5
click at [174, 363] on div "**********" at bounding box center [475, 112] width 612 height 719
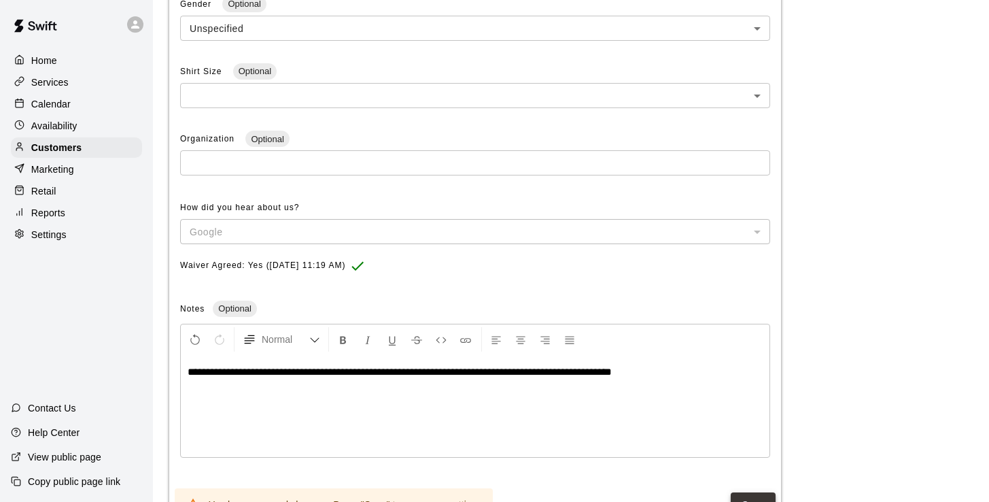
click at [755, 493] on button "Save" at bounding box center [753, 504] width 45 height 25
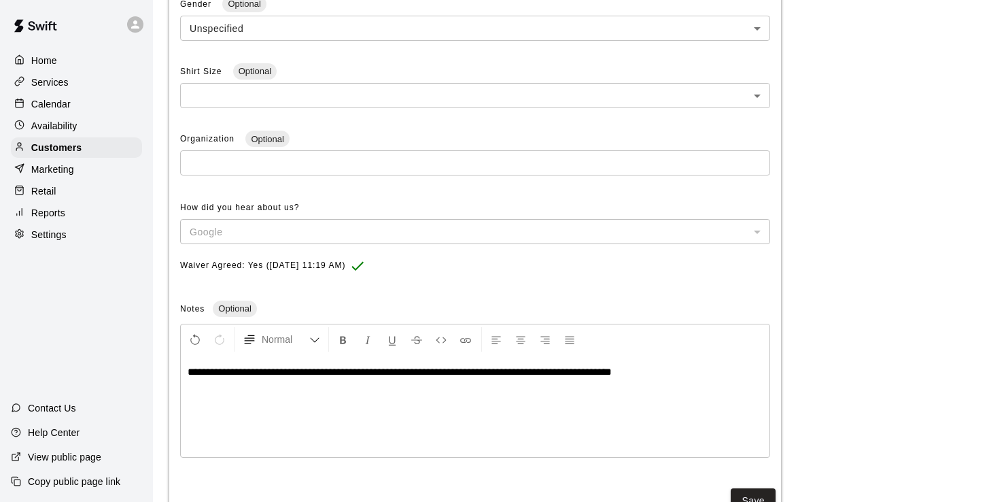
click at [50, 100] on p "Calendar" at bounding box center [50, 104] width 39 height 14
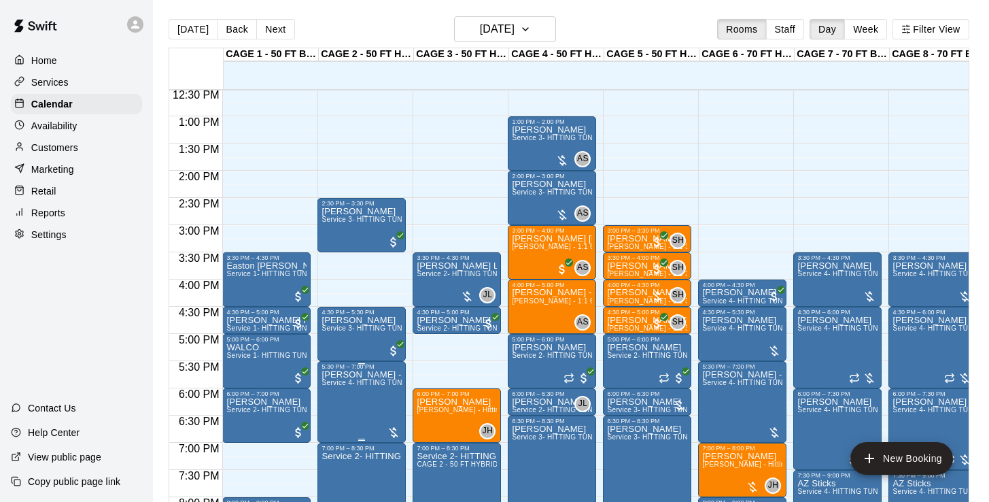
scroll to position [680, 0]
click at [287, 27] on button "Next" at bounding box center [275, 29] width 38 height 20
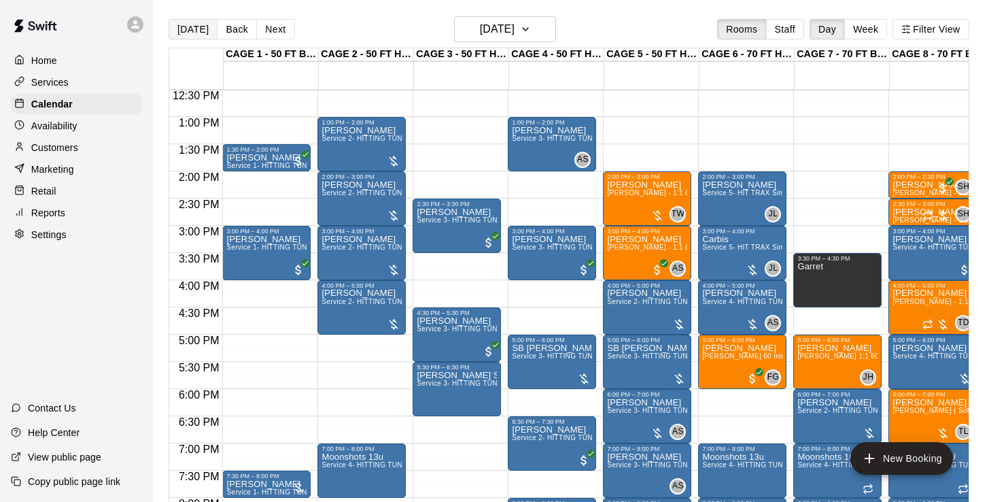
click at [198, 29] on button "[DATE]" at bounding box center [193, 29] width 49 height 20
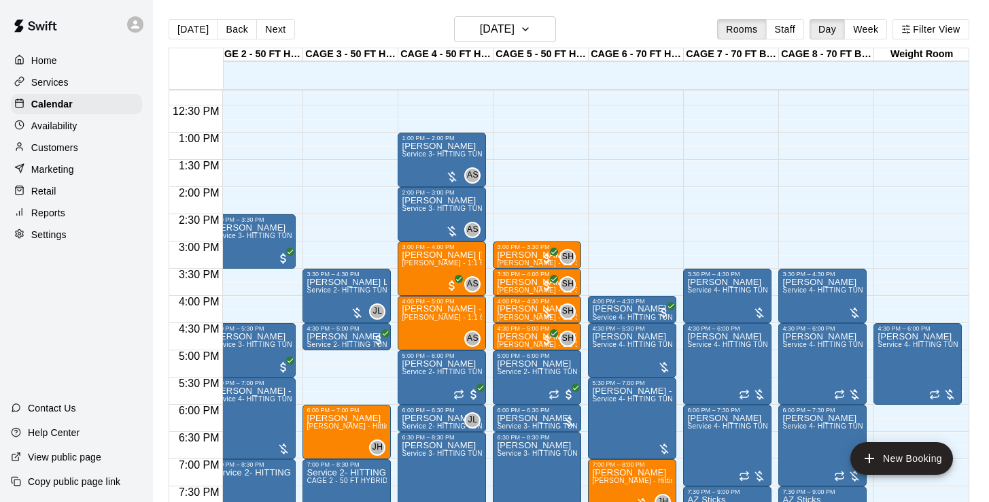
scroll to position [666, 111]
